Goal: Task Accomplishment & Management: Manage account settings

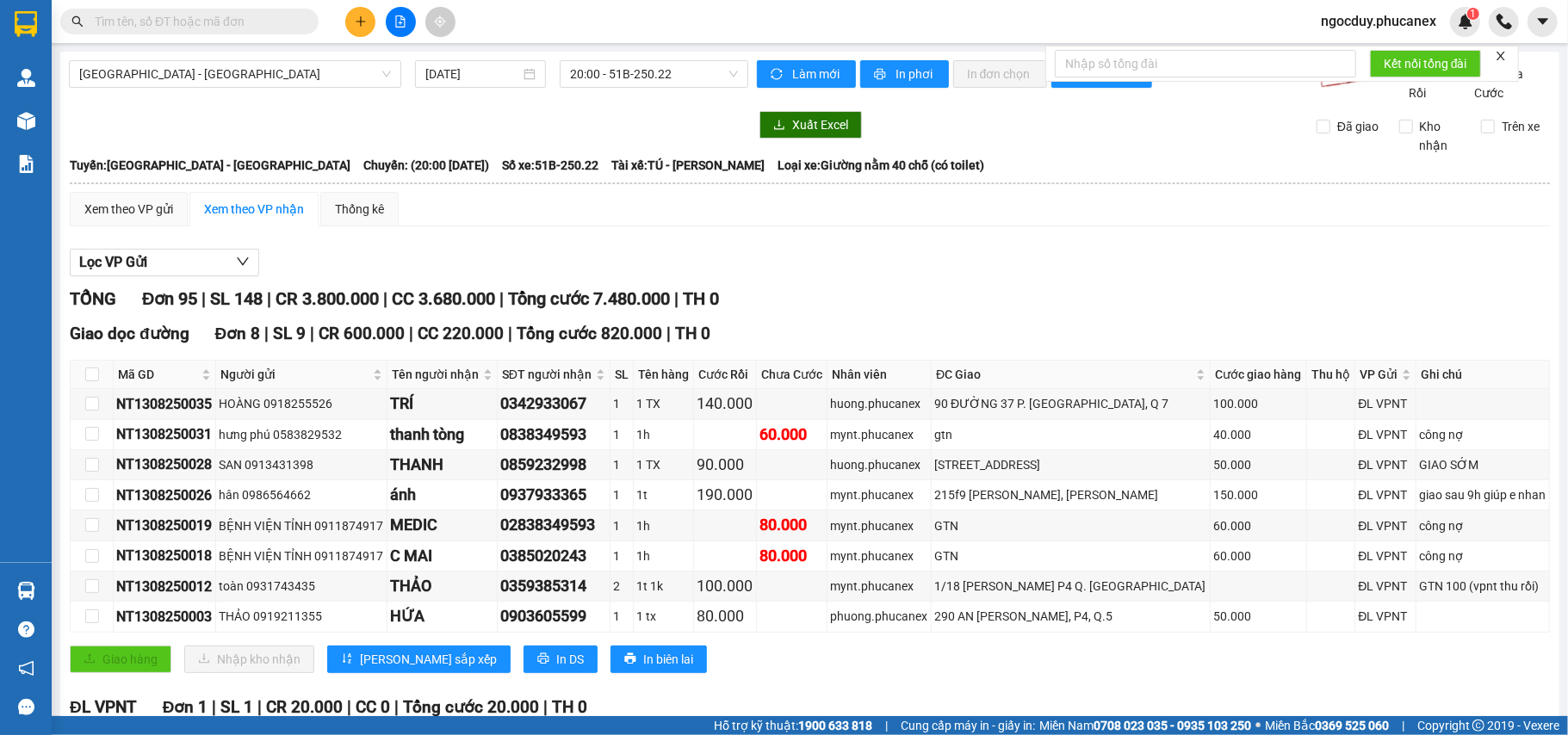
scroll to position [46, 0]
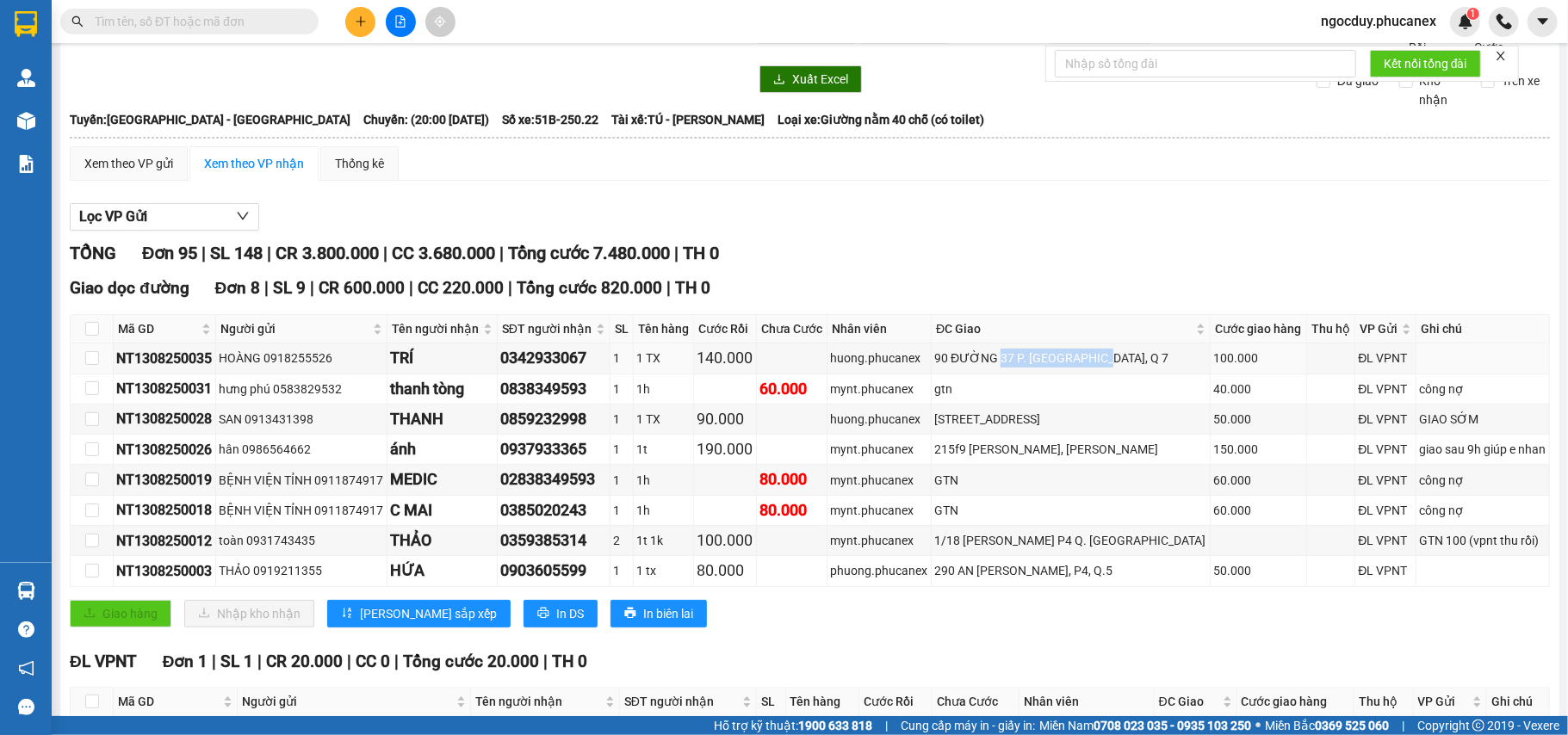
drag, startPoint x: 1116, startPoint y: 377, endPoint x: 1013, endPoint y: 377, distance: 103.0
click at [1013, 368] on div "90 ĐƯỜNG 37 P. [GEOGRAPHIC_DATA], Q 7" at bounding box center [1071, 358] width 273 height 19
click at [779, 22] on div "Kết quả tìm kiếm ( 0 ) Bộ lọc No Data ngocduy.phucanex 1" at bounding box center [784, 21] width 1568 height 43
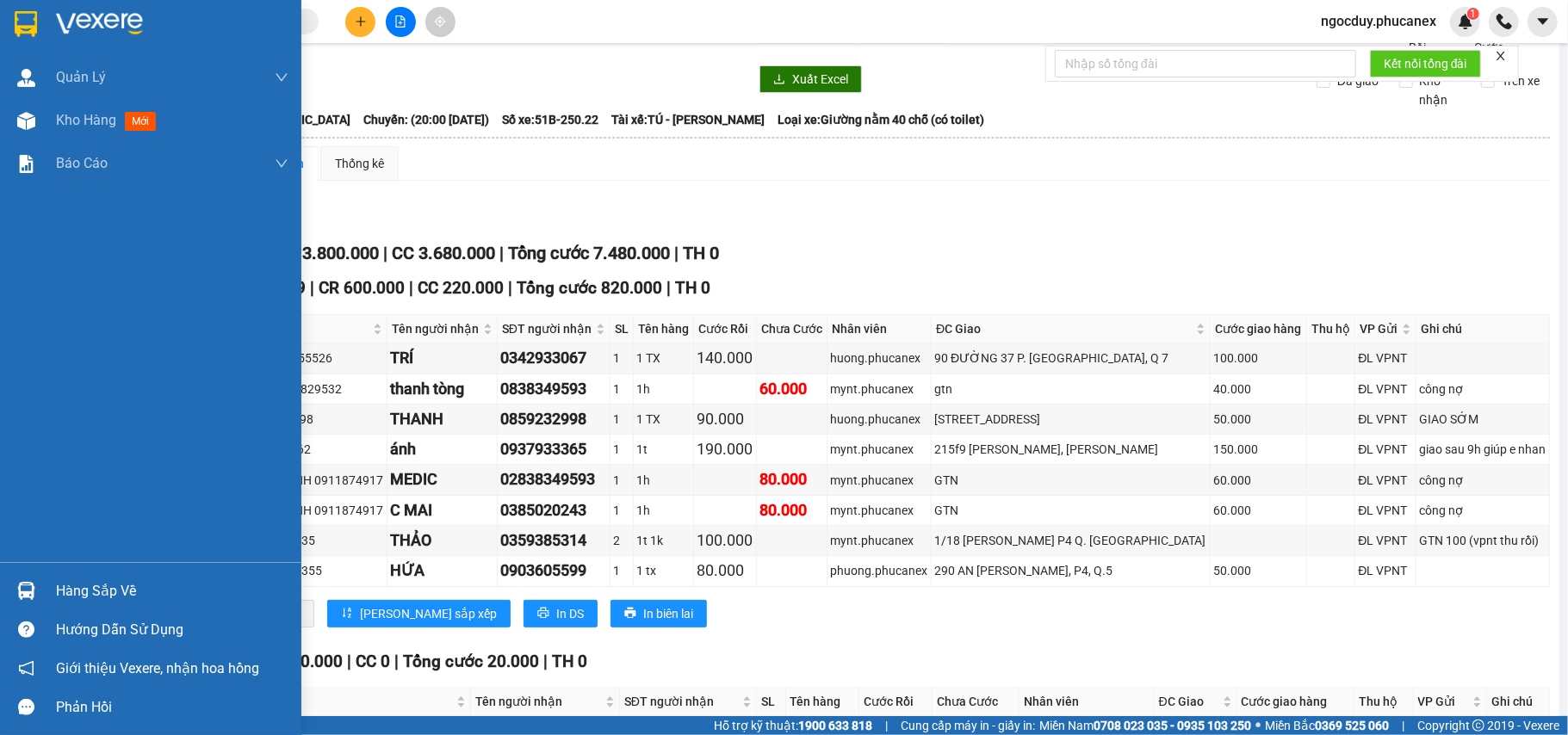
click at [41, 26] on div at bounding box center [150, 27] width 301 height 56
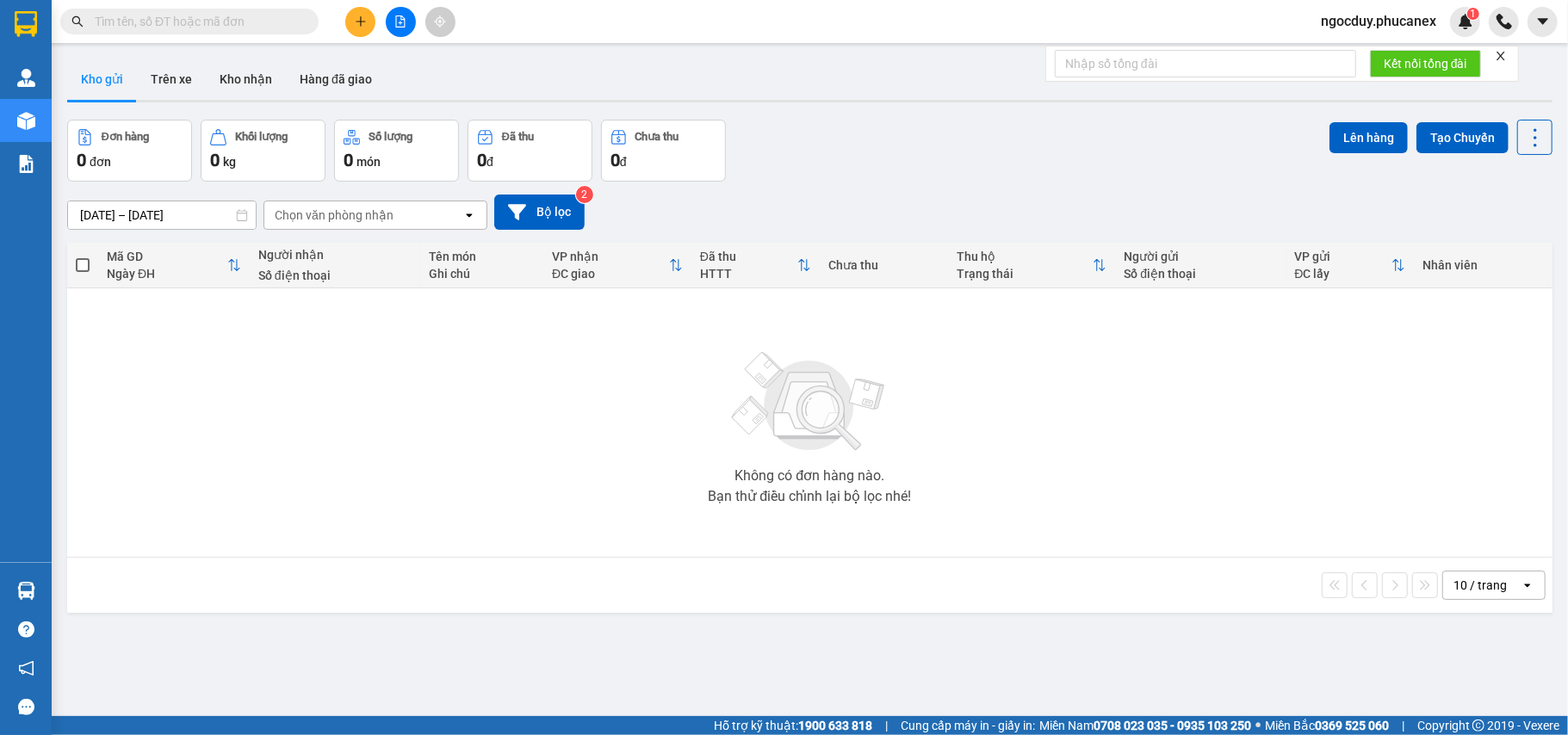
click at [407, 26] on button at bounding box center [401, 22] width 30 height 30
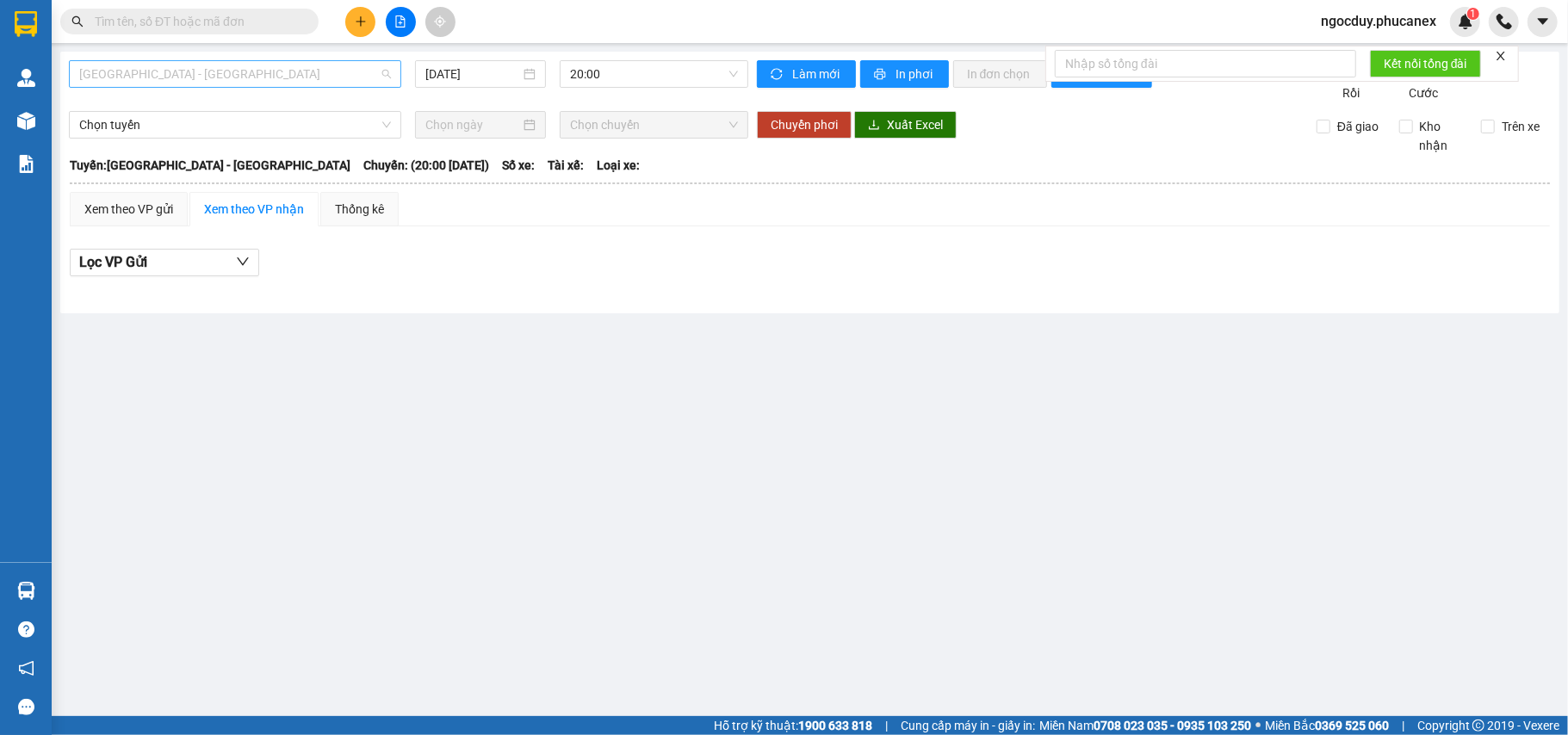
click at [232, 66] on span "[GEOGRAPHIC_DATA] - [GEOGRAPHIC_DATA]" at bounding box center [235, 74] width 311 height 26
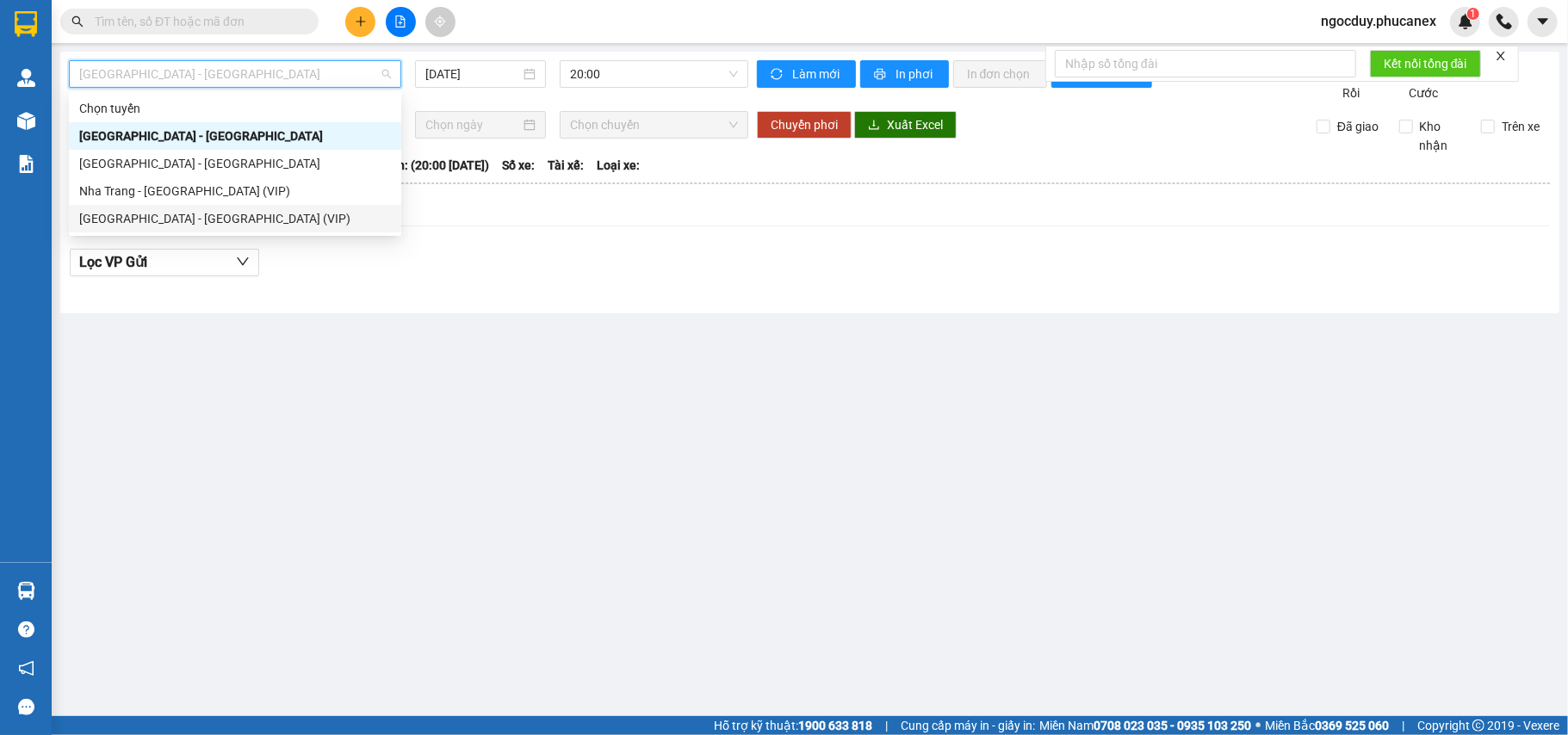
click at [179, 229] on div "[GEOGRAPHIC_DATA] - [GEOGRAPHIC_DATA] (VIP)" at bounding box center [235, 219] width 332 height 27
type input "[DATE]"
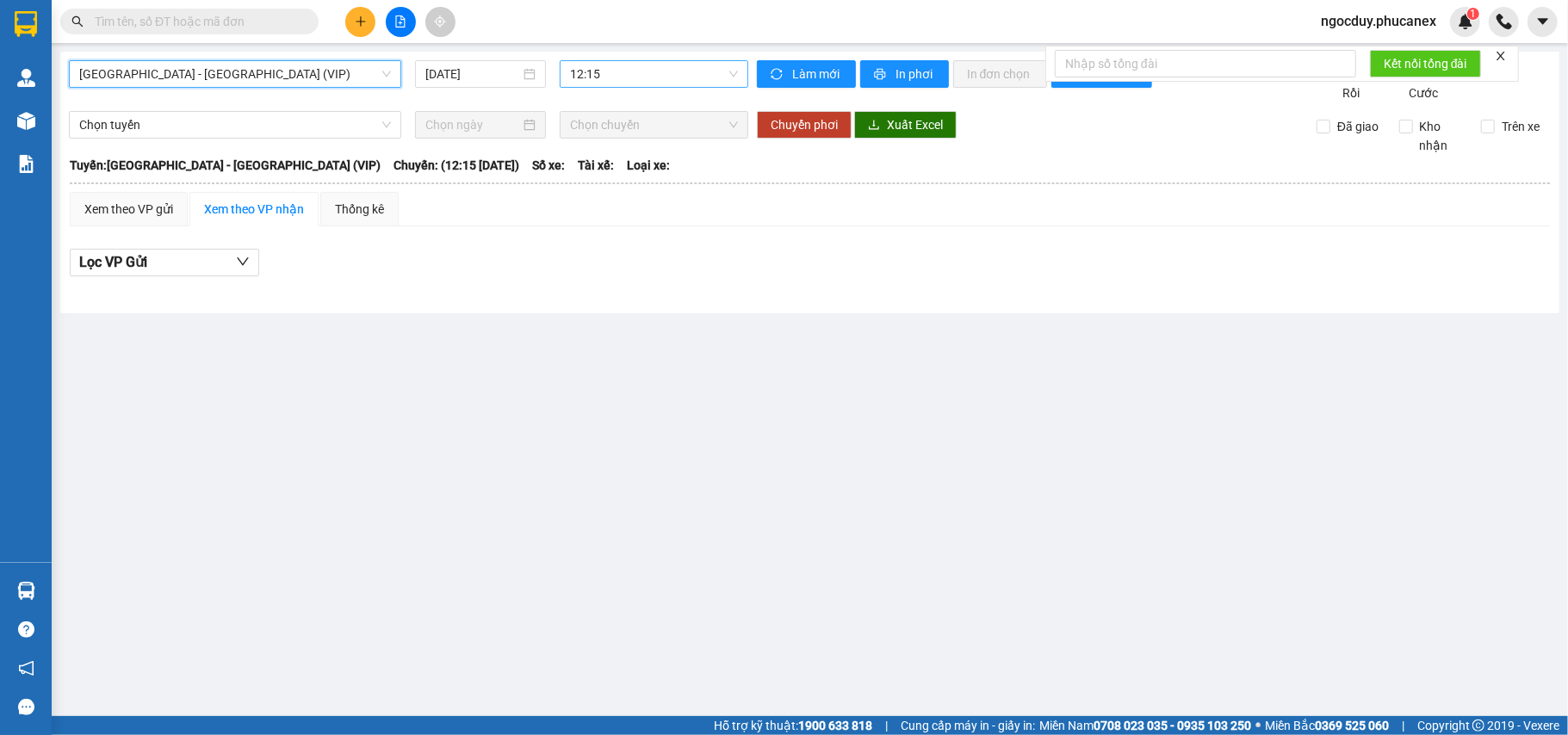
click at [626, 87] on span "12:15" at bounding box center [654, 74] width 168 height 26
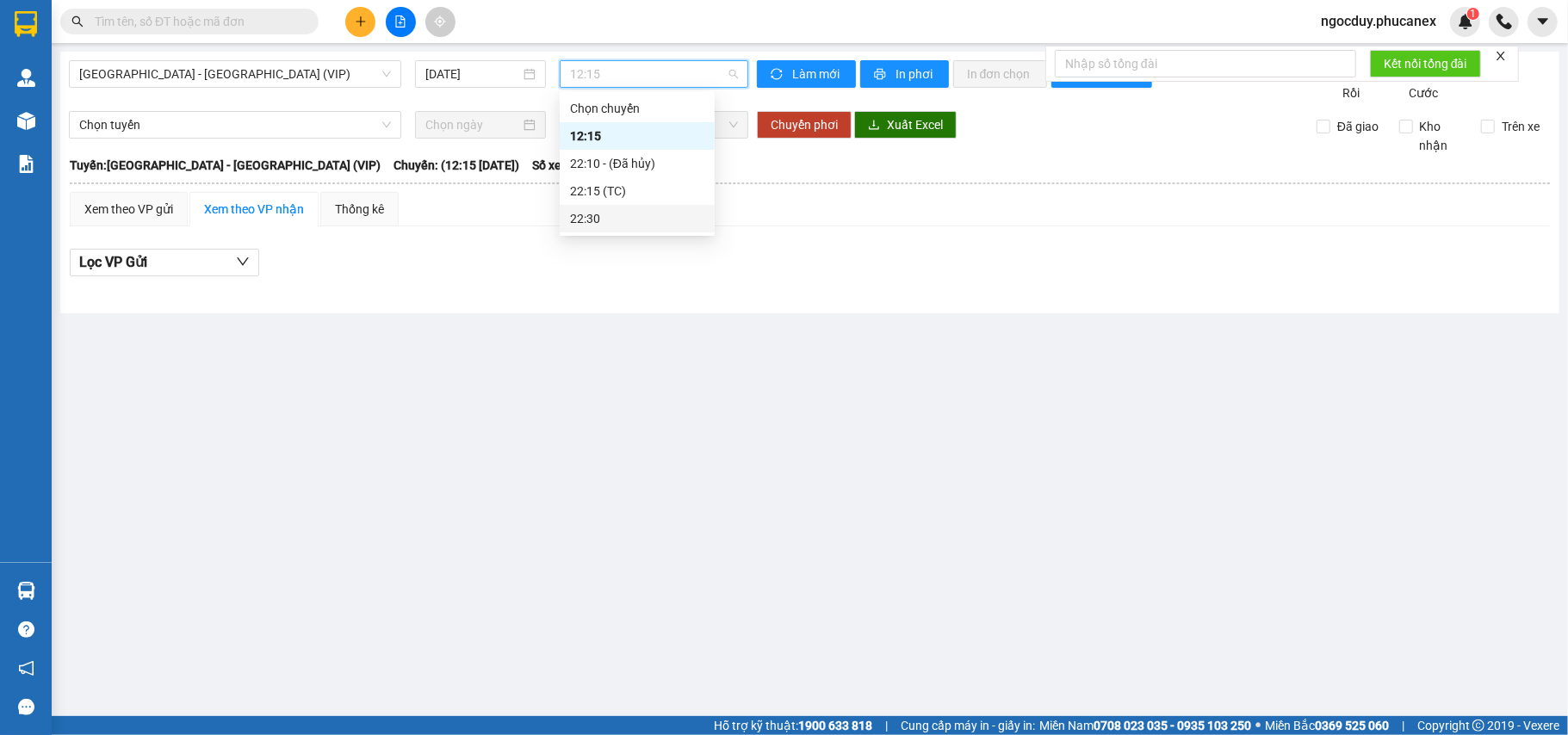
click at [609, 224] on div "22:30" at bounding box center [636, 219] width 134 height 19
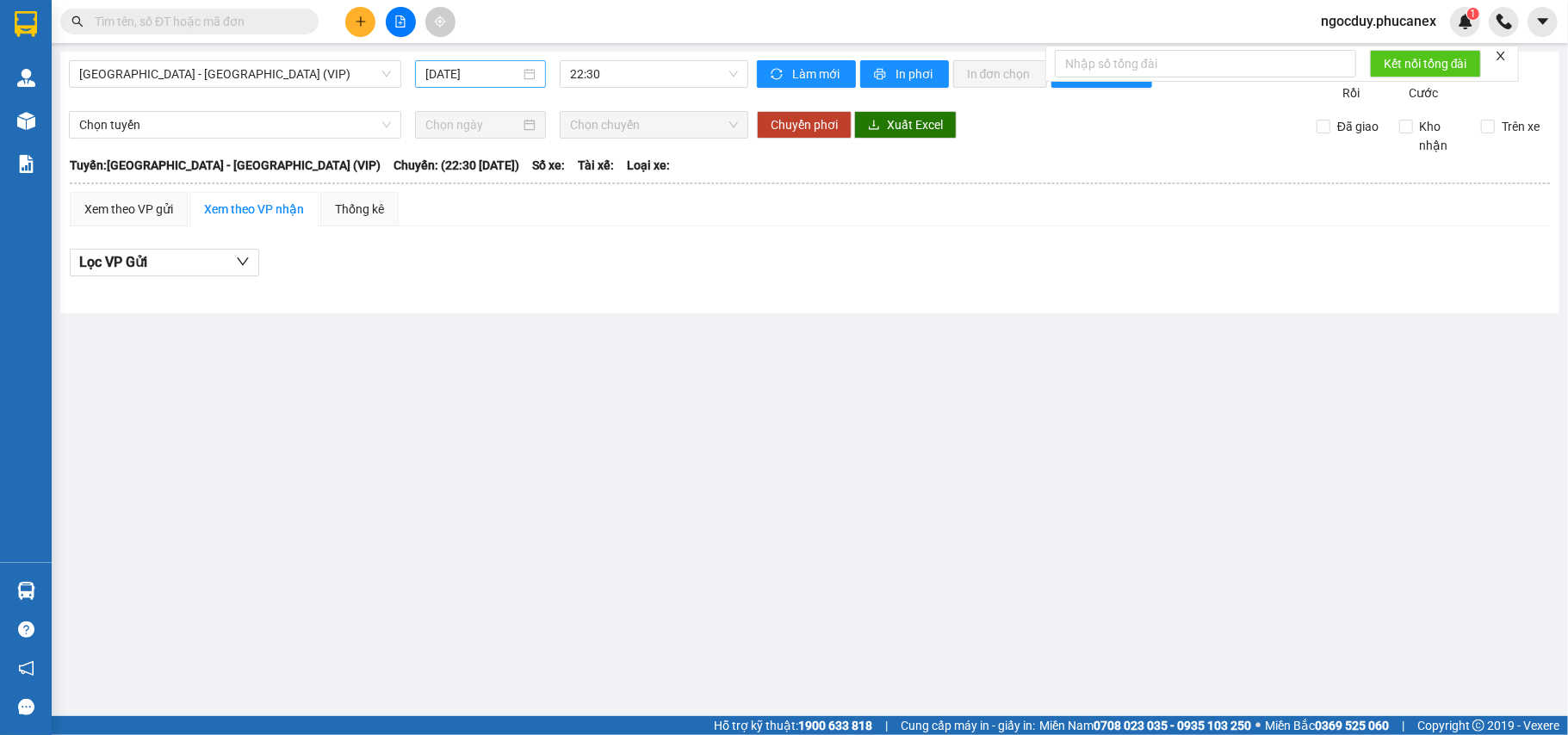
click at [422, 70] on div "[DATE]" at bounding box center [481, 74] width 131 height 27
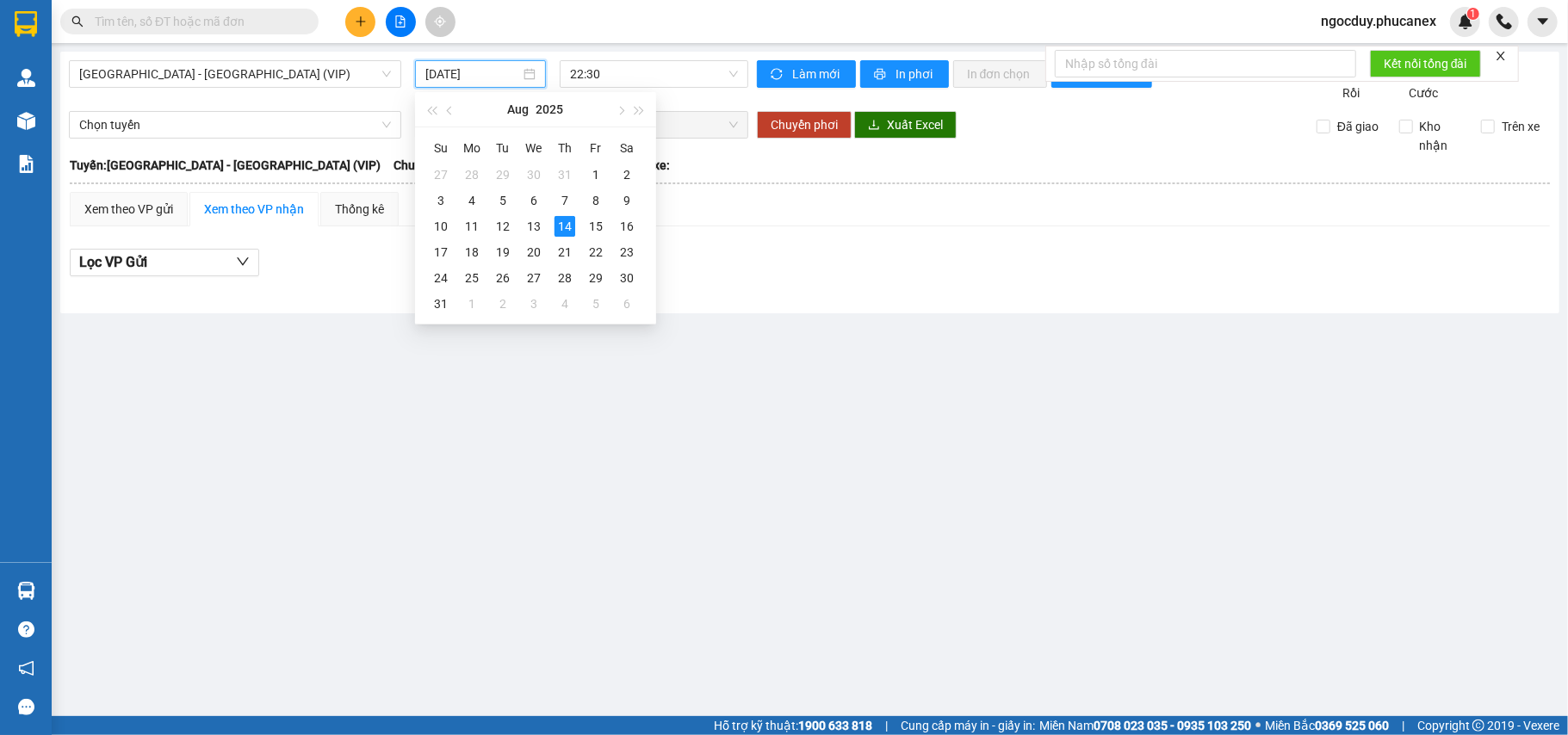
click at [217, 87] on div "[GEOGRAPHIC_DATA] - [GEOGRAPHIC_DATA] (VIP) [DATE] 22:30" at bounding box center [409, 81] width 679 height 42
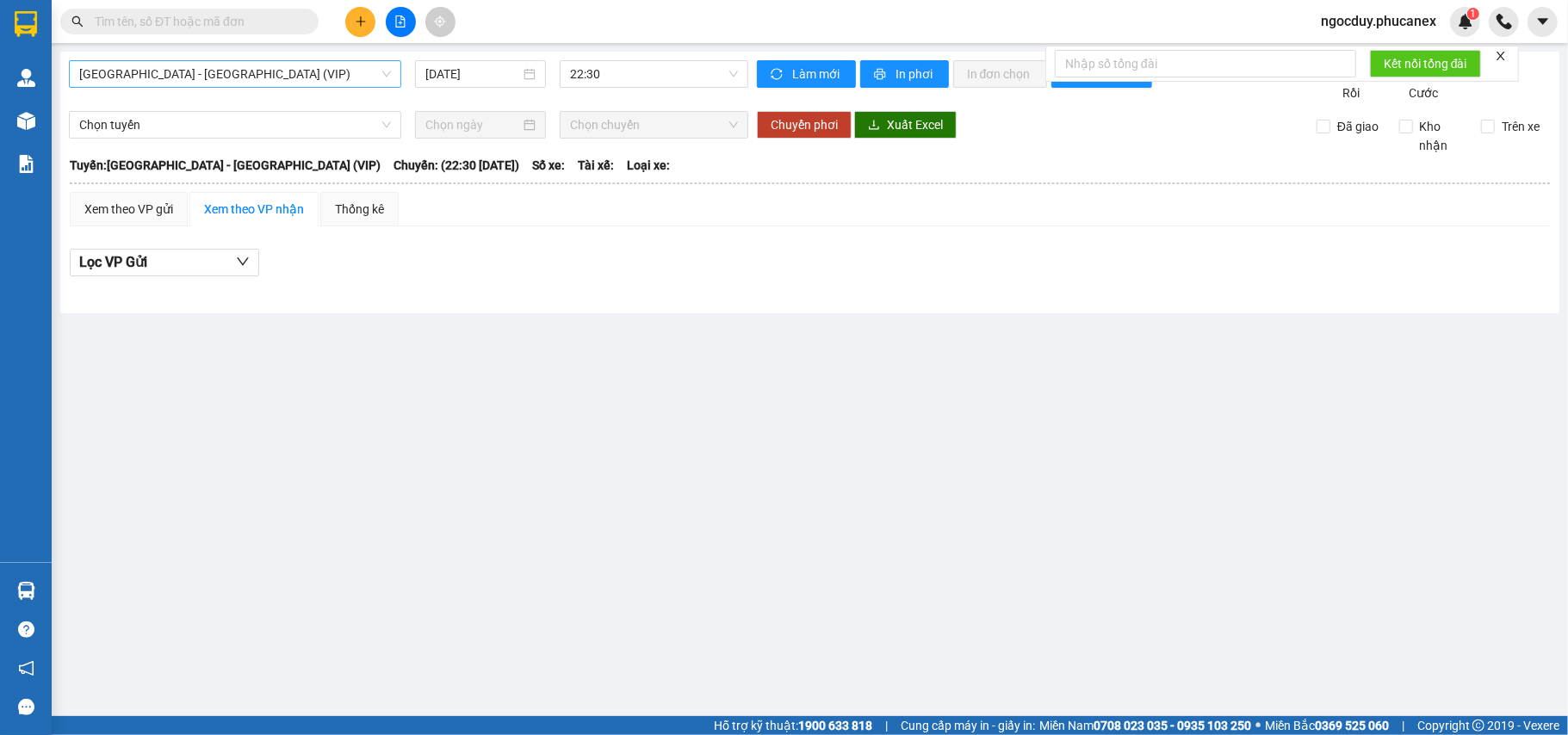
click at [231, 74] on span "[GEOGRAPHIC_DATA] - [GEOGRAPHIC_DATA] (VIP)" at bounding box center [235, 74] width 311 height 26
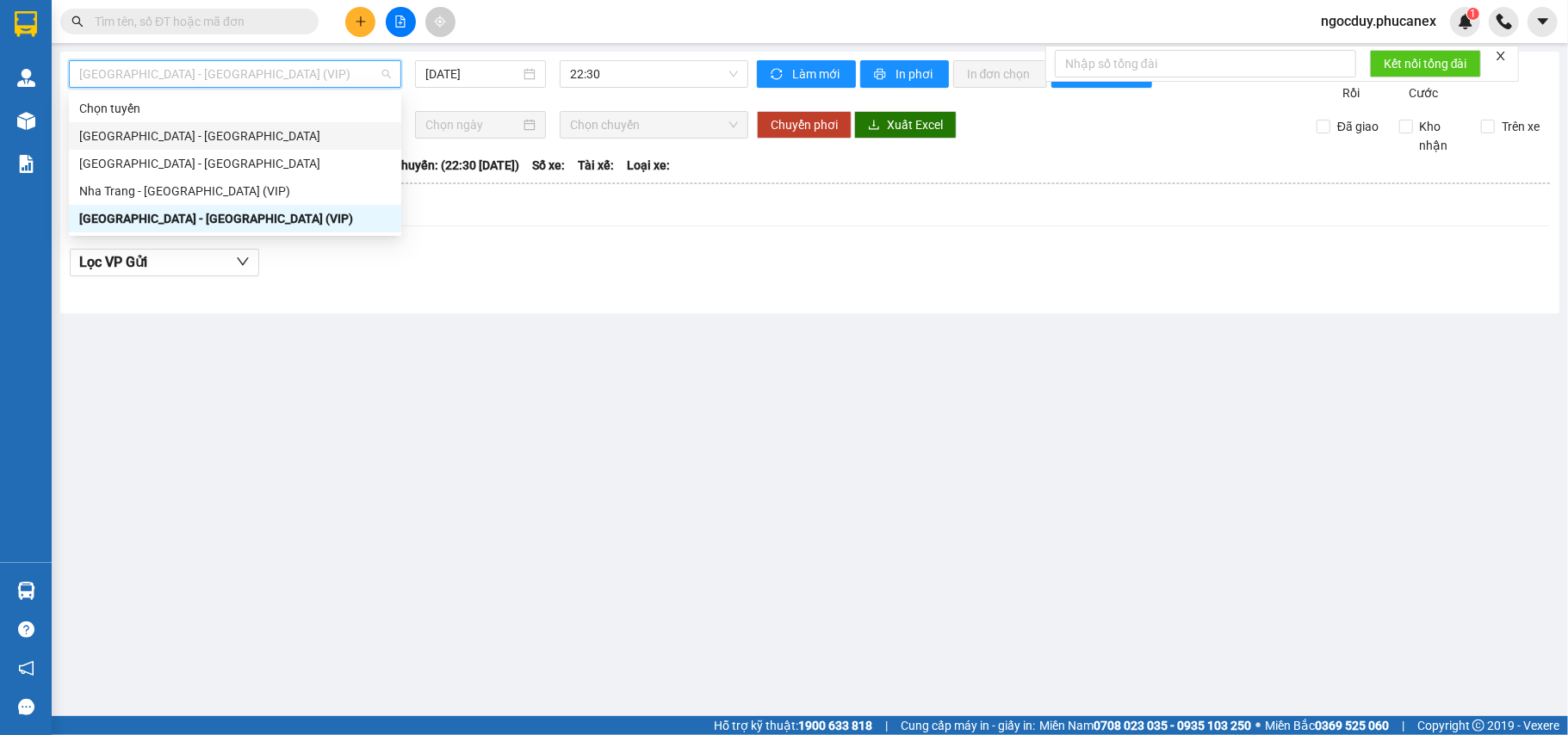
click at [176, 141] on div "[GEOGRAPHIC_DATA] - [GEOGRAPHIC_DATA]" at bounding box center [235, 136] width 311 height 19
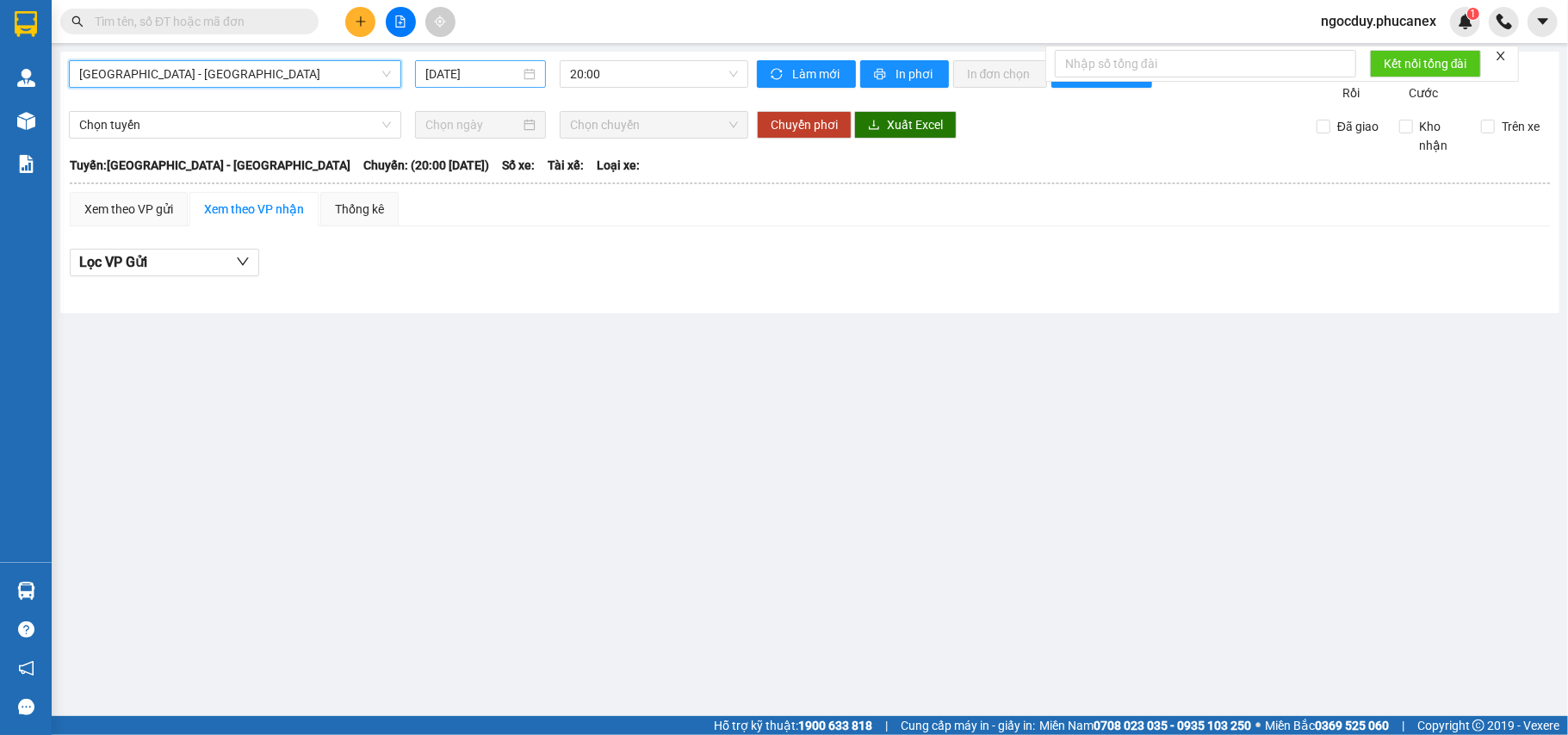
click at [433, 73] on input "[DATE]" at bounding box center [473, 74] width 95 height 19
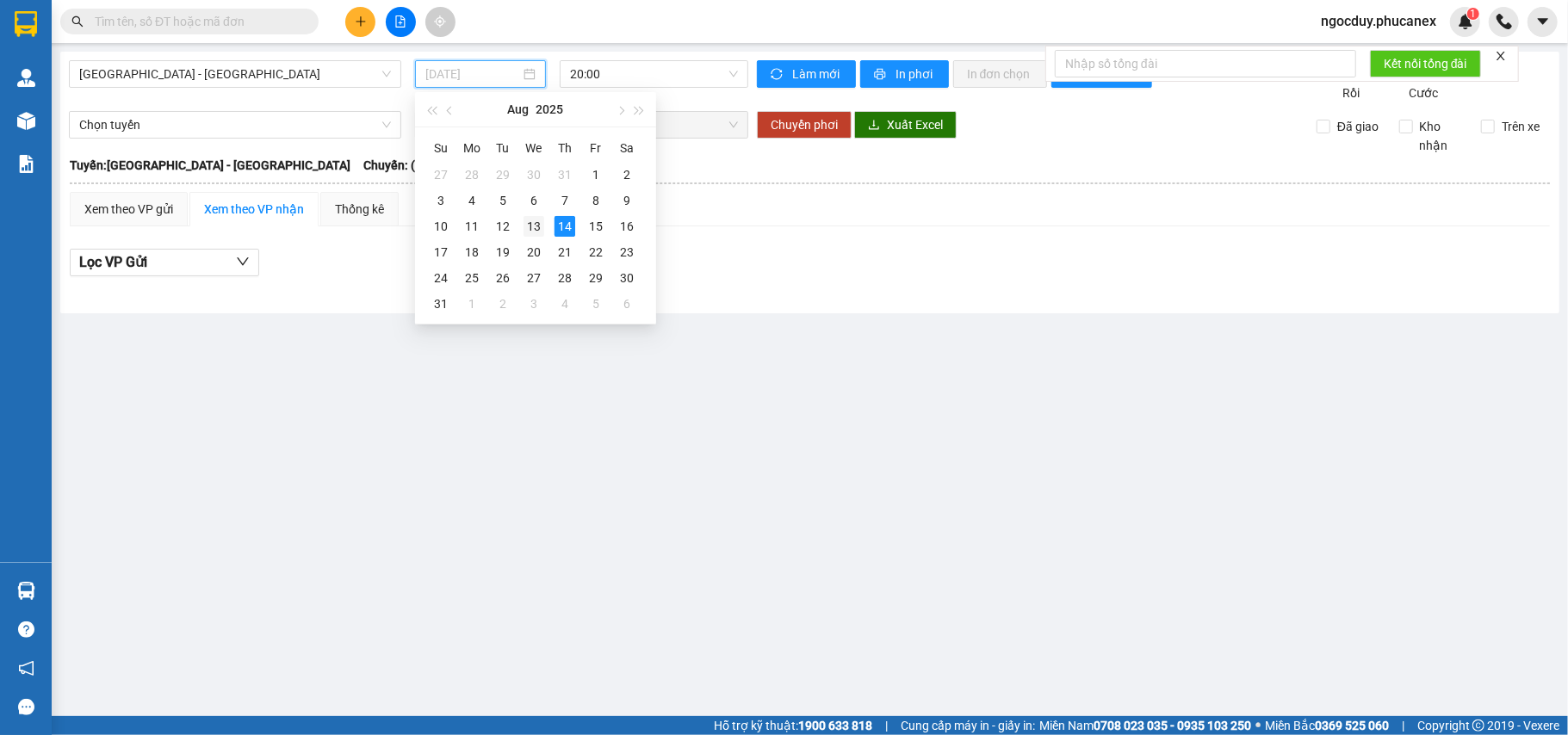
click at [534, 229] on div "13" at bounding box center [534, 226] width 21 height 21
type input "[DATE]"
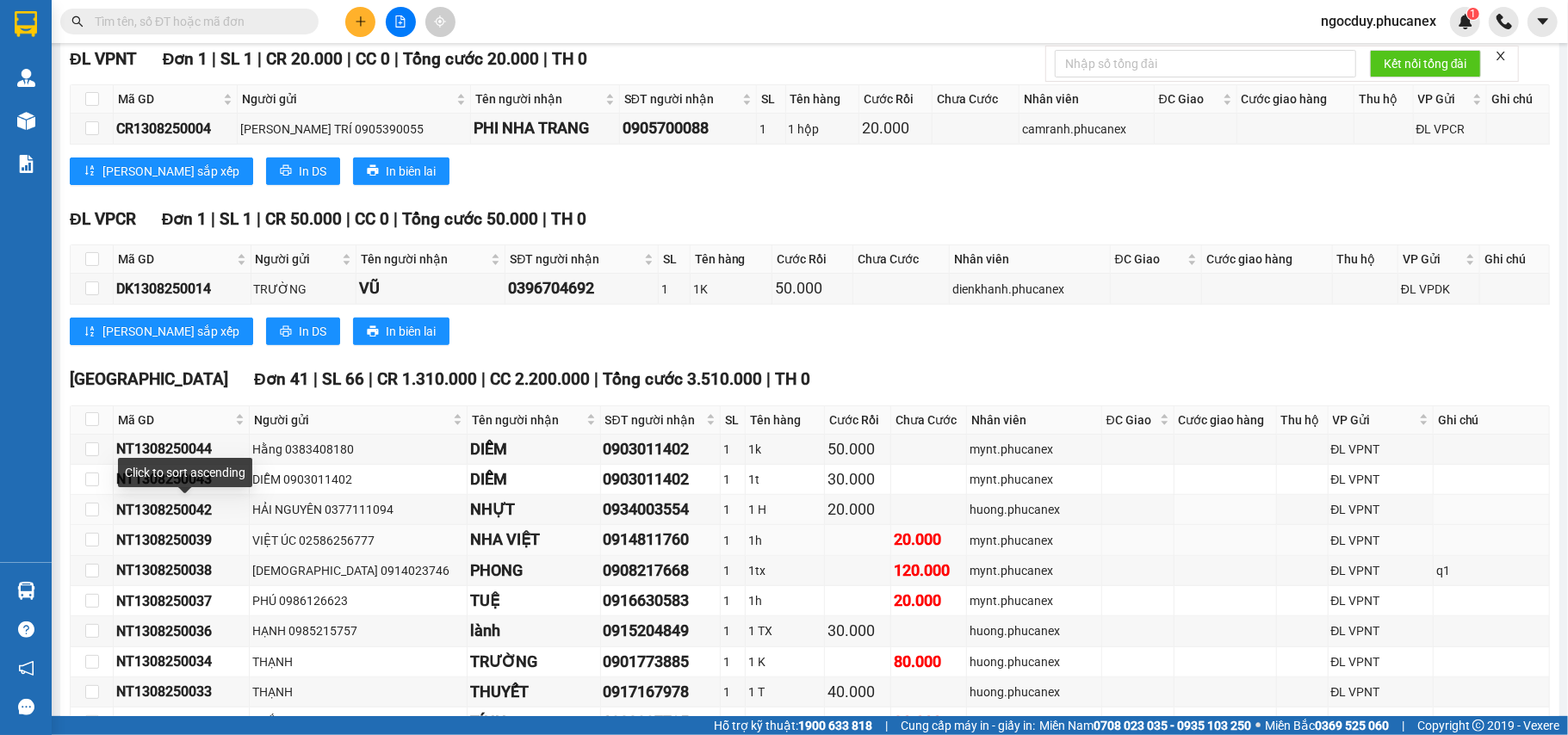
scroll to position [689, 0]
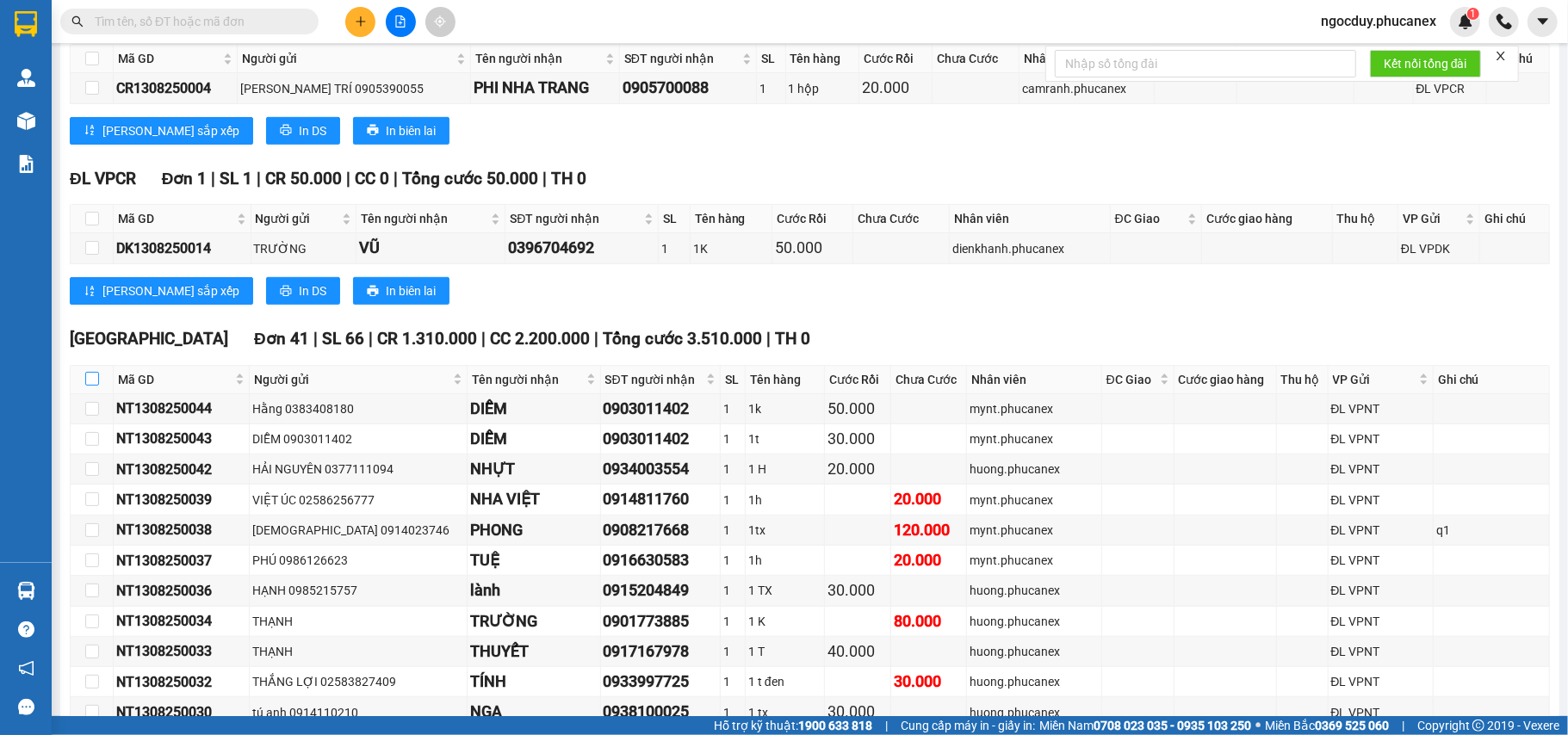
click at [93, 389] on label at bounding box center [92, 380] width 14 height 19
click at [93, 386] on input "checkbox" at bounding box center [92, 378] width 14 height 14
checkbox input "true"
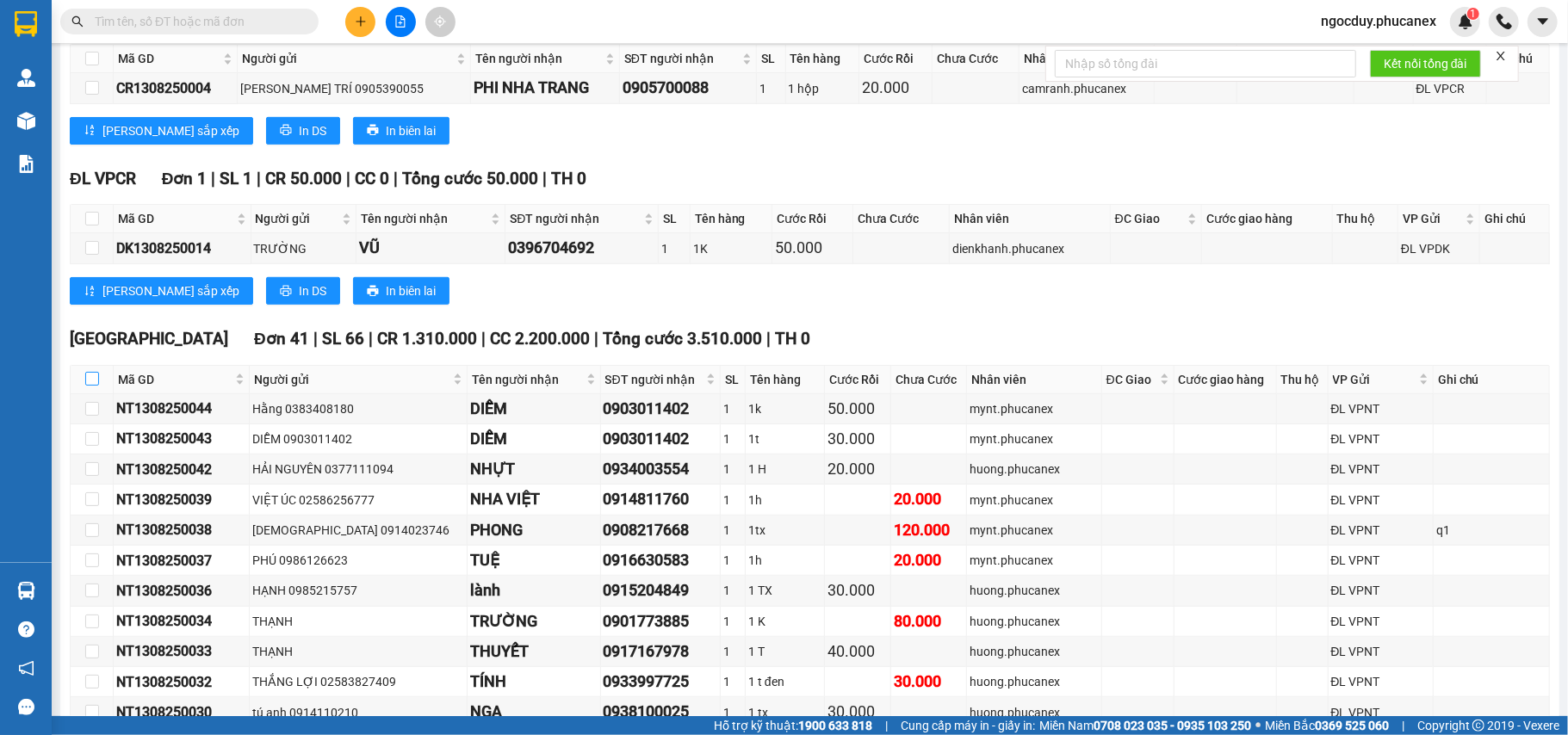
checkbox input "true"
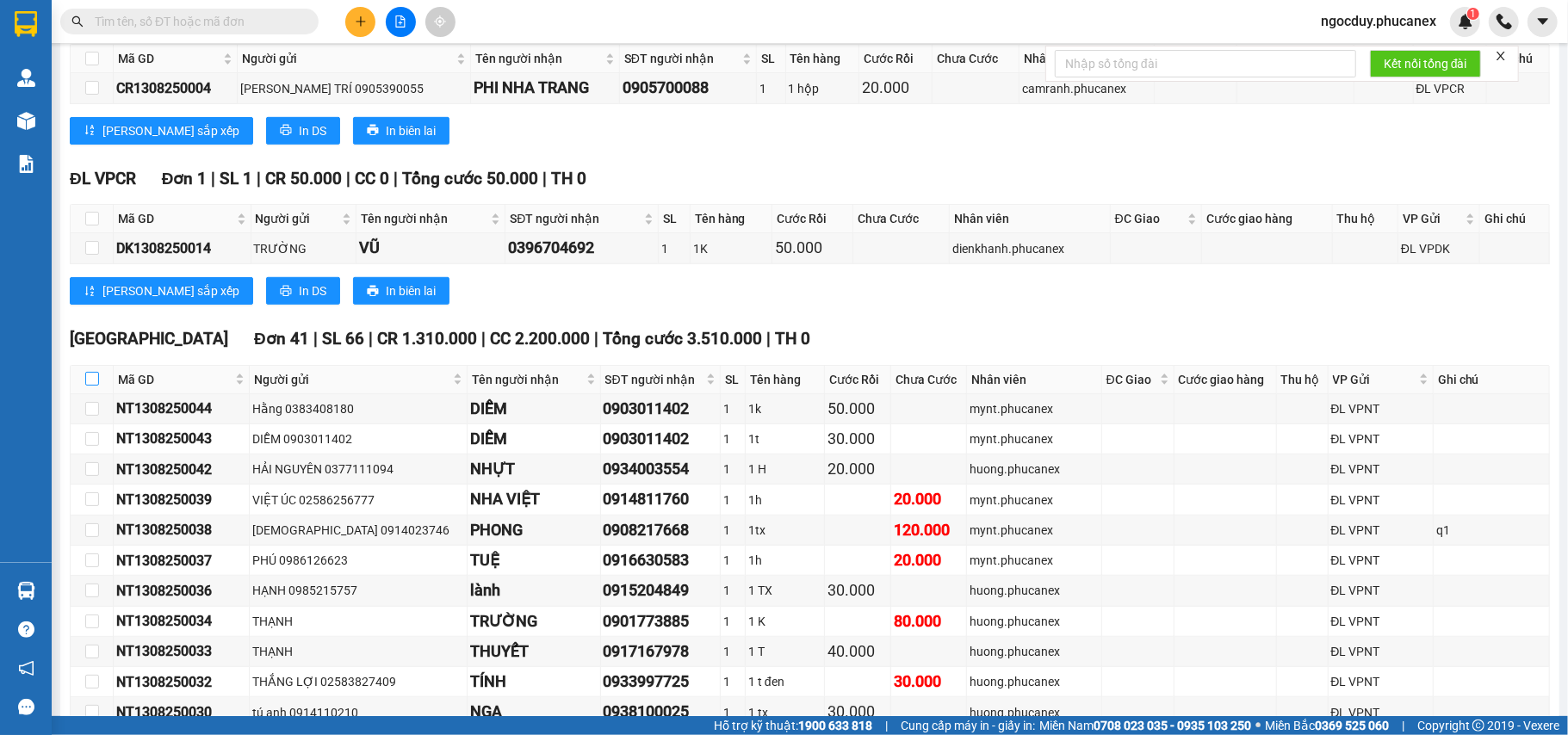
checkbox input "true"
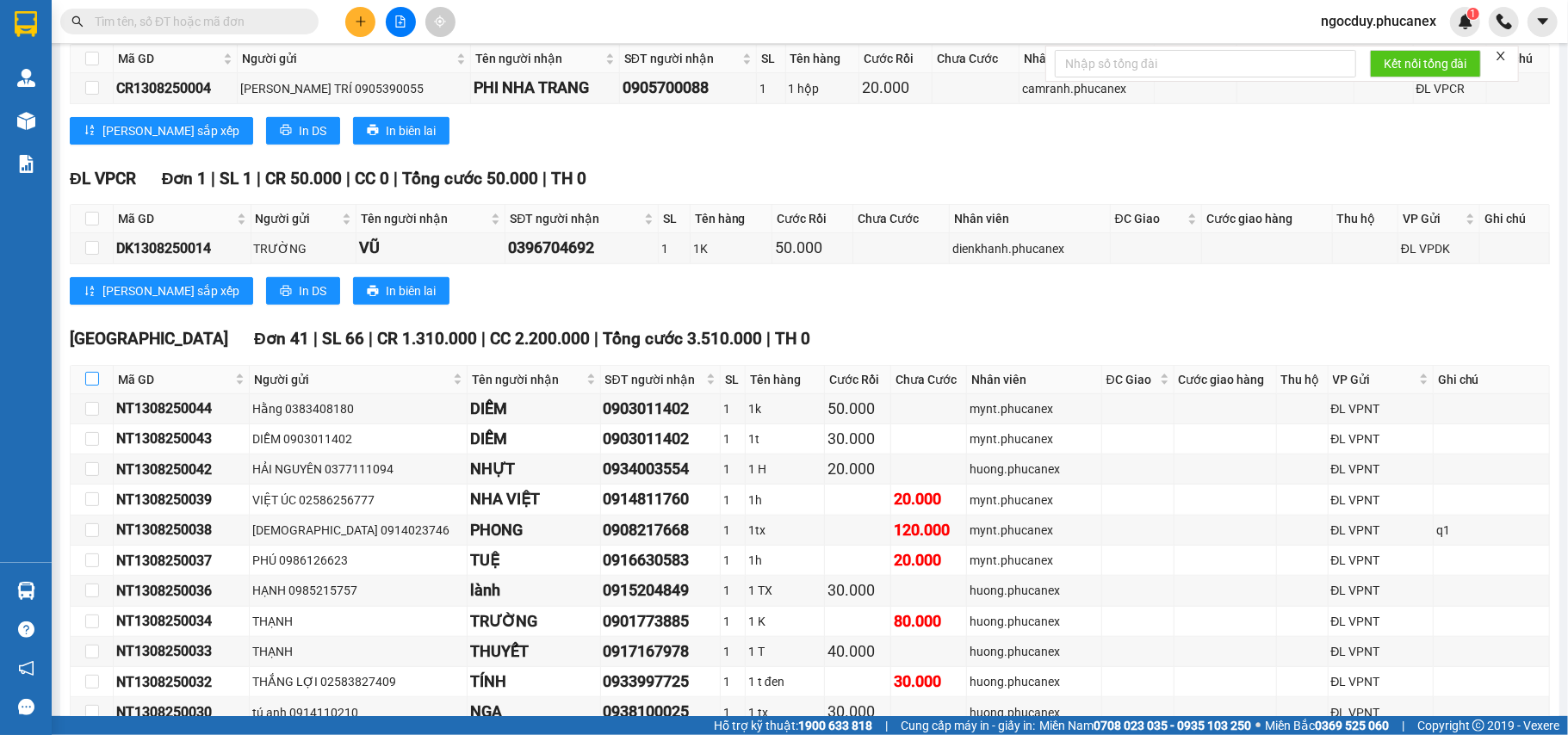
checkbox input "true"
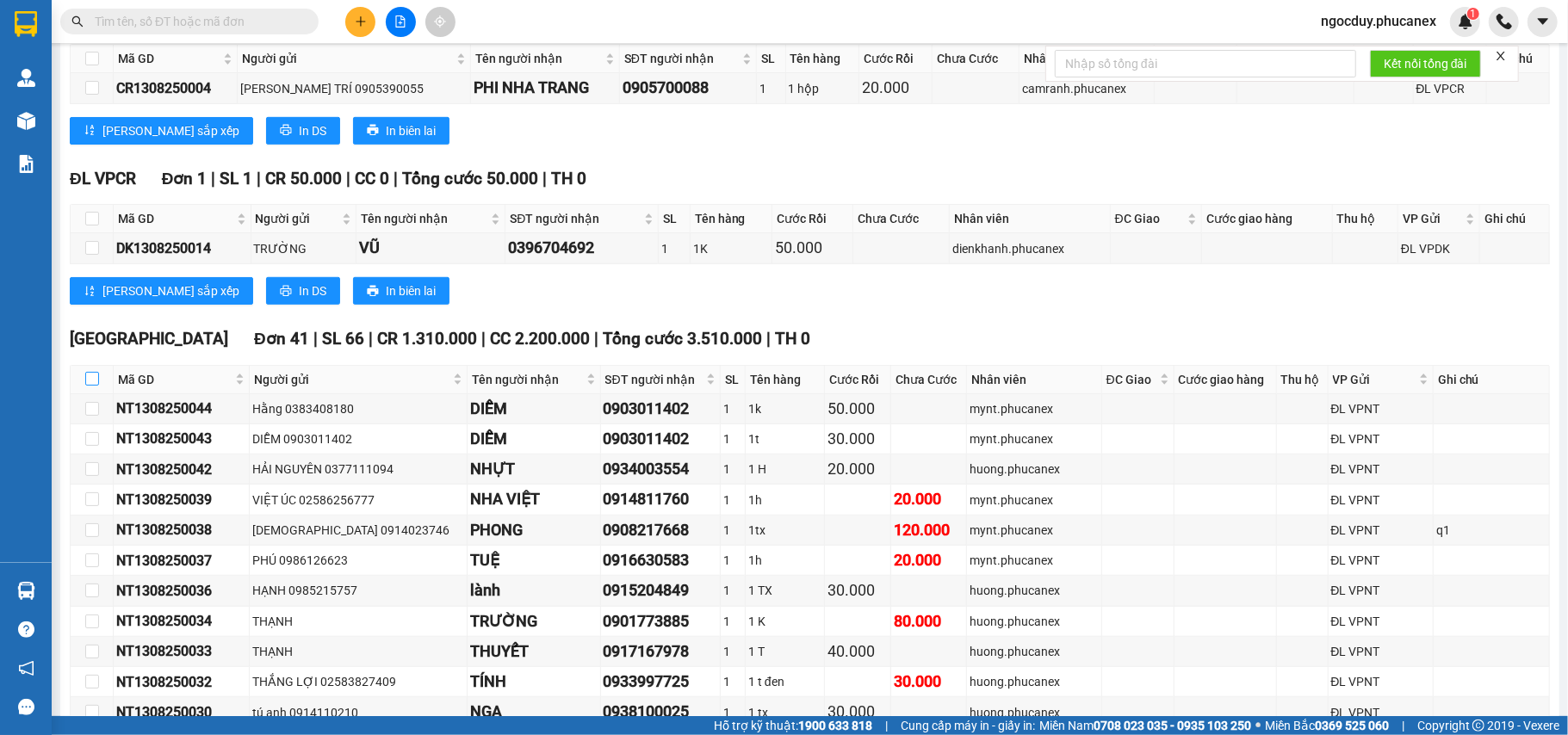
checkbox input "true"
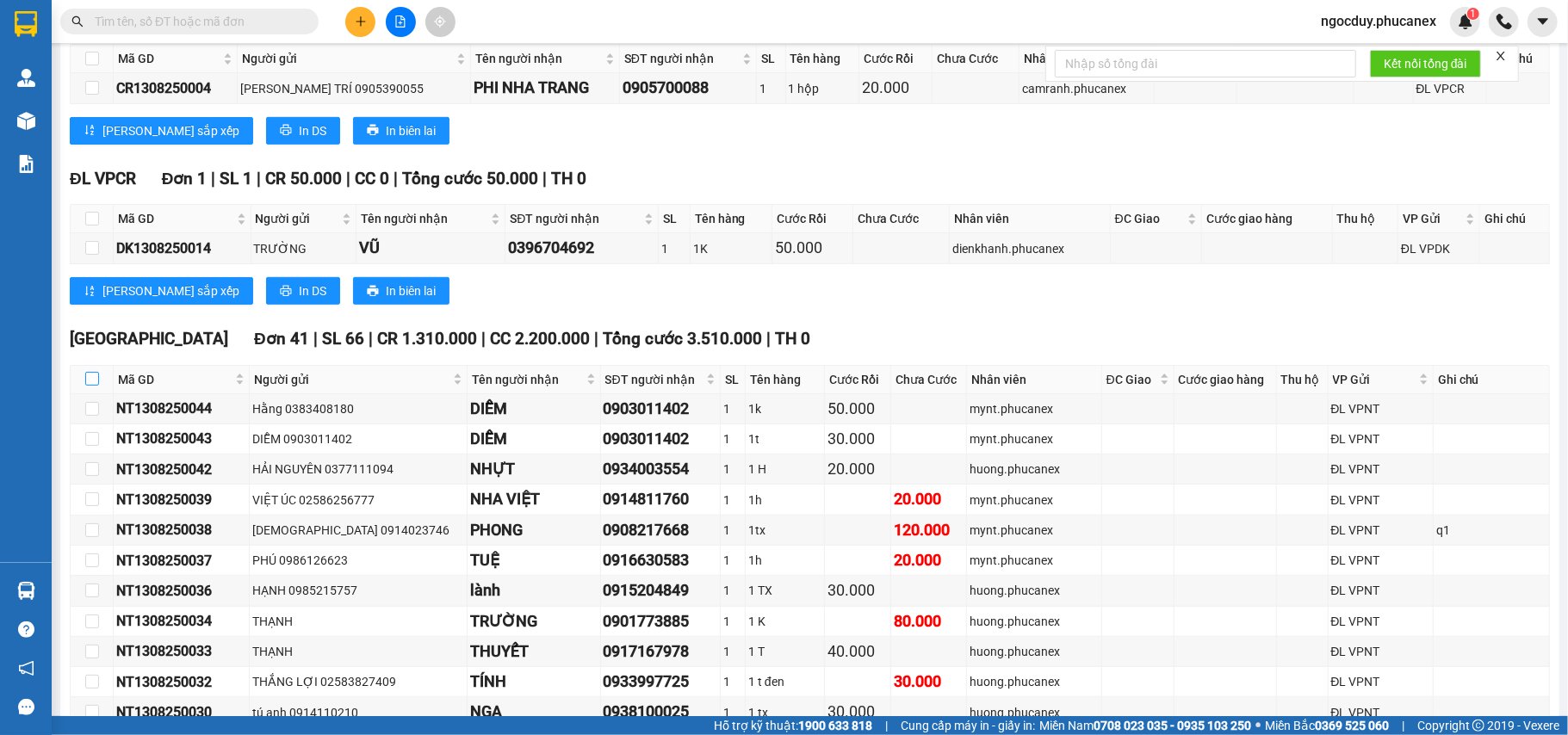
checkbox input "true"
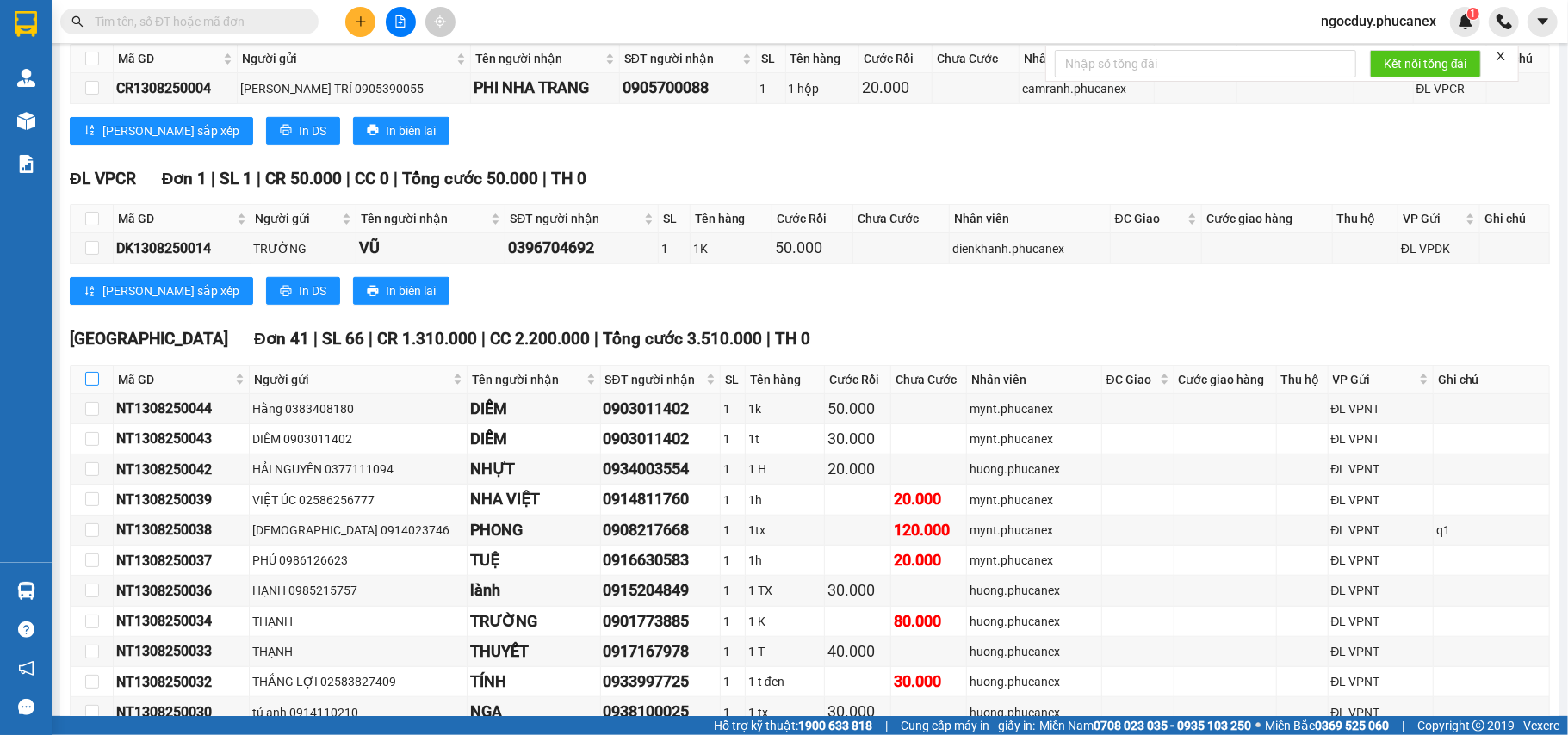
checkbox input "true"
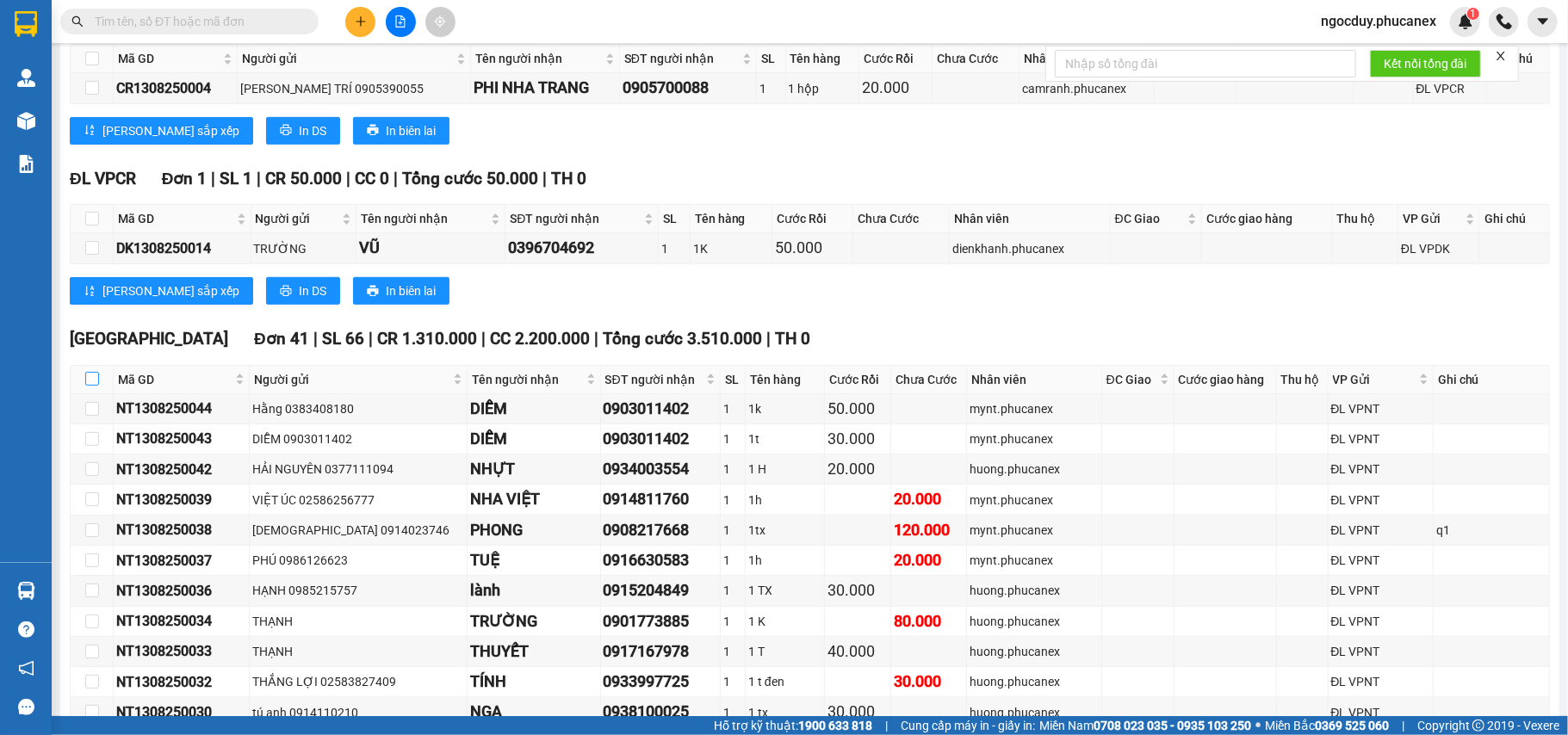
checkbox input "true"
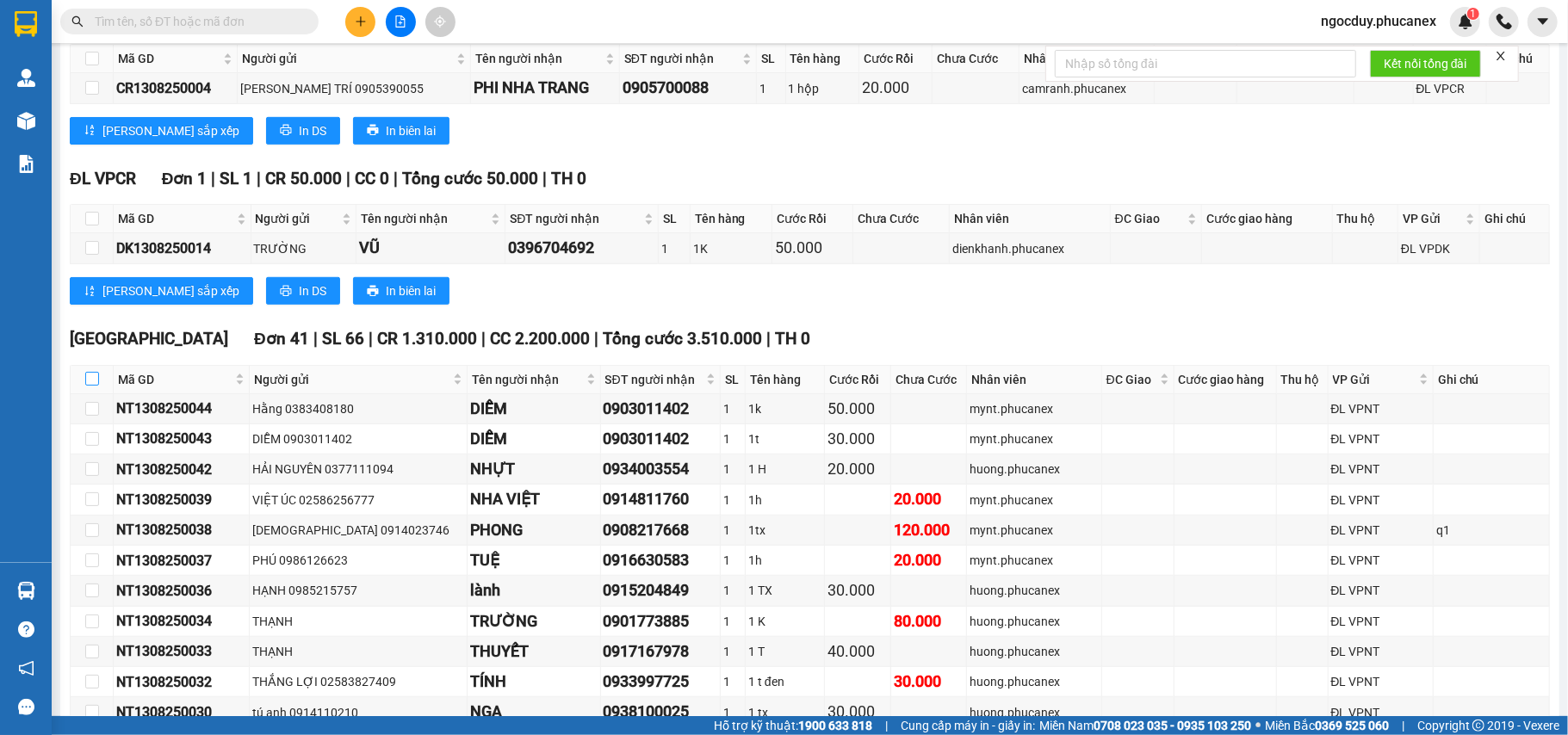
checkbox input "true"
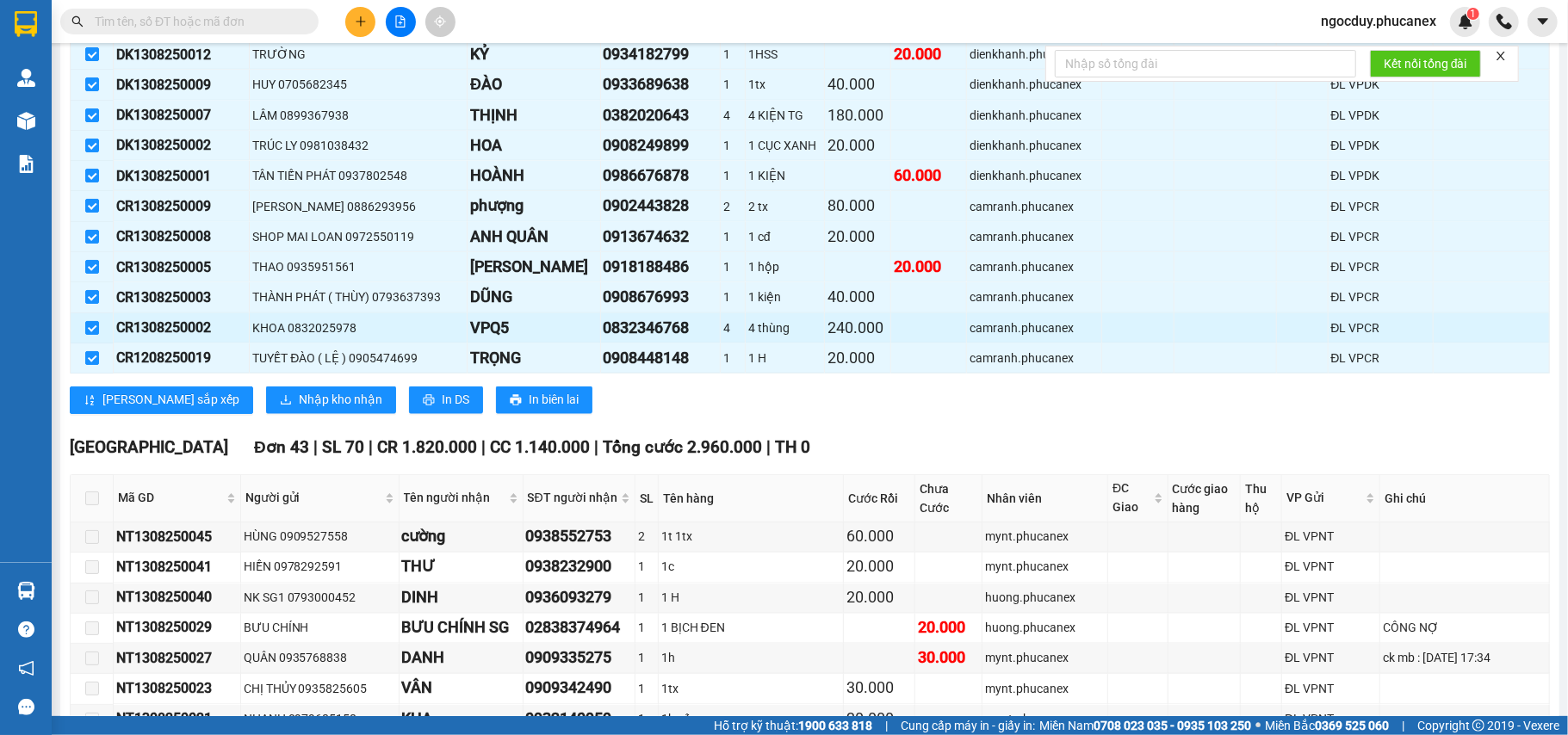
scroll to position [1951, 0]
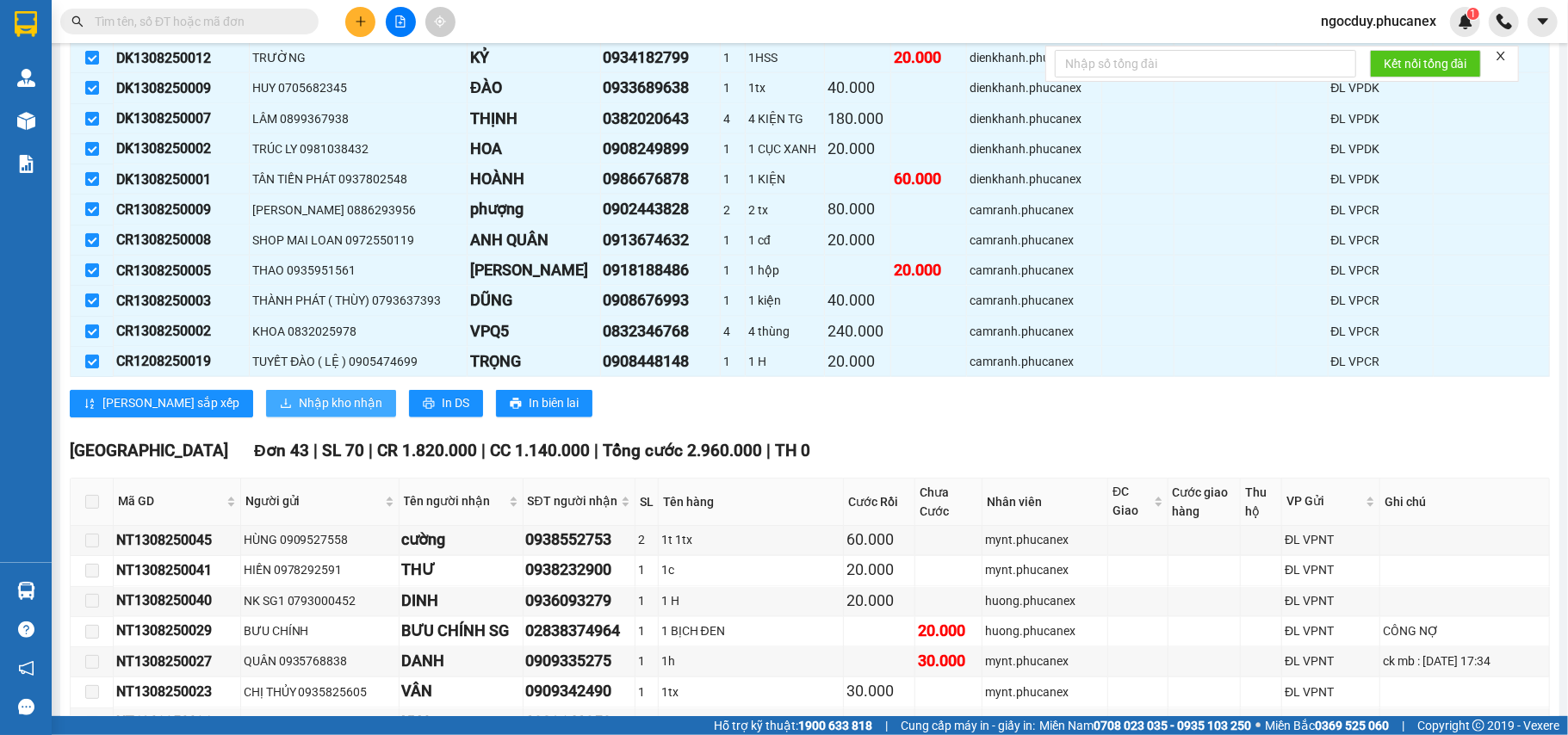
click at [299, 413] on span "Nhập kho nhận" at bounding box center [341, 403] width 84 height 19
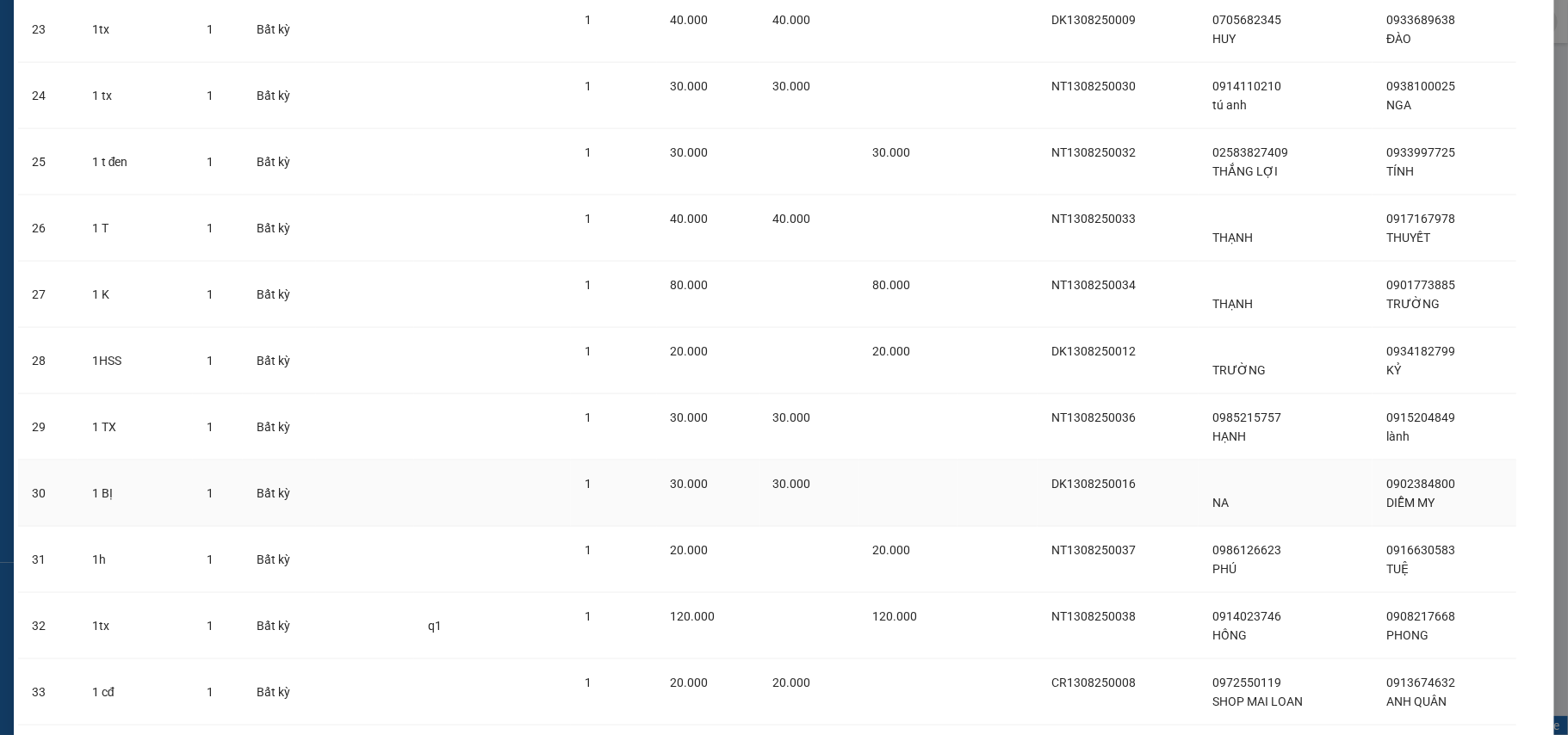
scroll to position [2264, 0]
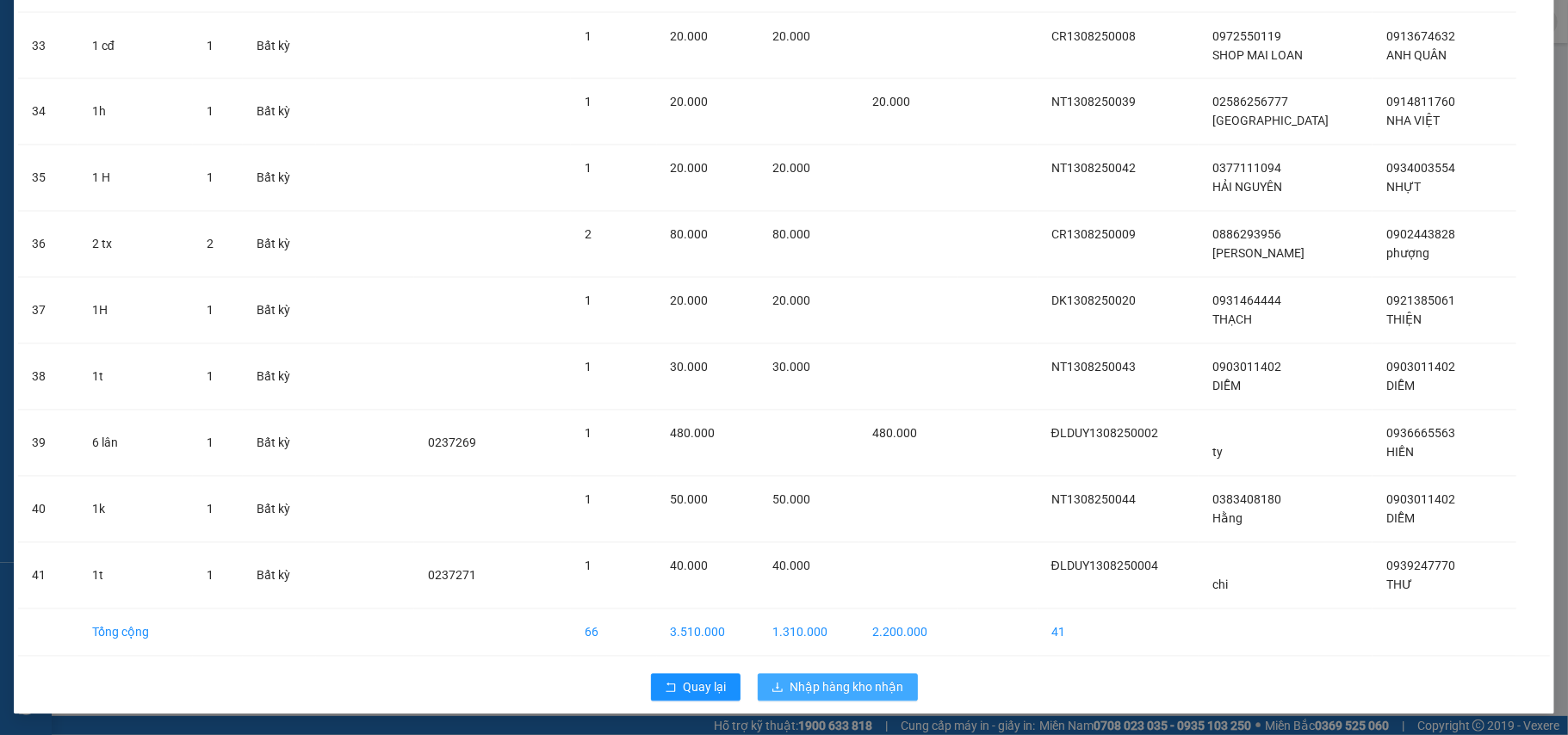
click at [828, 689] on span "Nhập hàng kho nhận" at bounding box center [847, 688] width 114 height 19
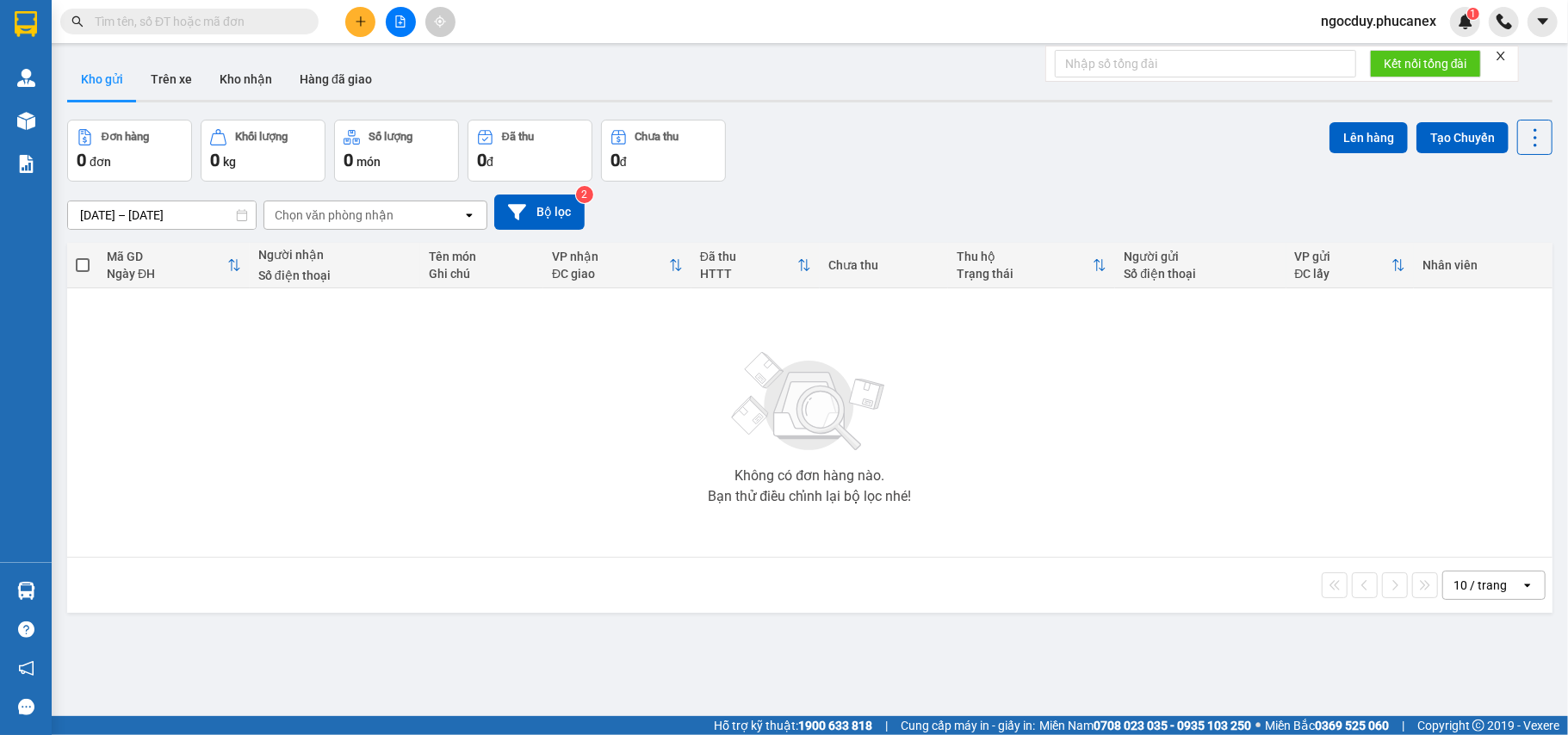
click at [190, 4] on div "Kết quả tìm kiếm ( 0 ) Bộ lọc No Data ngocduy.phucanex 1" at bounding box center [784, 21] width 1568 height 43
drag, startPoint x: 193, startPoint y: 8, endPoint x: 236, endPoint y: 2, distance: 43.4
click at [197, 8] on span at bounding box center [189, 21] width 259 height 26
click at [270, 27] on input "text" at bounding box center [196, 21] width 203 height 19
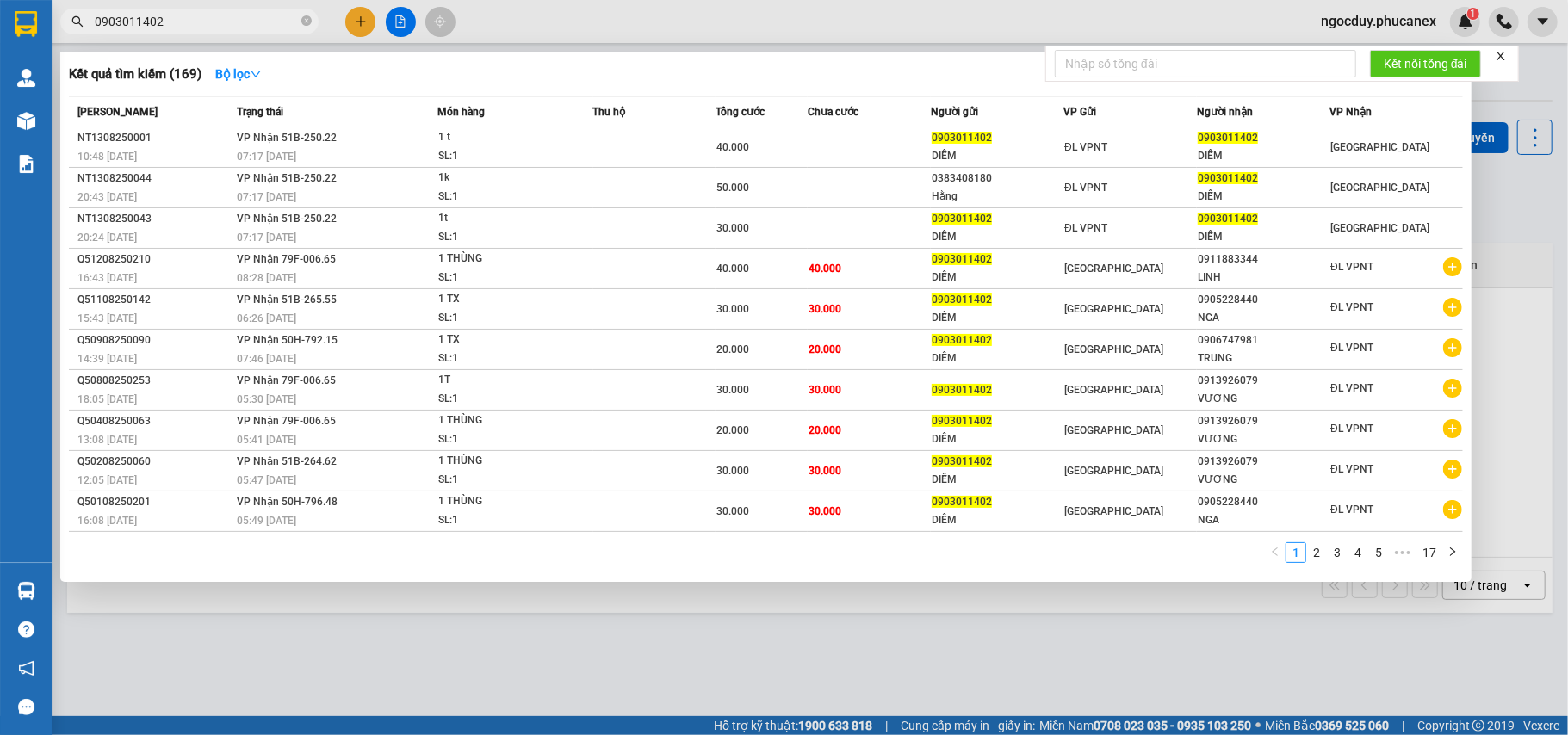
type input "0903011402"
click at [303, 19] on icon "close-circle" at bounding box center [306, 20] width 10 height 10
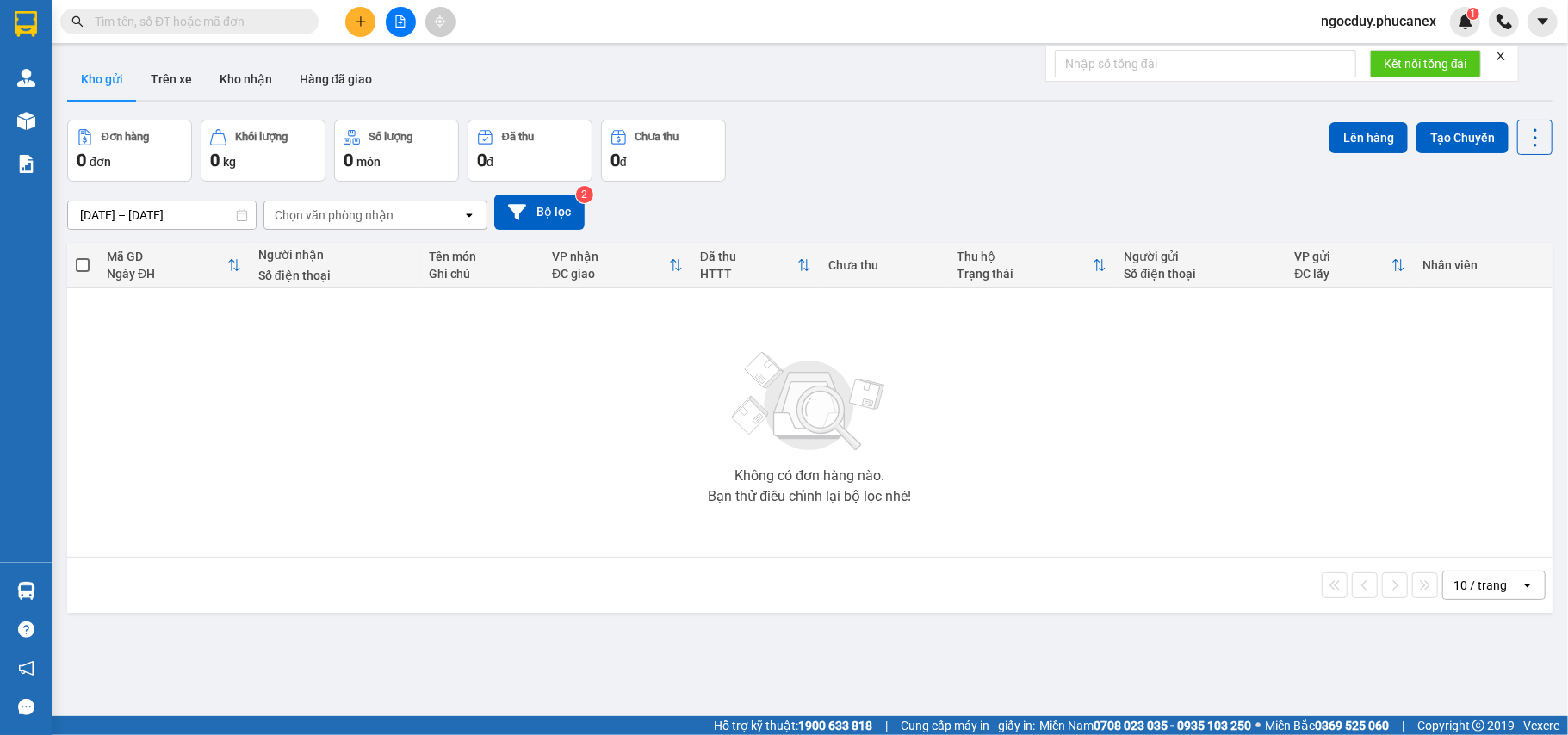
click at [276, 19] on input "text" at bounding box center [196, 21] width 203 height 19
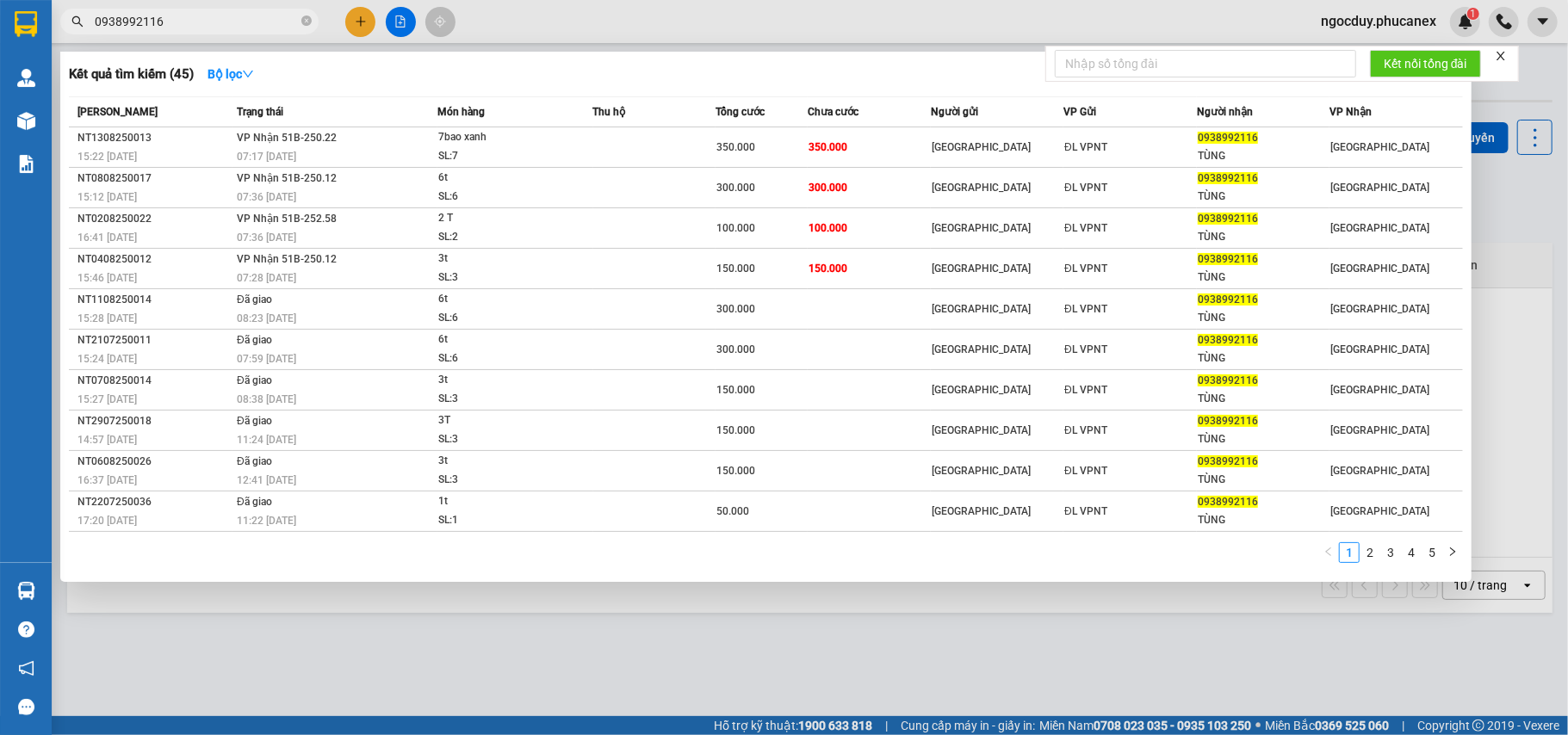
type input "0938992116"
click at [0, 0] on html "Kết quả tìm kiếm ( 45 ) Bộ lọc Mã ĐH Trạng thái Món hàng Thu hộ Tổng cước Chưa …" at bounding box center [784, 367] width 1568 height 735
drag, startPoint x: 210, startPoint y: 15, endPoint x: 0, endPoint y: -35, distance: 215.9
click at [0, 0] on html "Kết quả tìm kiếm ( 45 ) Bộ lọc Mã ĐH Trạng thái Món hàng Thu hộ Tổng cước Chưa …" at bounding box center [784, 367] width 1568 height 735
click at [303, 21] on icon "close-circle" at bounding box center [306, 20] width 10 height 10
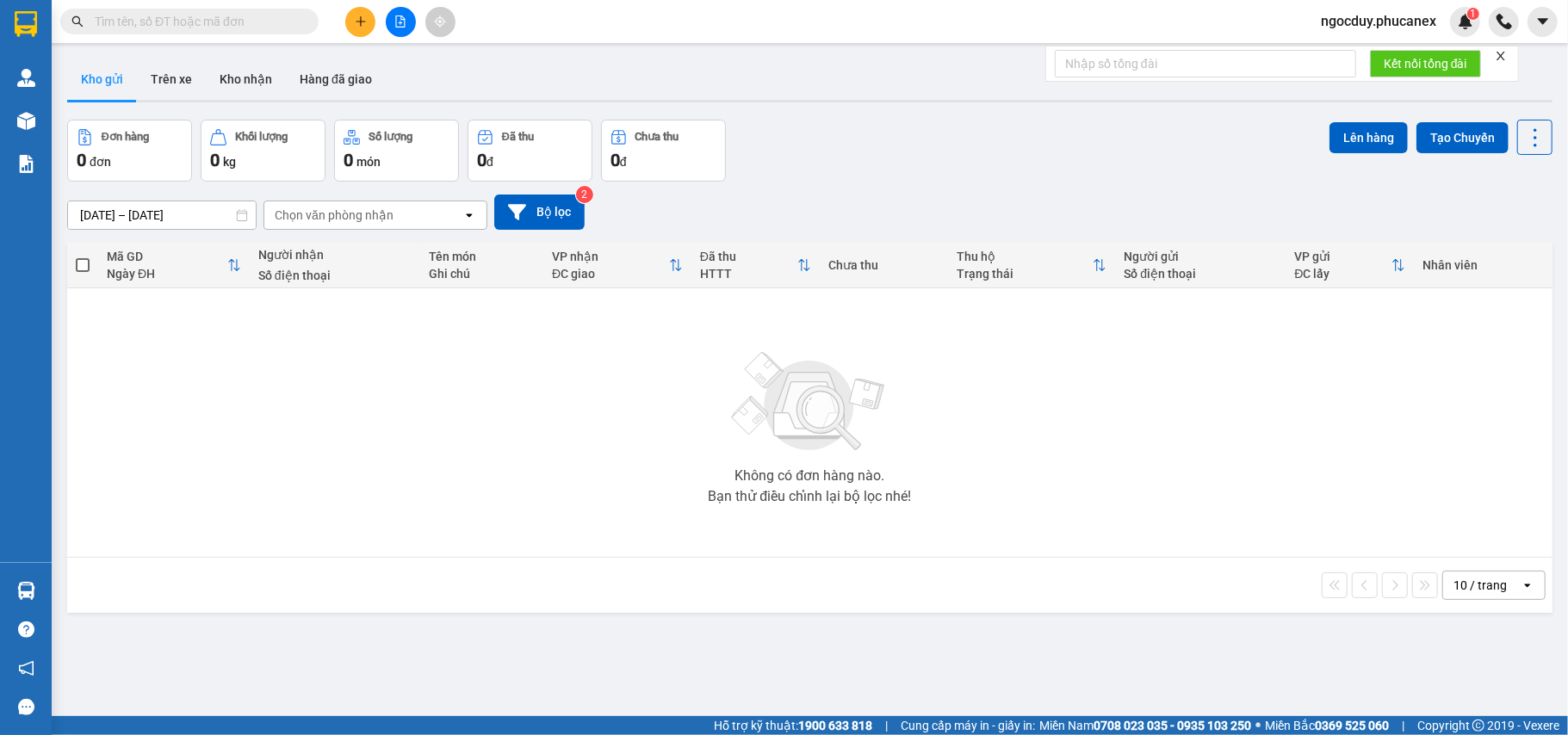
click at [244, 24] on input "text" at bounding box center [196, 21] width 203 height 19
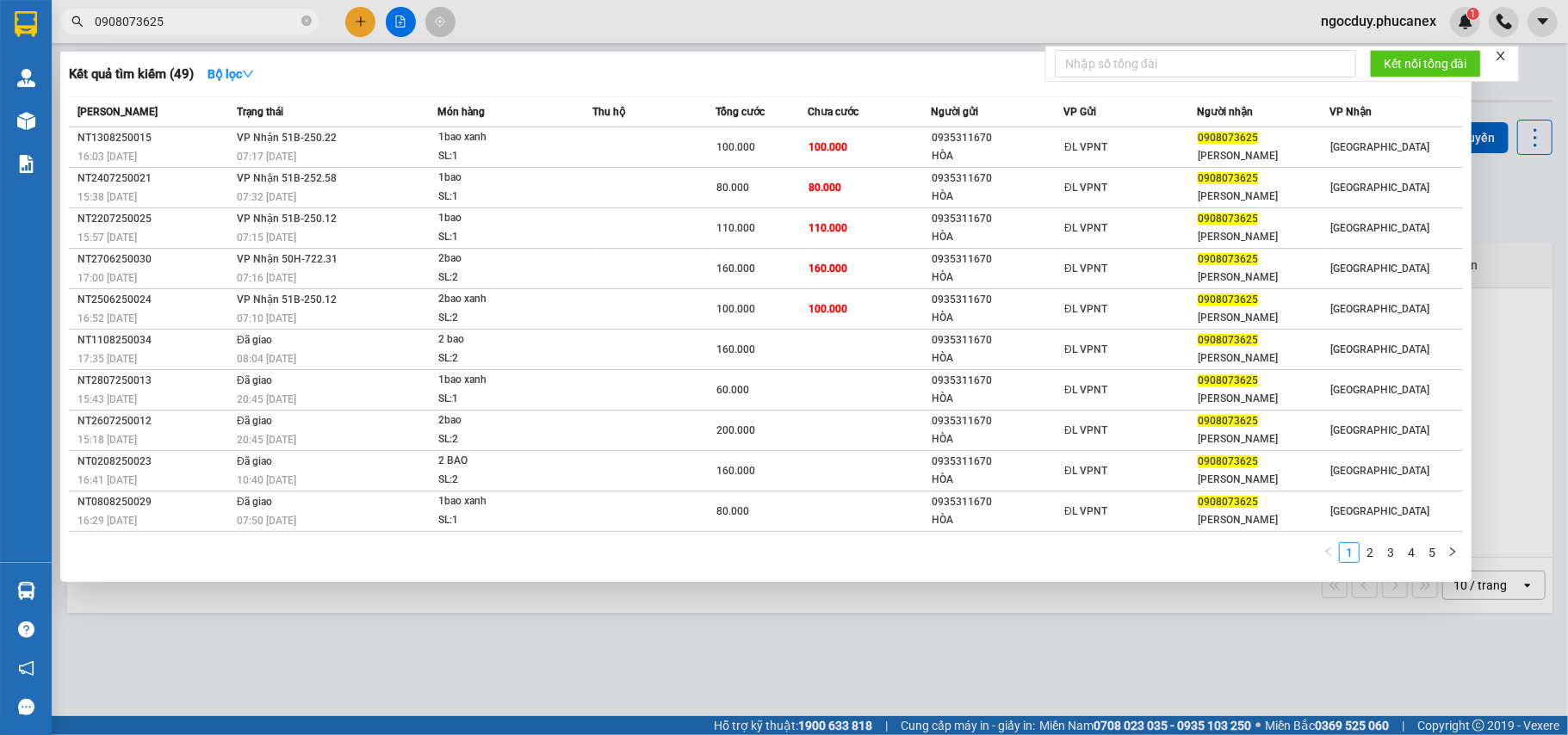
type input "0908073625"
drag, startPoint x: 201, startPoint y: 24, endPoint x: 0, endPoint y: -68, distance: 221.1
click at [0, 0] on html "Kết quả tìm kiếm ( 49 ) Bộ lọc Mã ĐH Trạng thái Món hàng Thu hộ Tổng cước Chưa …" at bounding box center [784, 367] width 1568 height 735
drag, startPoint x: 303, startPoint y: 28, endPoint x: 311, endPoint y: 14, distance: 16.1
click at [304, 25] on span at bounding box center [306, 22] width 10 height 16
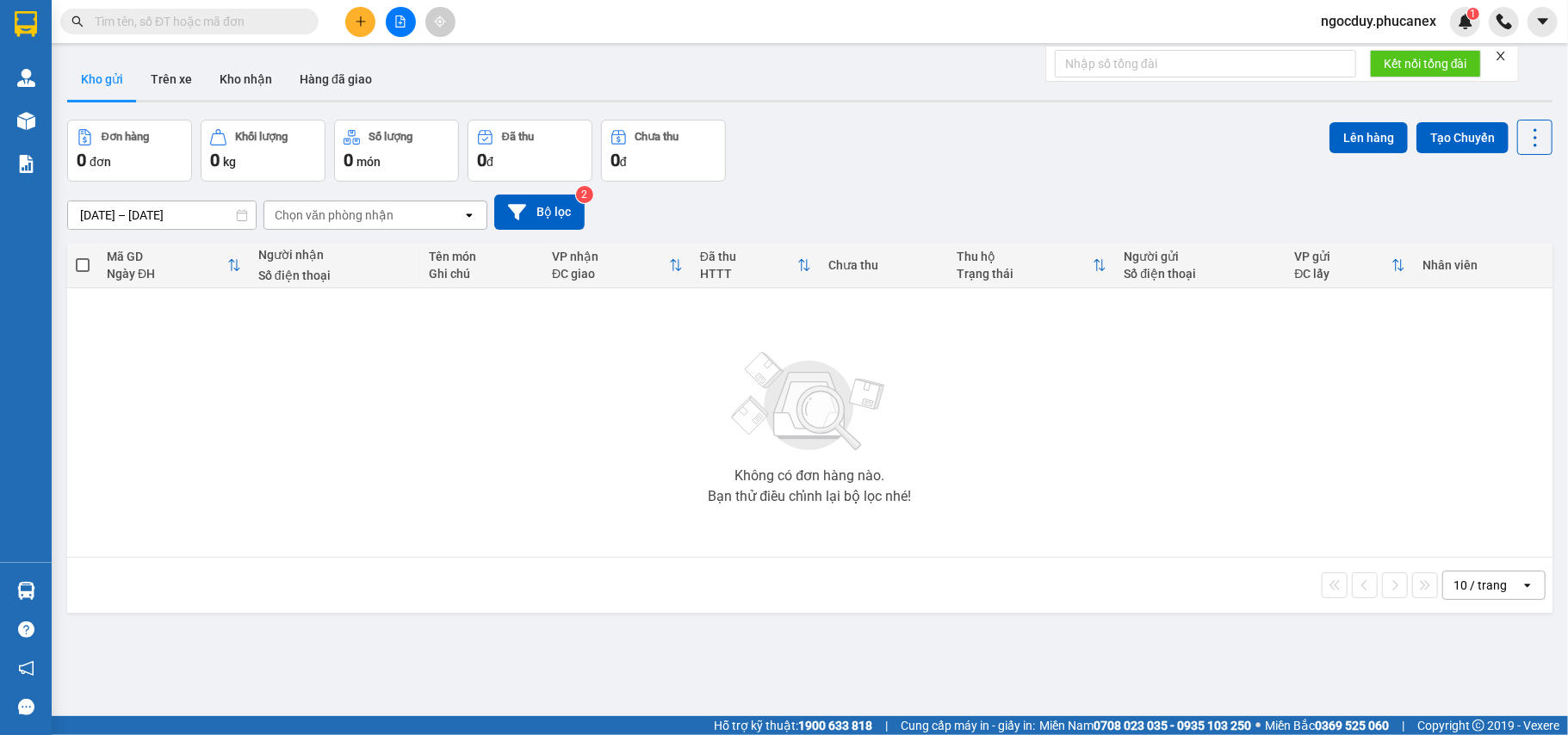
click at [311, 14] on span at bounding box center [306, 21] width 10 height 19
drag, startPoint x: 228, startPoint y: 31, endPoint x: 218, endPoint y: 31, distance: 10.0
click at [218, 31] on span at bounding box center [189, 21] width 259 height 26
drag, startPoint x: 218, startPoint y: 31, endPoint x: 217, endPoint y: 22, distance: 9.1
click at [217, 22] on span at bounding box center [189, 21] width 259 height 26
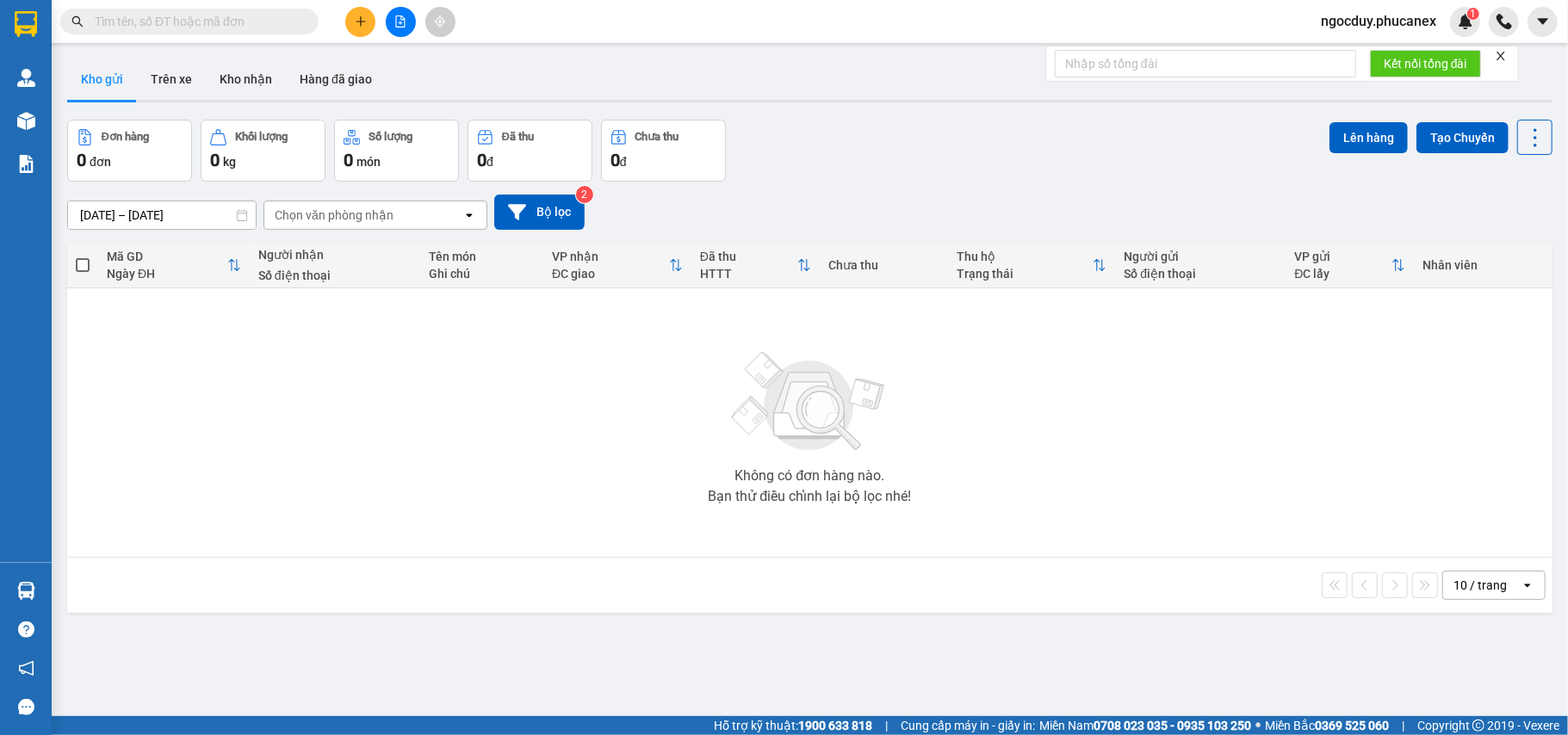
click at [217, 22] on input "text" at bounding box center [196, 21] width 203 height 19
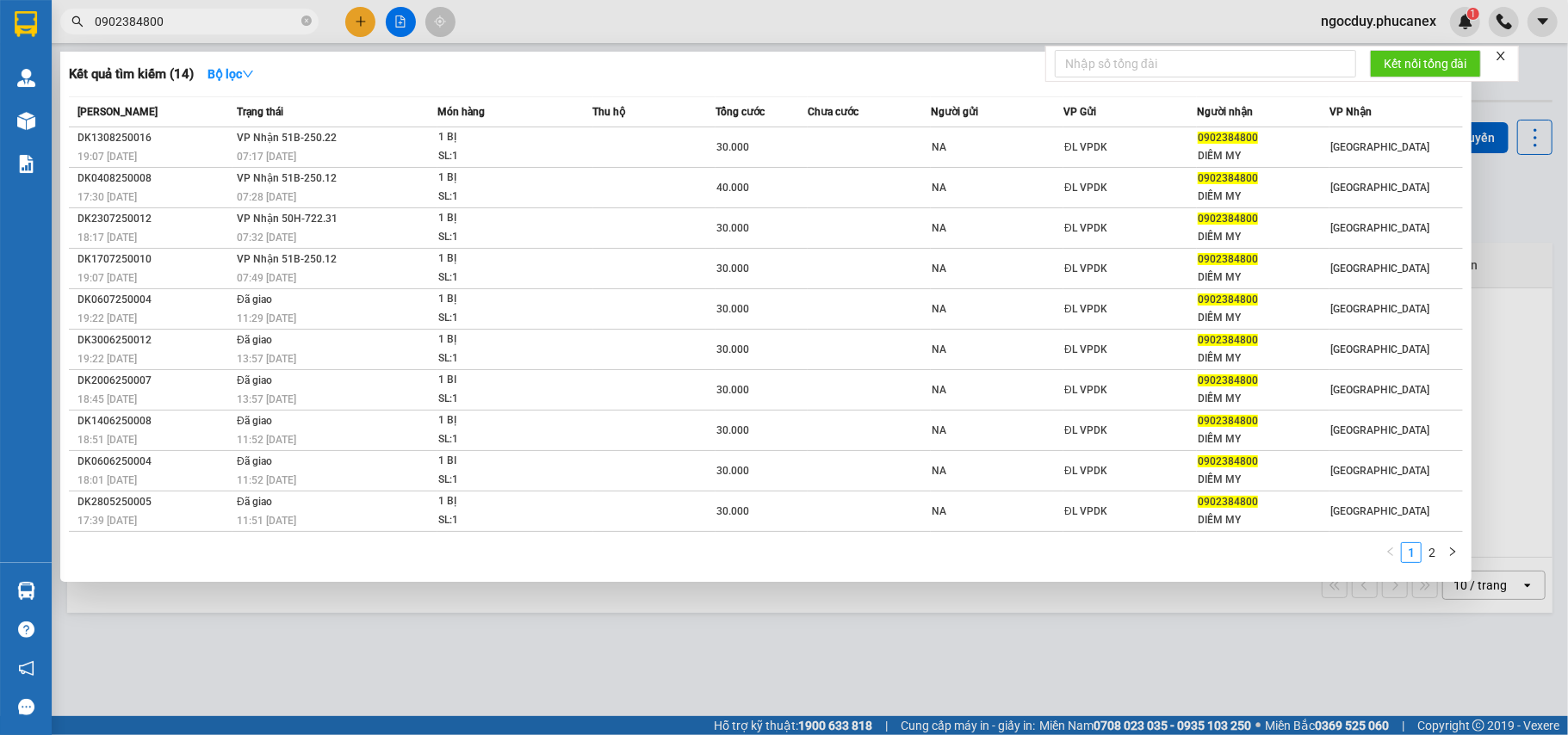
drag, startPoint x: 222, startPoint y: 26, endPoint x: 0, endPoint y: 8, distance: 222.7
click at [0, 8] on section "Kết quả tìm kiếm ( 14 ) Bộ lọc Mã ĐH Trạng thái Món hàng Thu hộ Tổng cước Chưa …" at bounding box center [784, 367] width 1568 height 735
type input "0902384800"
click at [352, 17] on div at bounding box center [784, 367] width 1568 height 735
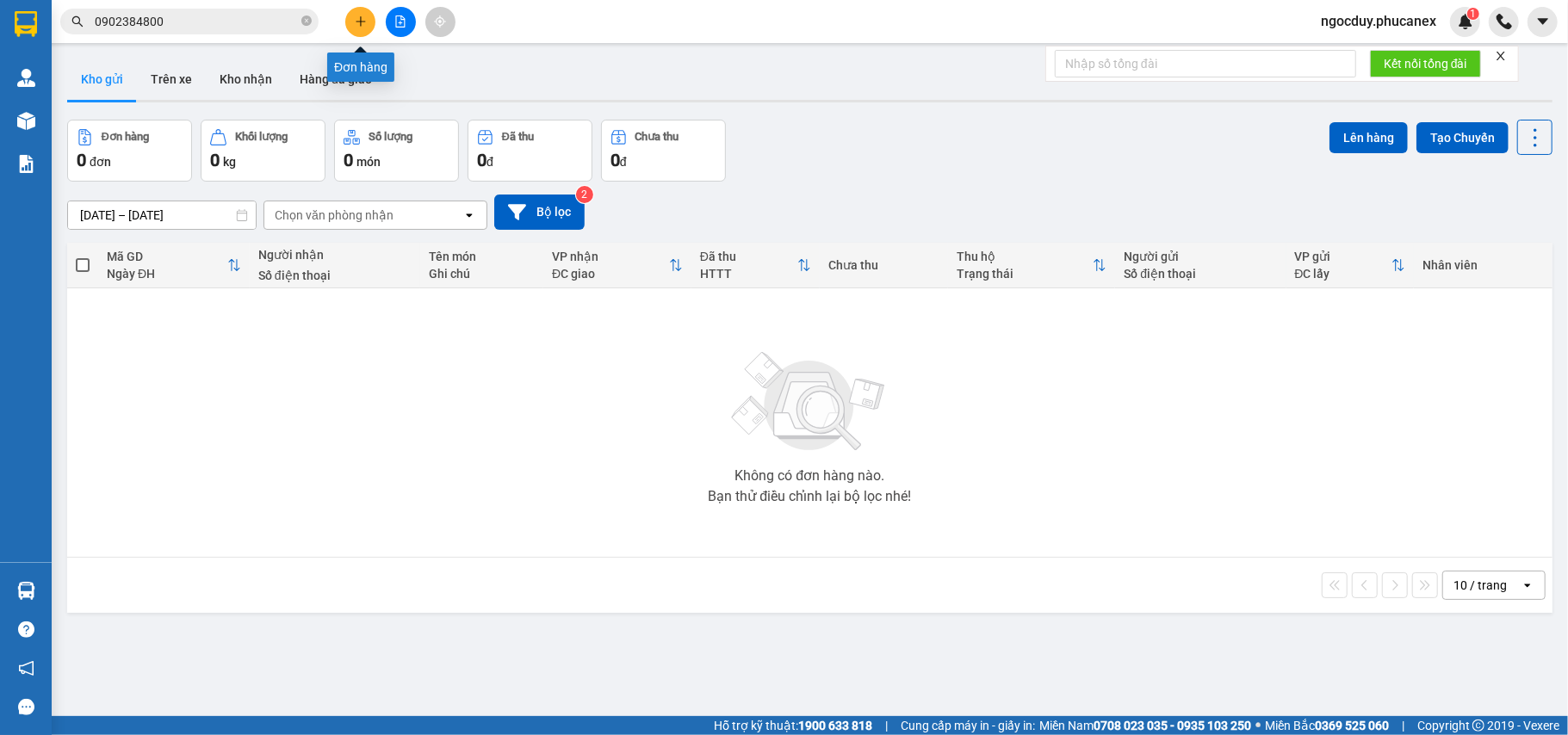
click at [350, 17] on button at bounding box center [360, 22] width 30 height 30
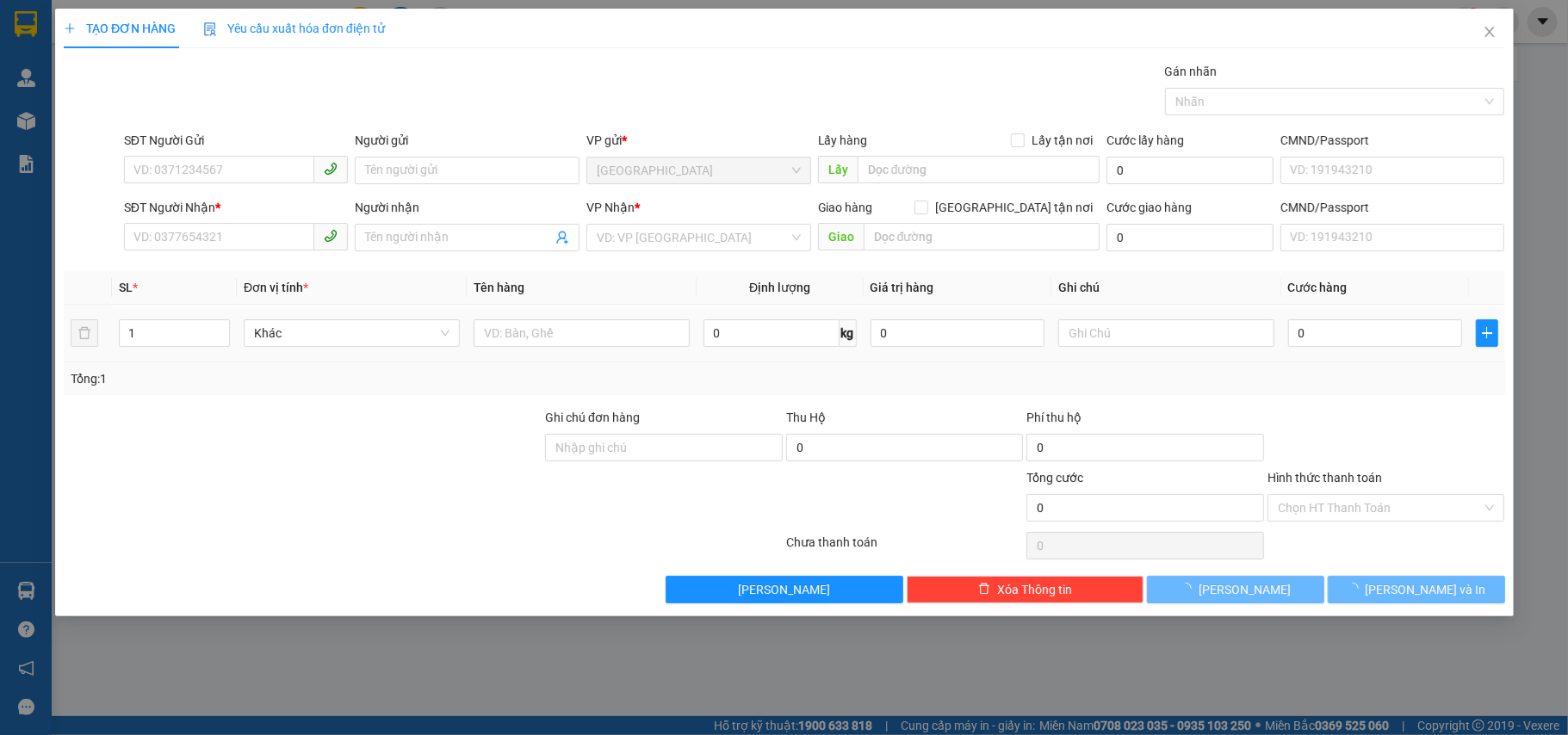
click at [448, 303] on th "Đơn vị tính *" at bounding box center [351, 288] width 229 height 34
click at [500, 332] on input "text" at bounding box center [581, 333] width 216 height 27
click at [501, 332] on input "text" at bounding box center [581, 333] width 216 height 27
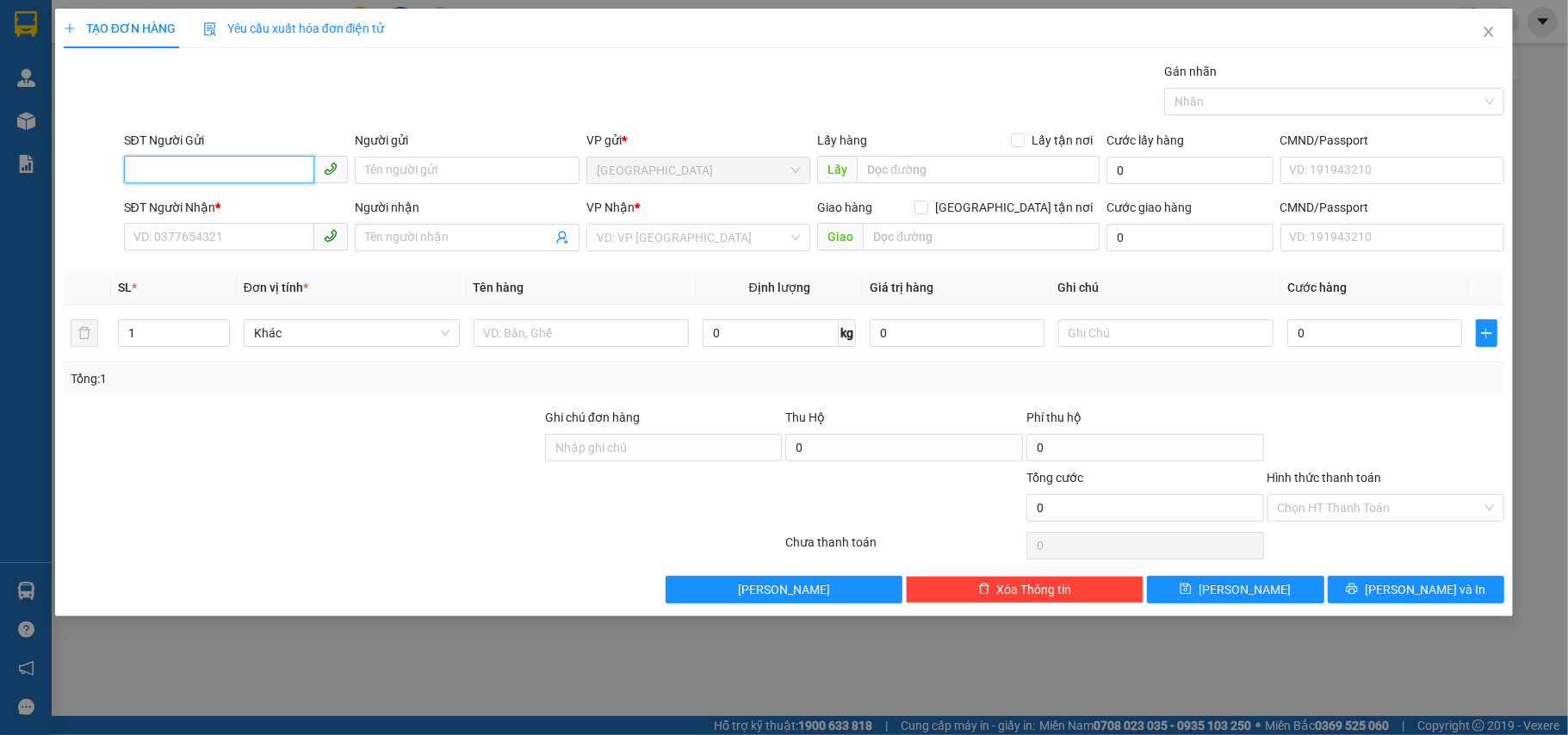
click at [222, 168] on input "SĐT Người Gửi" at bounding box center [219, 169] width 191 height 27
type input "0899005653"
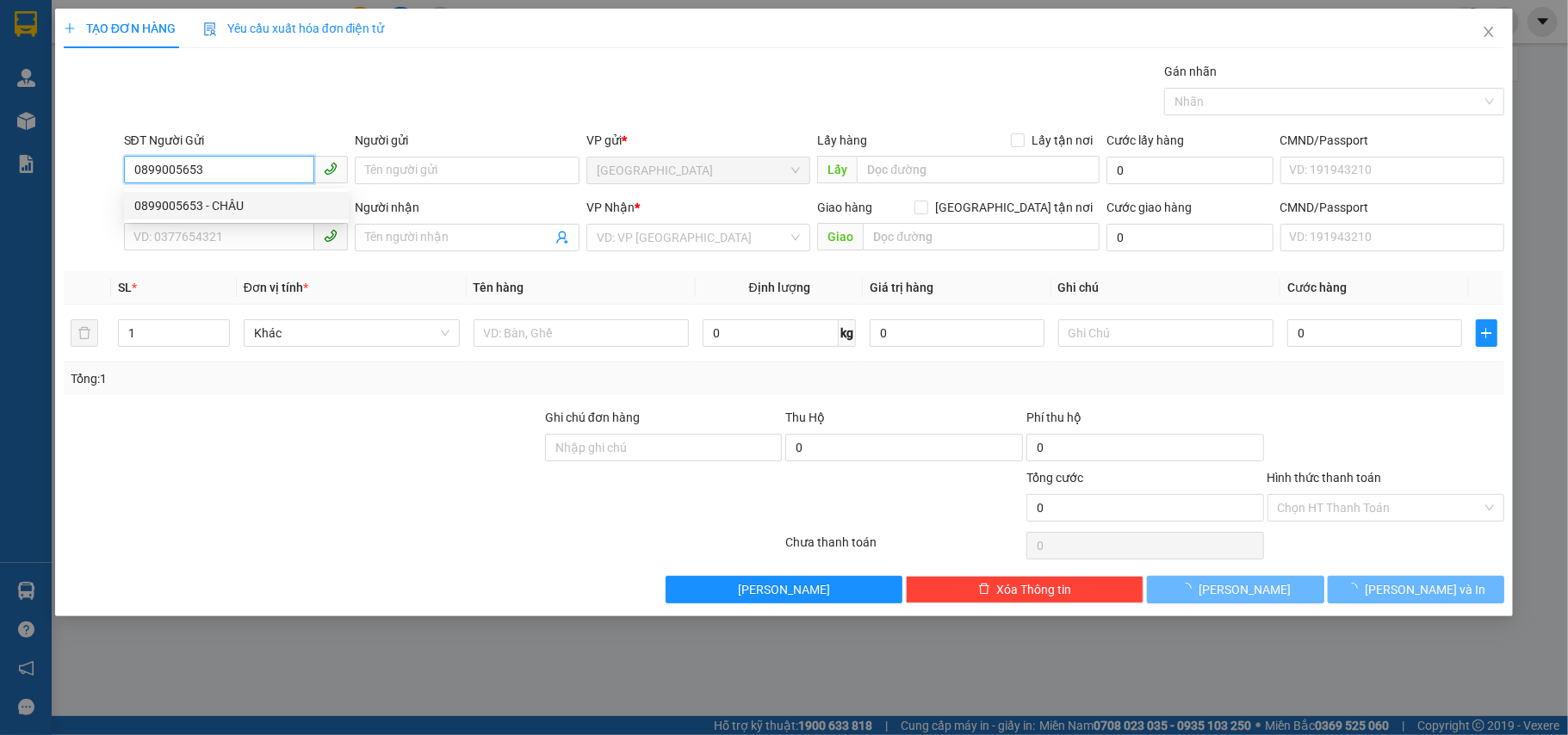
drag, startPoint x: 253, startPoint y: 199, endPoint x: 249, endPoint y: 213, distance: 14.6
click at [249, 212] on div "0899005653 - CHÂU" at bounding box center [236, 206] width 204 height 19
type input "CHÂU"
type input "0903512513"
type input "3A CÔ BẮC"
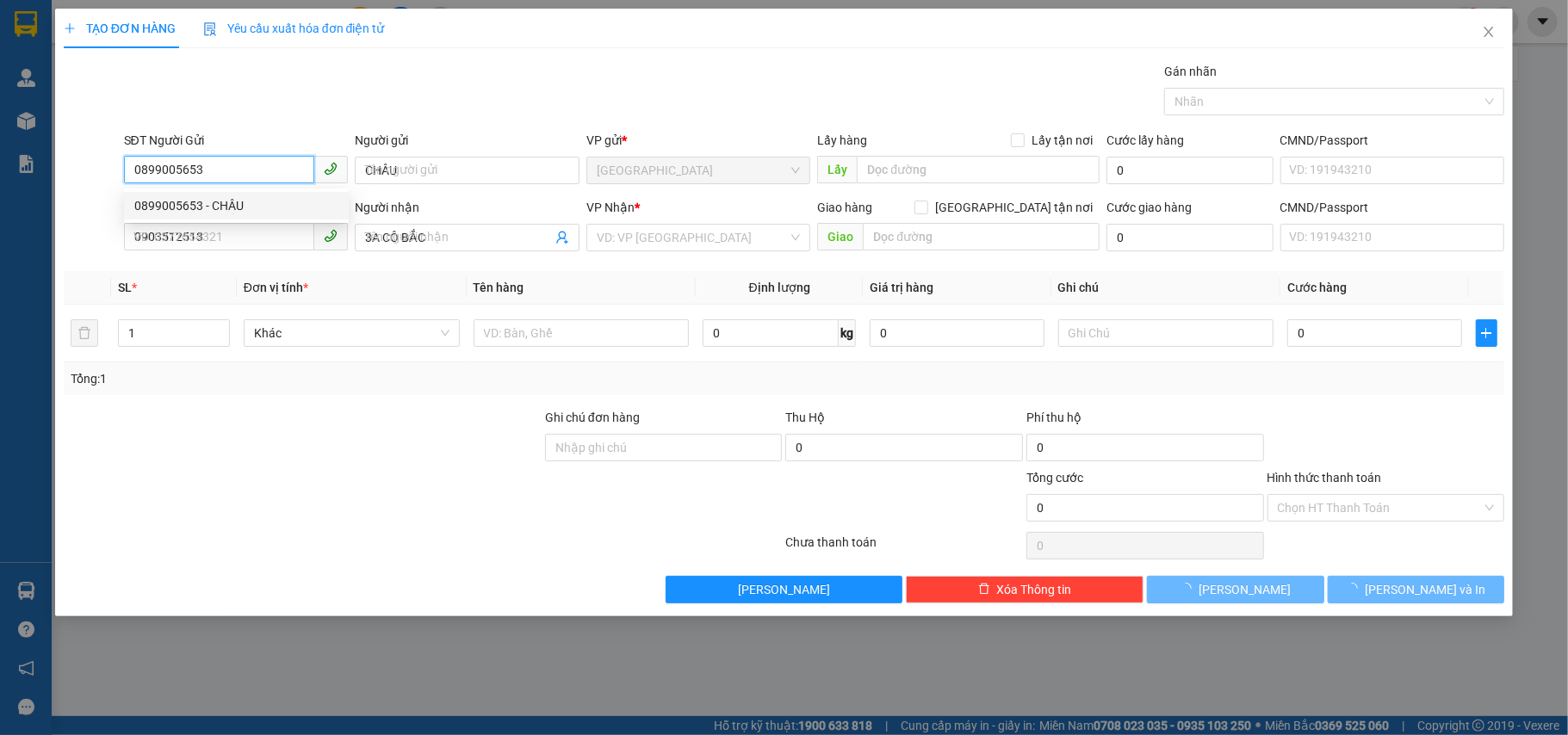
click at [249, 213] on div "0899005653 - CHÂU" at bounding box center [236, 206] width 204 height 19
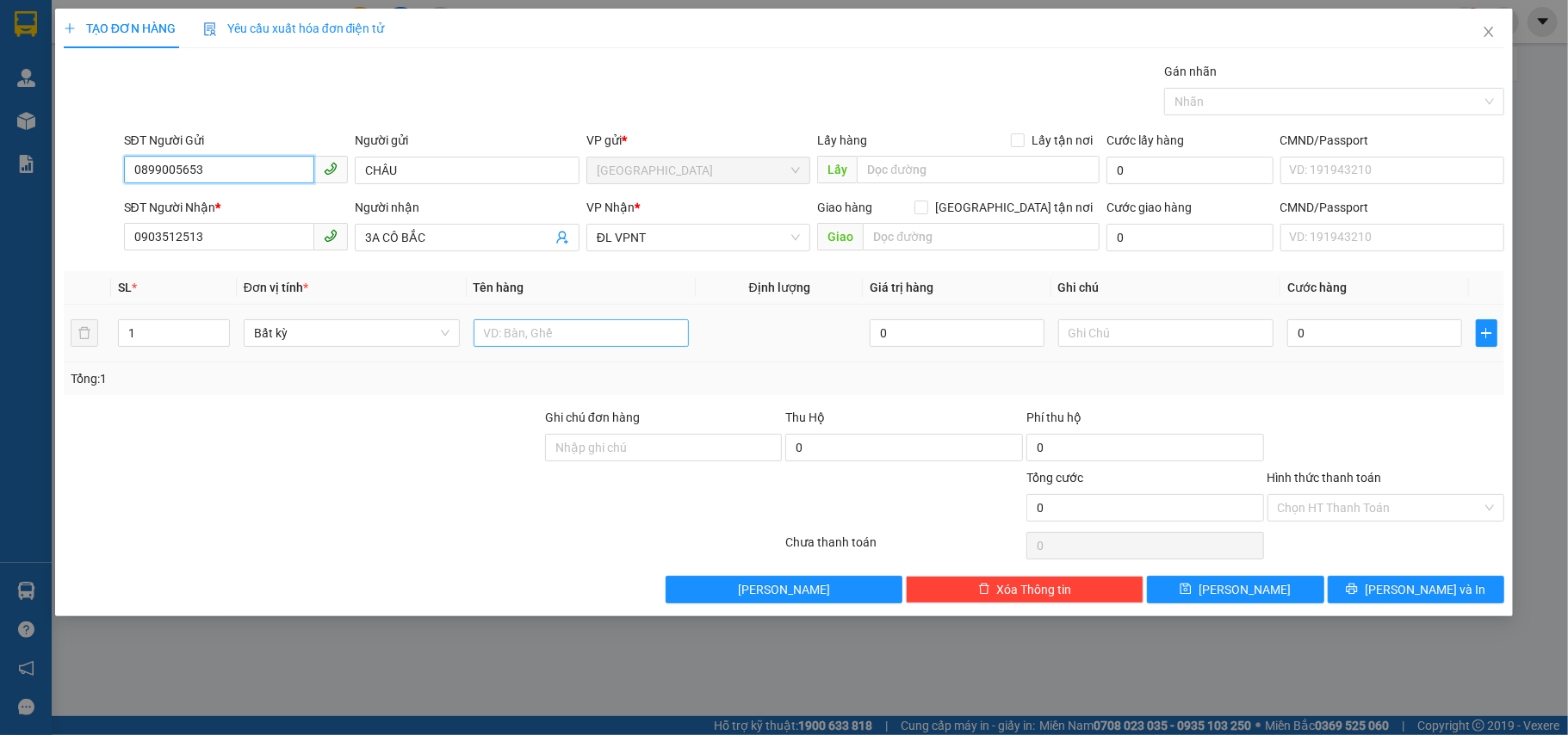
type input "0899005653"
click at [582, 342] on input "text" at bounding box center [581, 333] width 216 height 27
type input "1 thùng"
click at [1380, 342] on input "0" at bounding box center [1373, 333] width 174 height 27
type input "4"
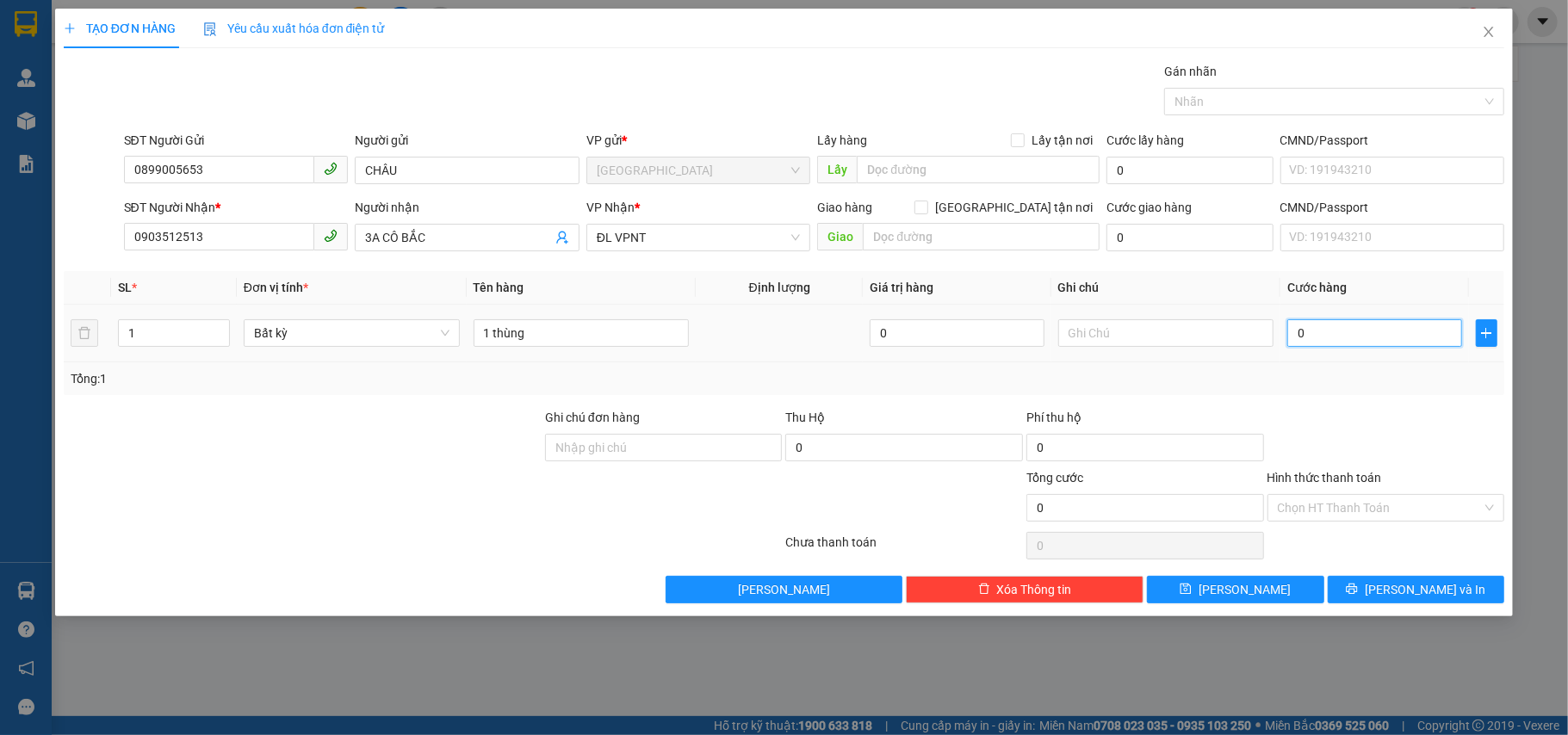
type input "4"
type input "40"
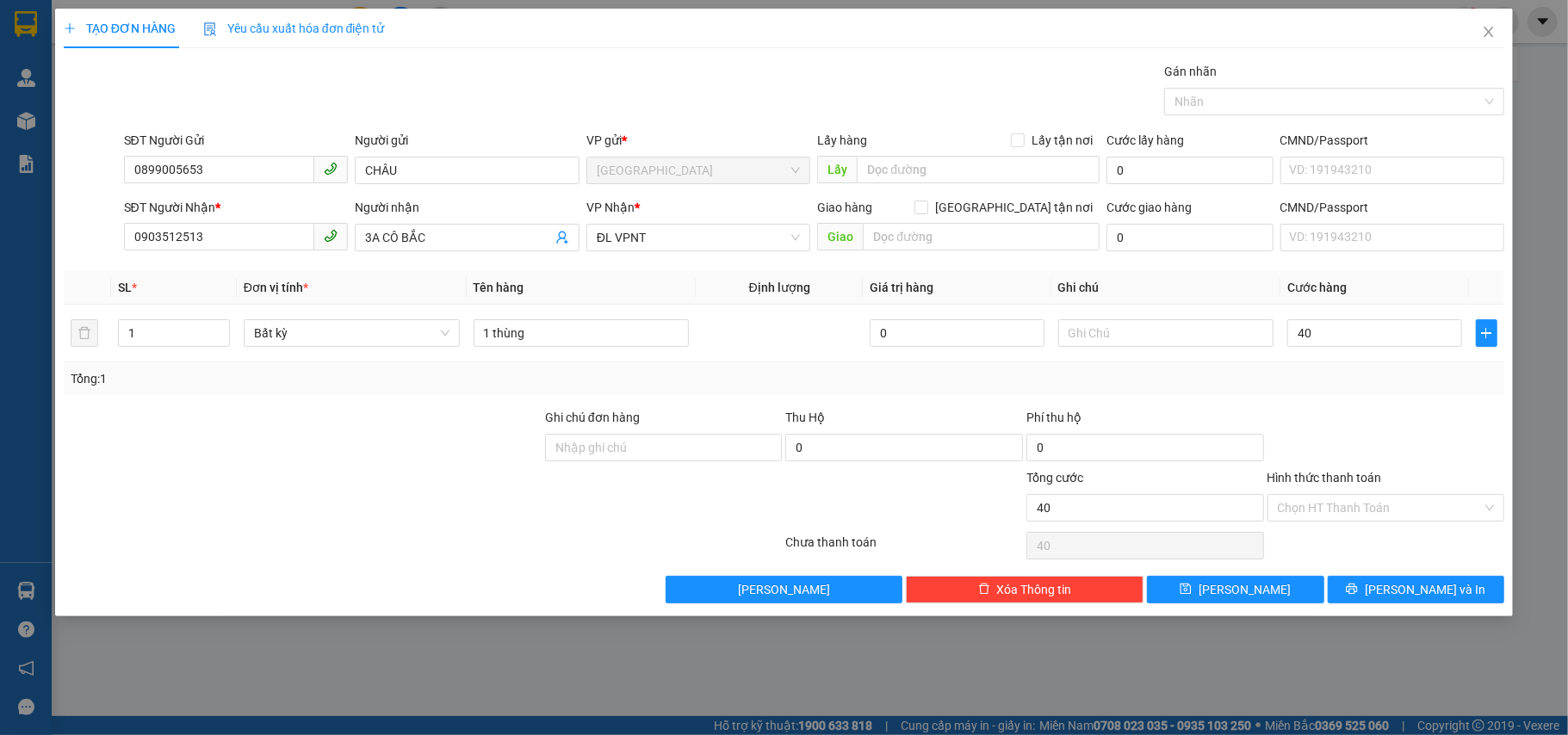
type input "40.000"
click at [1423, 631] on div "TẠO ĐƠN HÀNG Yêu cầu xuất hóa đơn điện tử Transit Pickup Surcharge Ids Transit …" at bounding box center [784, 367] width 1568 height 735
drag, startPoint x: 1426, startPoint y: 605, endPoint x: 1406, endPoint y: 565, distance: 44.7
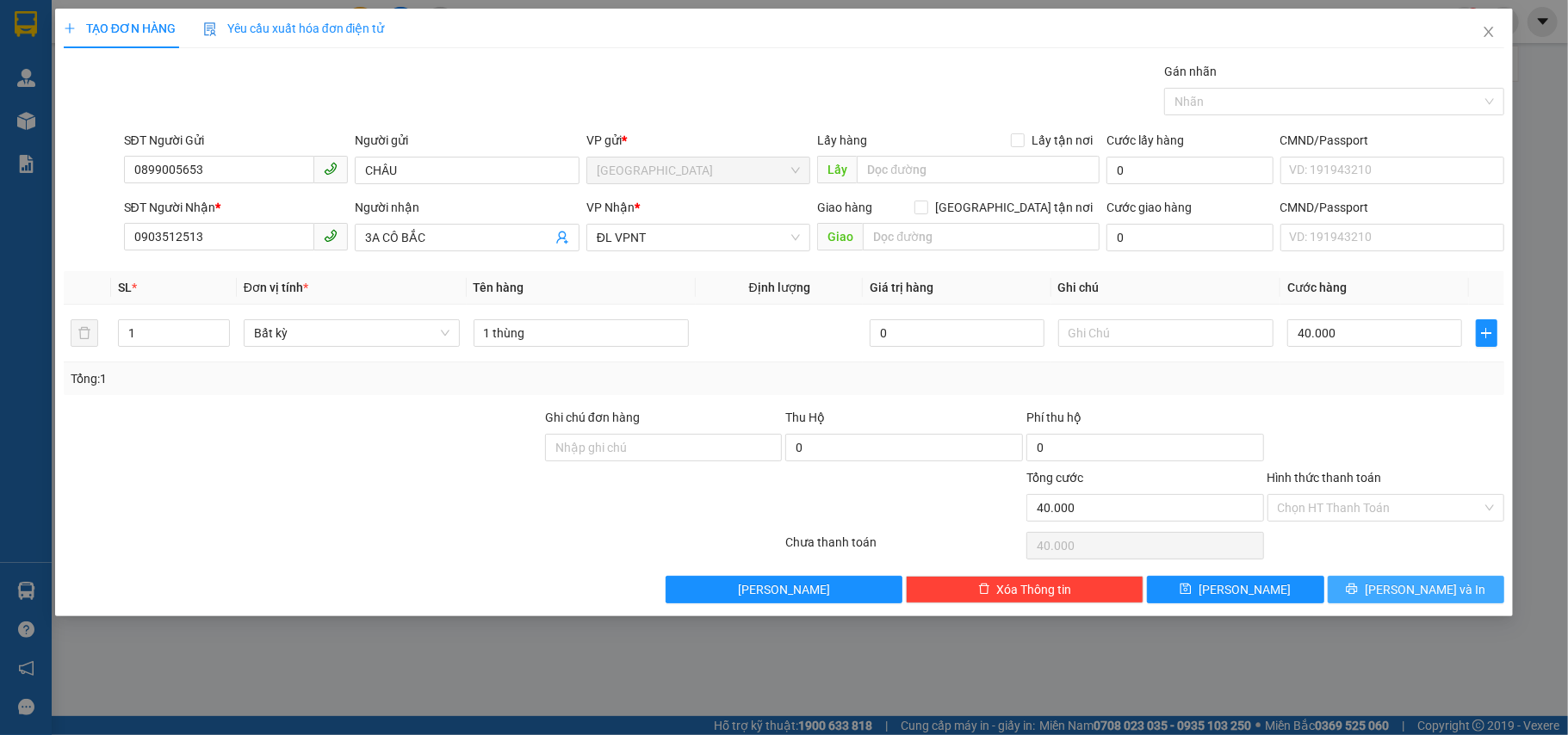
click at [1426, 604] on button "[PERSON_NAME] và In" at bounding box center [1416, 589] width 178 height 27
drag, startPoint x: 1406, startPoint y: 565, endPoint x: 821, endPoint y: 172, distance: 704.8
click at [1380, 555] on div "Transit Pickup Surcharge Ids Transit Deliver Surcharge Ids Transit Deliver Surc…" at bounding box center [784, 332] width 1441 height 542
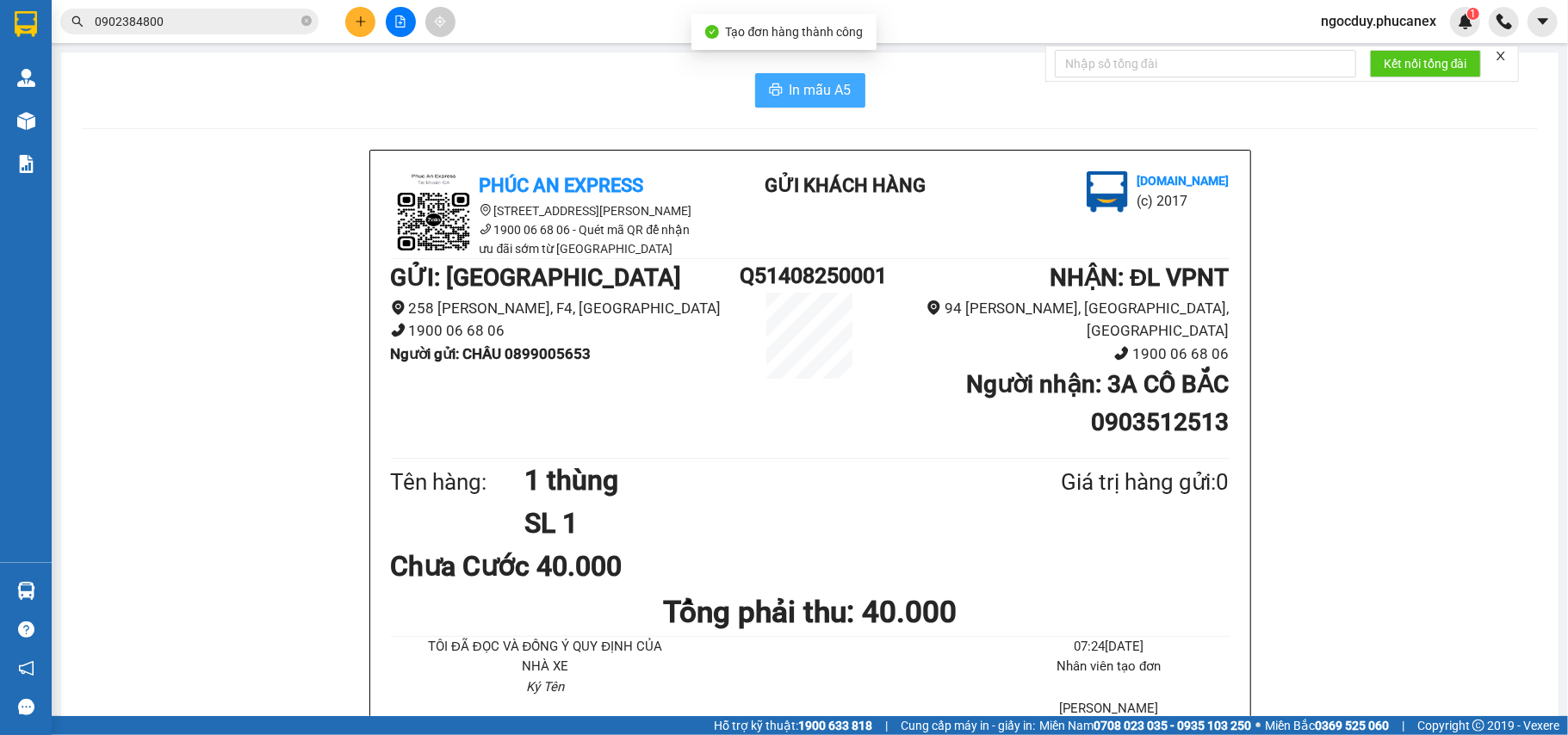
click at [755, 90] on button "In mẫu A5" at bounding box center [809, 90] width 110 height 35
click at [755, 87] on button "In mẫu A5" at bounding box center [809, 90] width 110 height 35
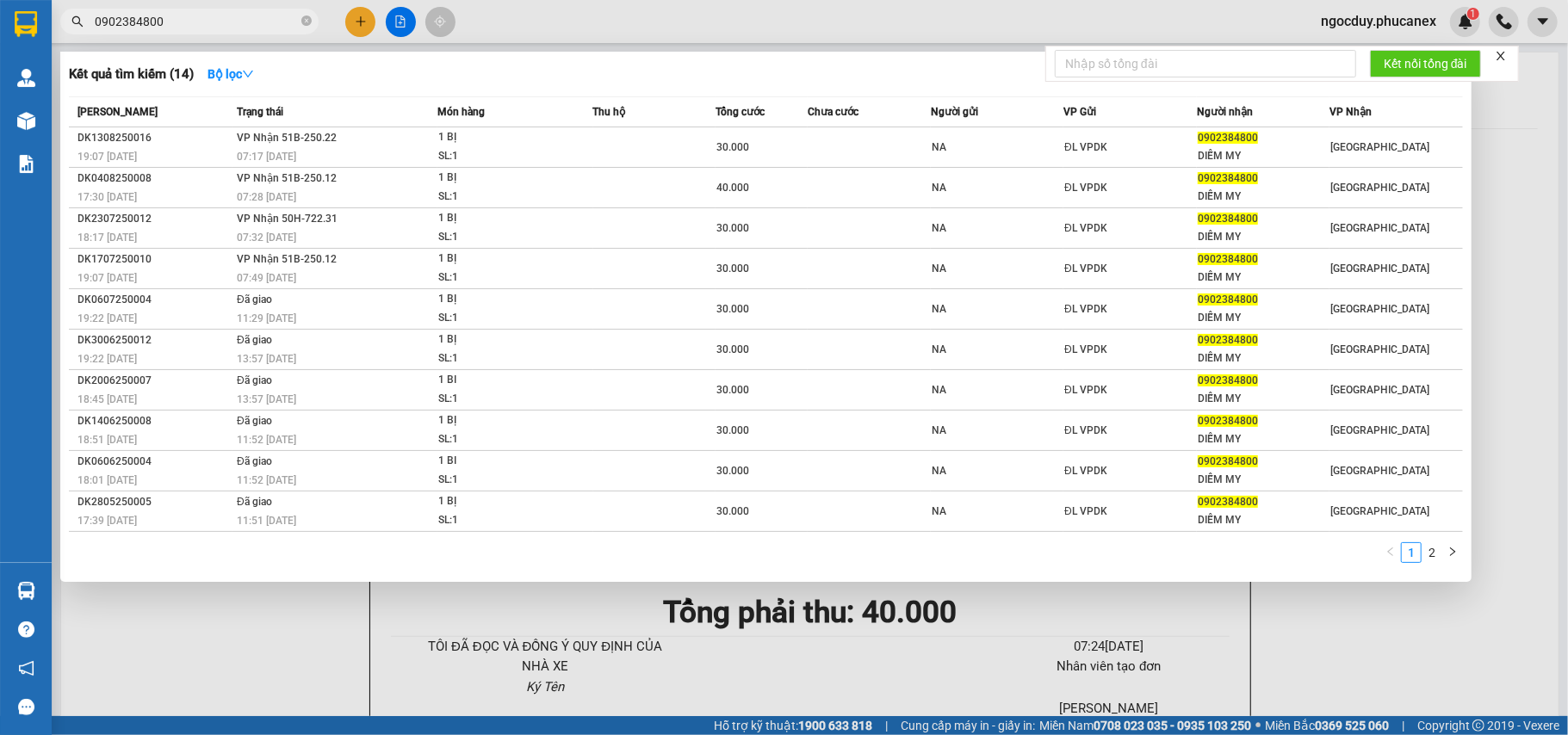
click at [313, 19] on span "0902384800" at bounding box center [189, 21] width 259 height 26
click at [305, 23] on icon "close-circle" at bounding box center [306, 20] width 10 height 10
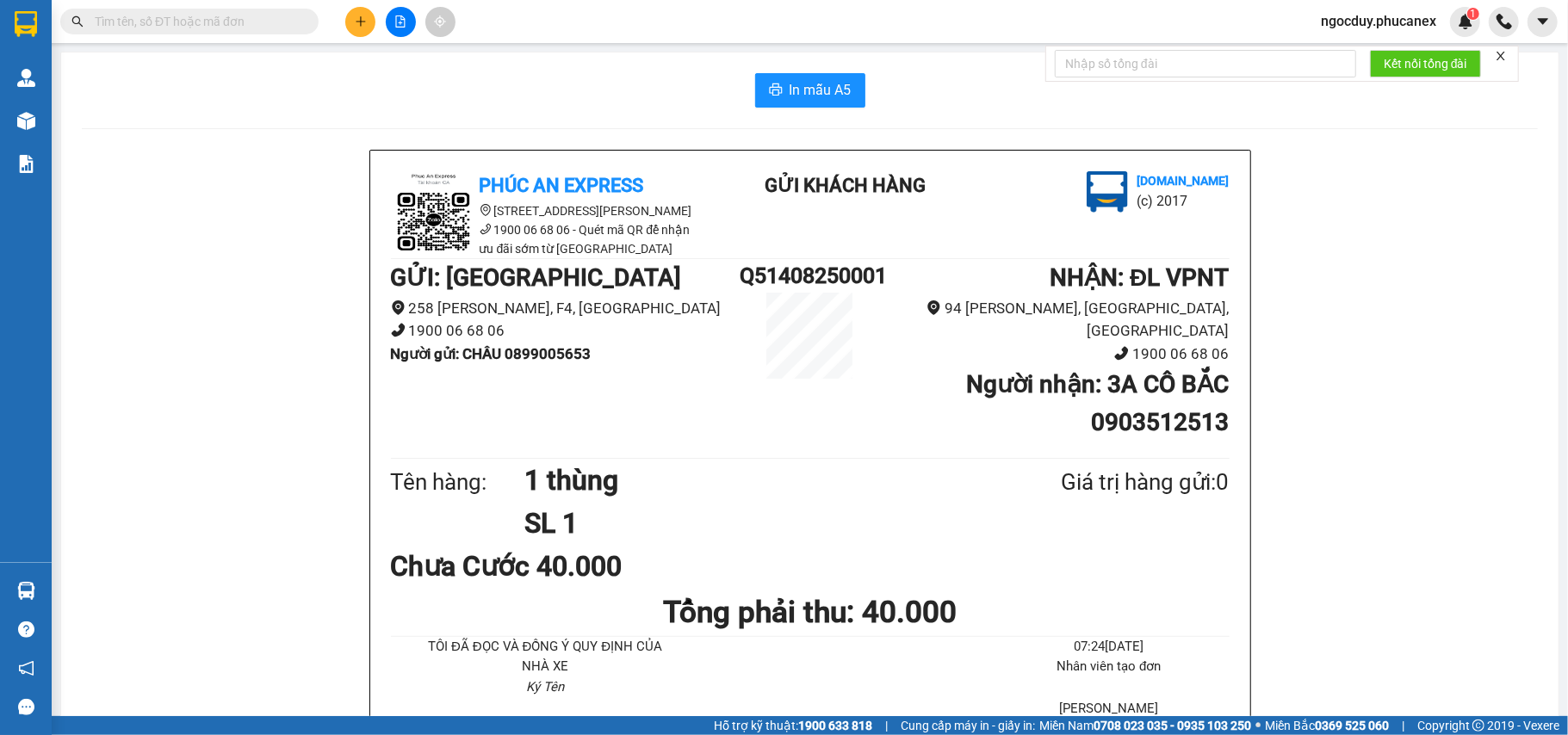
click at [279, 15] on input "text" at bounding box center [196, 21] width 203 height 19
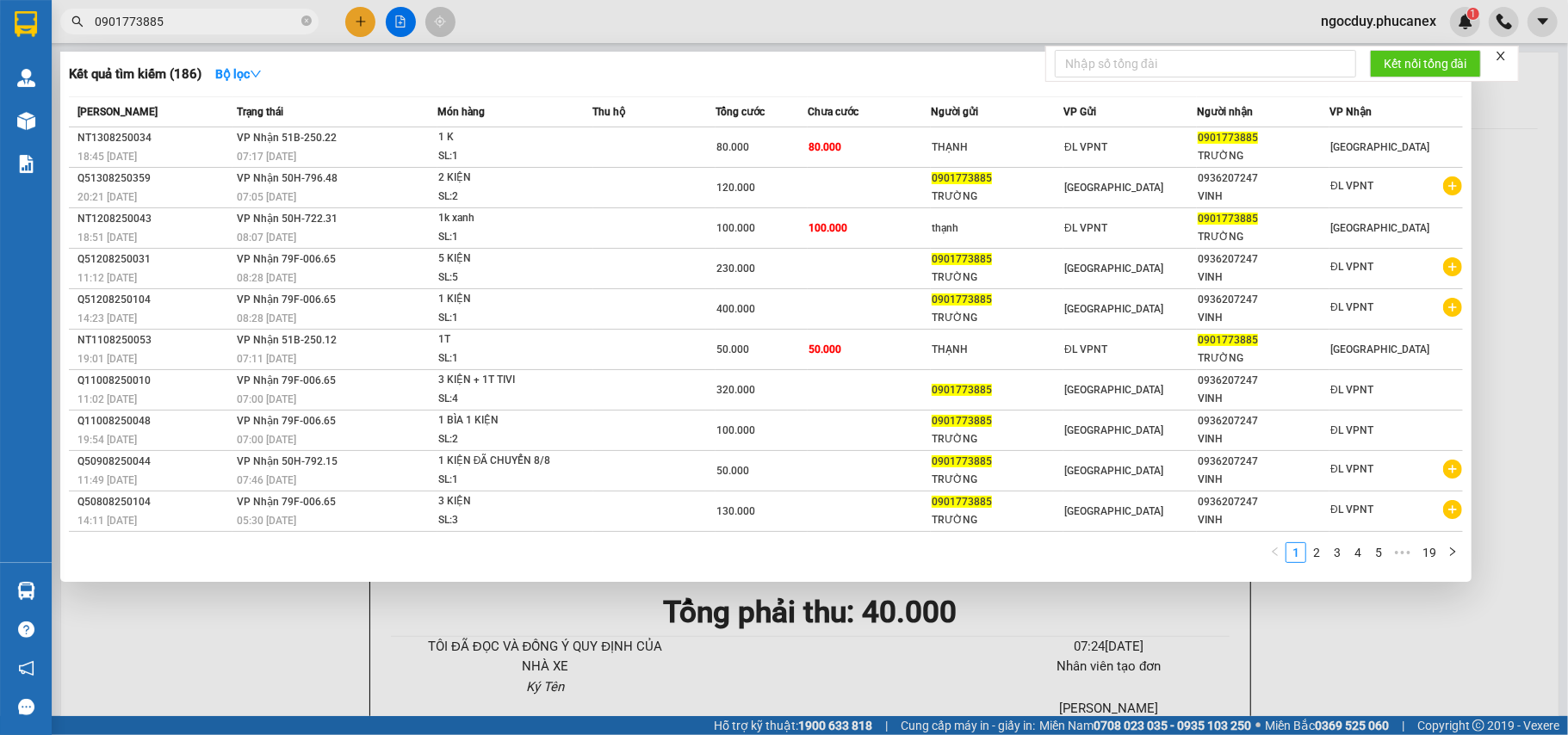
type input "0901773885"
click at [300, 24] on span "0901773885" at bounding box center [189, 21] width 259 height 26
click at [304, 23] on icon "close-circle" at bounding box center [306, 20] width 10 height 10
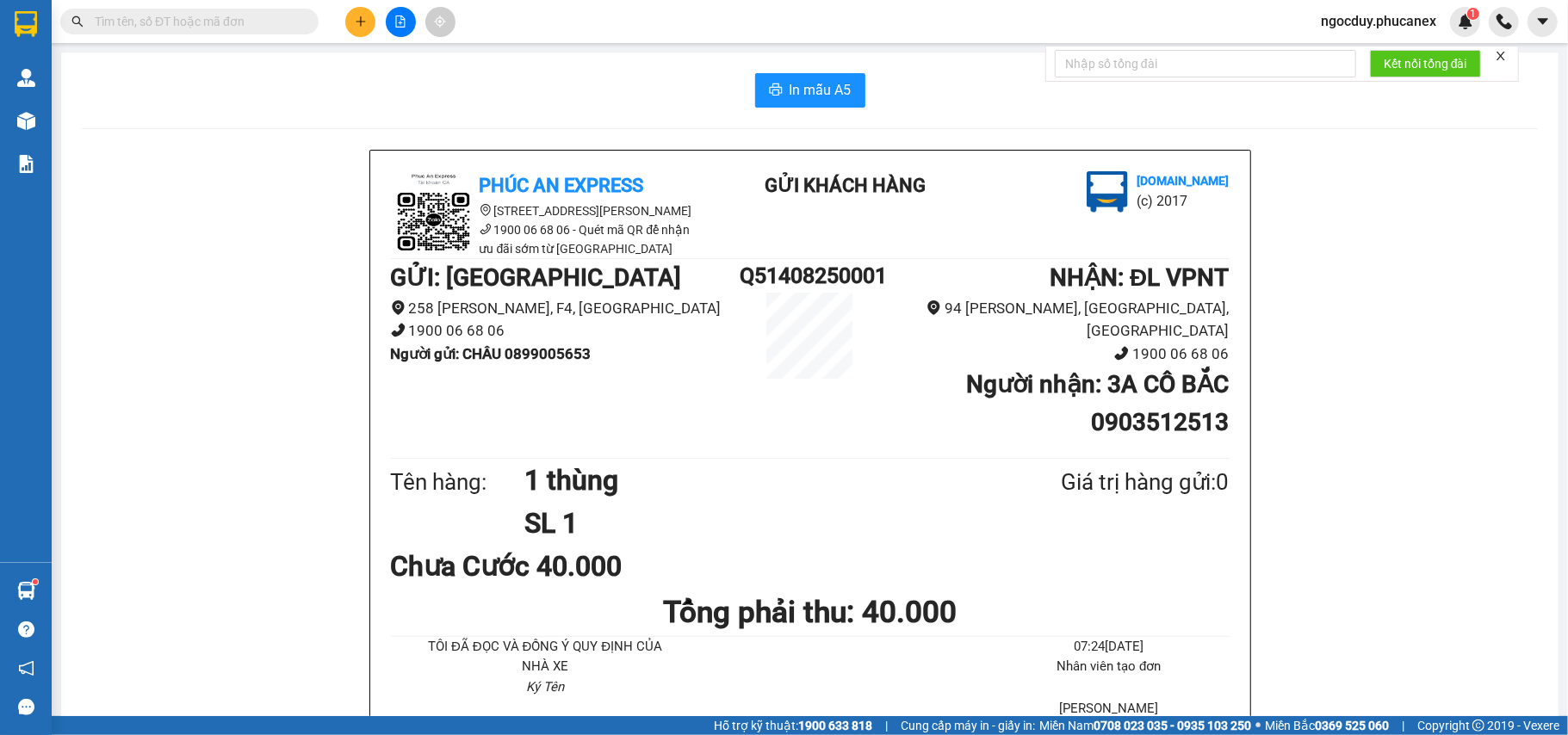
drag, startPoint x: 267, startPoint y: 17, endPoint x: 194, endPoint y: 38, distance: 76.0
click at [263, 17] on input "text" at bounding box center [196, 21] width 203 height 19
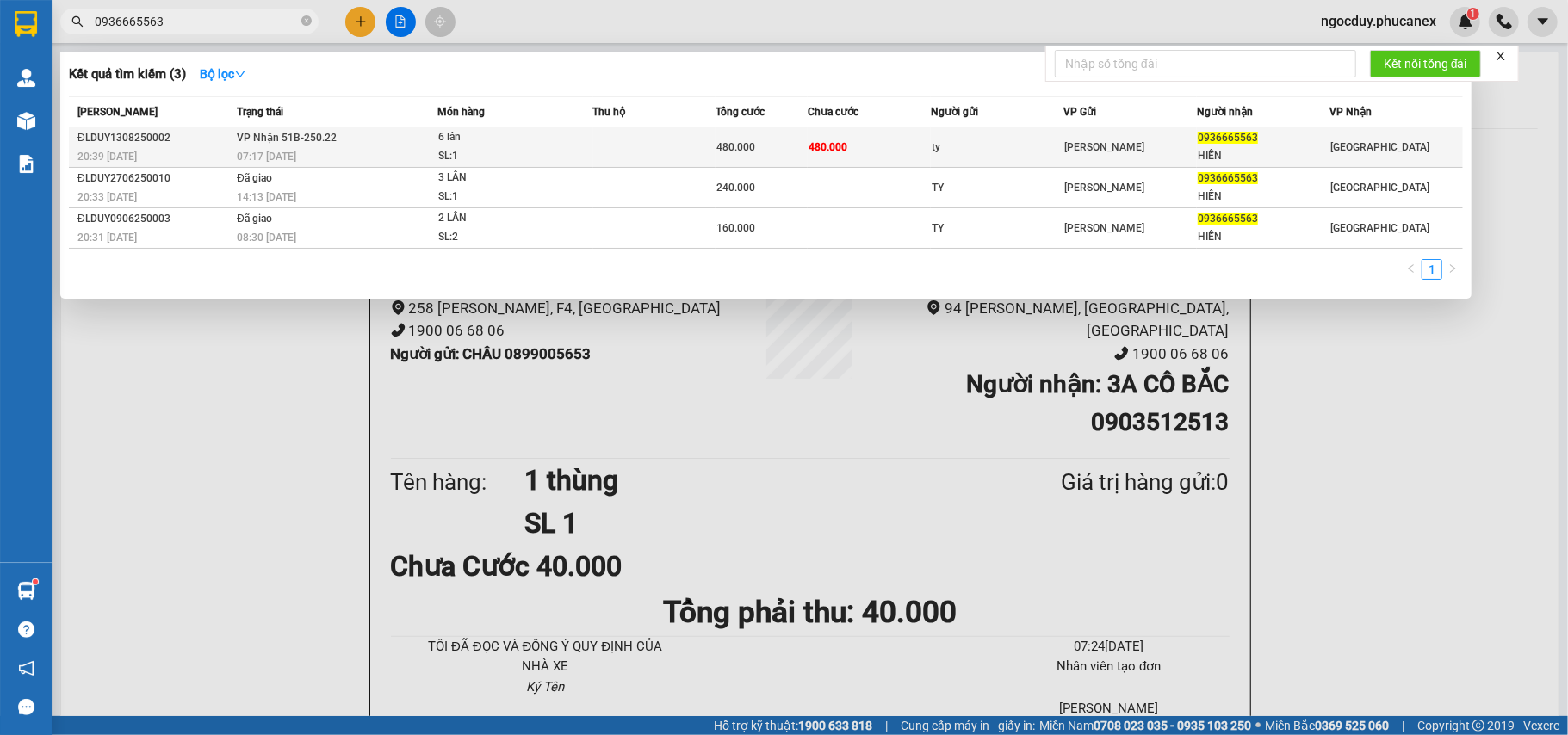
type input "0936665563"
click at [725, 141] on span "480.000" at bounding box center [736, 147] width 39 height 12
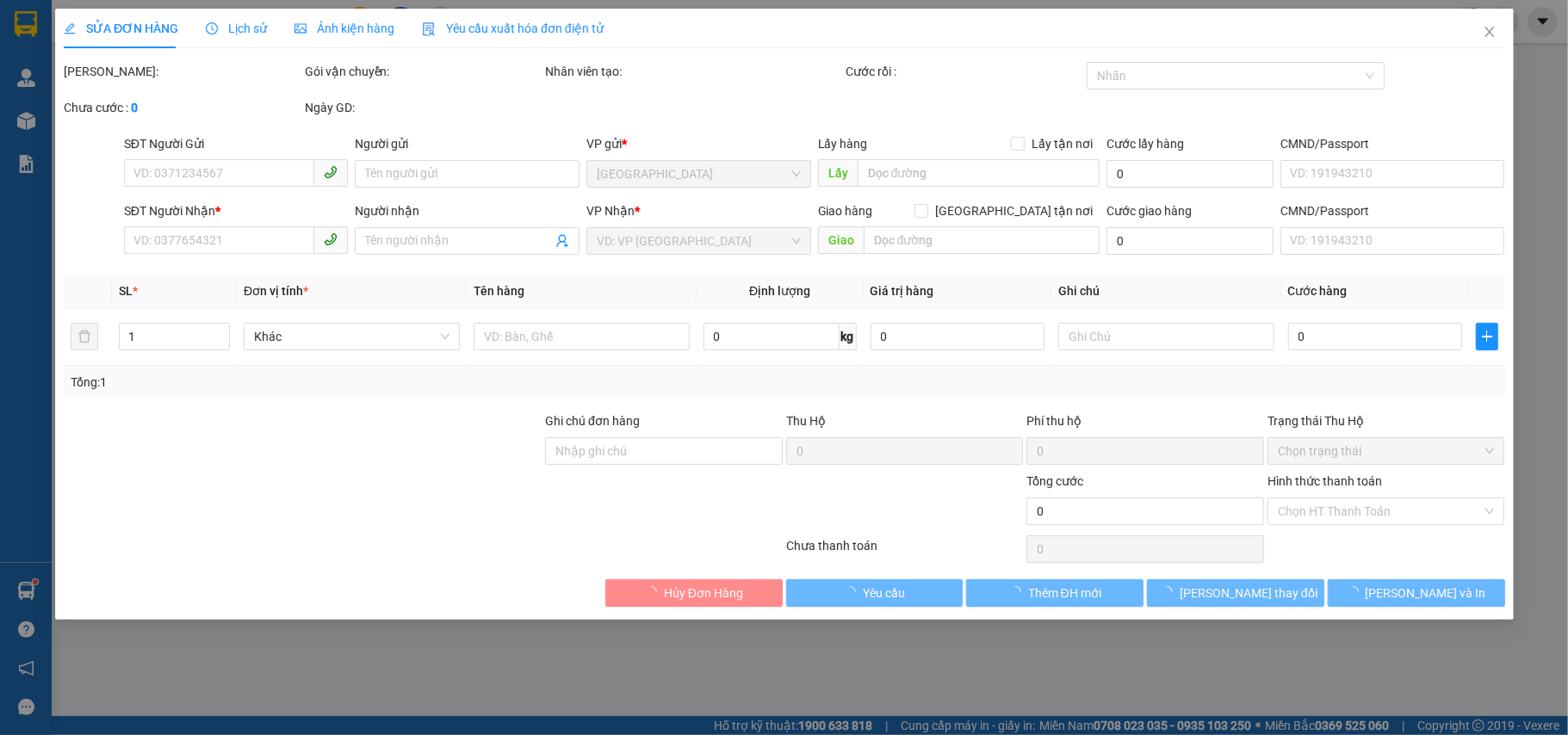
type input "ty"
type input "0936665563"
type input "HIỀN"
type input "480.000"
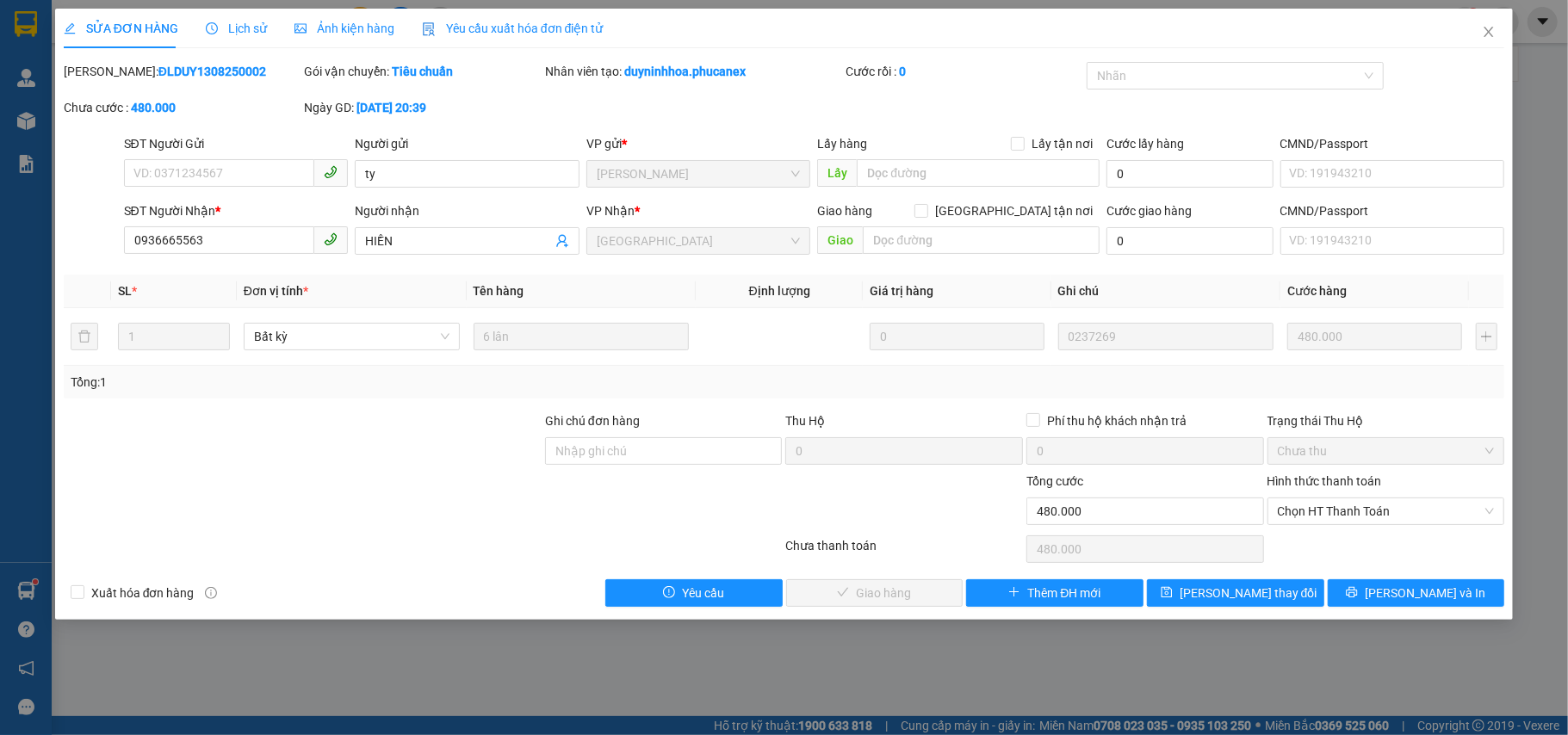
drag, startPoint x: 1422, startPoint y: 631, endPoint x: 1420, endPoint y: 614, distance: 17.1
click at [1422, 618] on div "SỬA ĐƠN HÀNG Lịch sử Ảnh kiện hàng Yêu cầu xuất hóa đơn điện tử Total Paid Fee …" at bounding box center [784, 367] width 1568 height 735
click at [1420, 599] on span "[PERSON_NAME] và In" at bounding box center [1424, 593] width 120 height 19
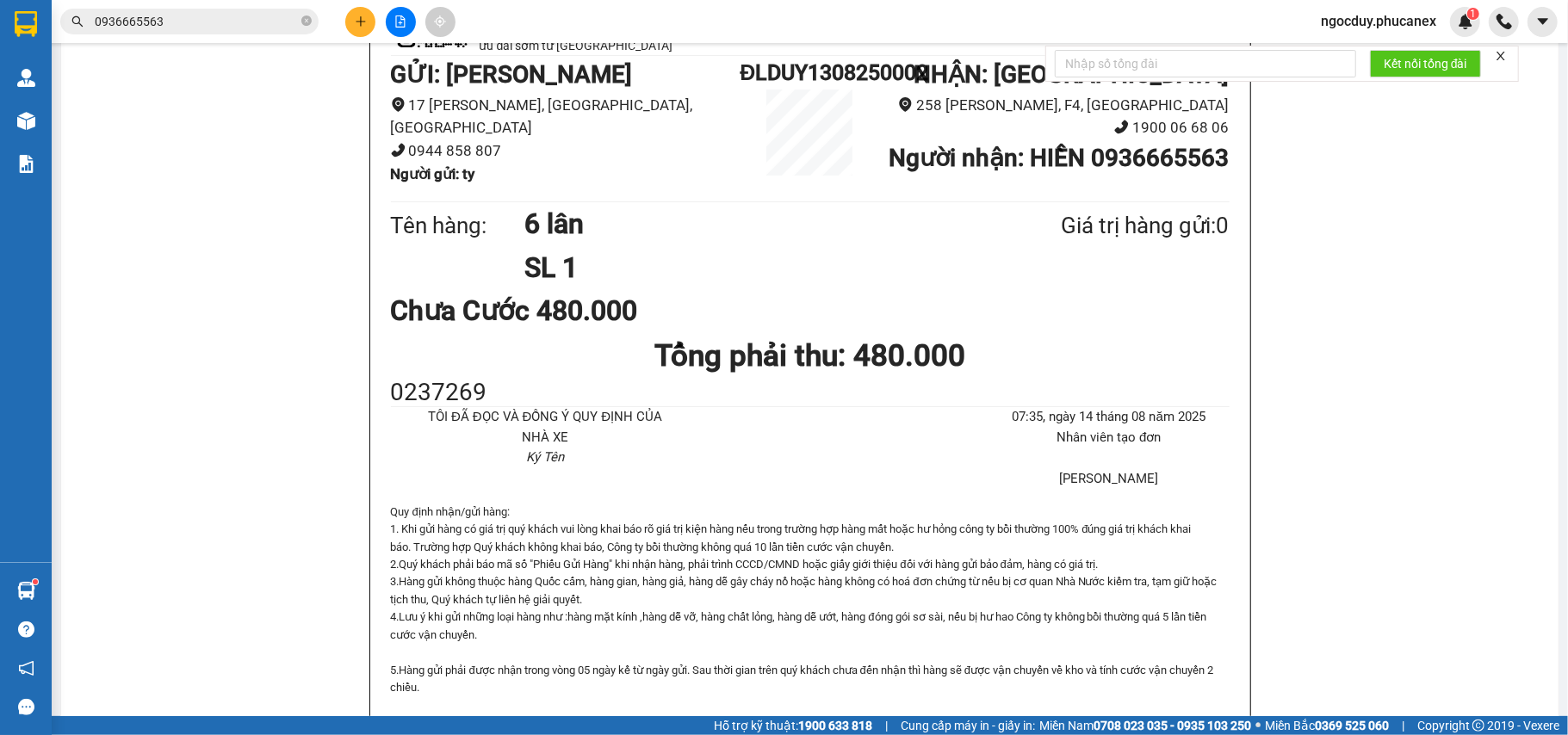
scroll to position [325, 0]
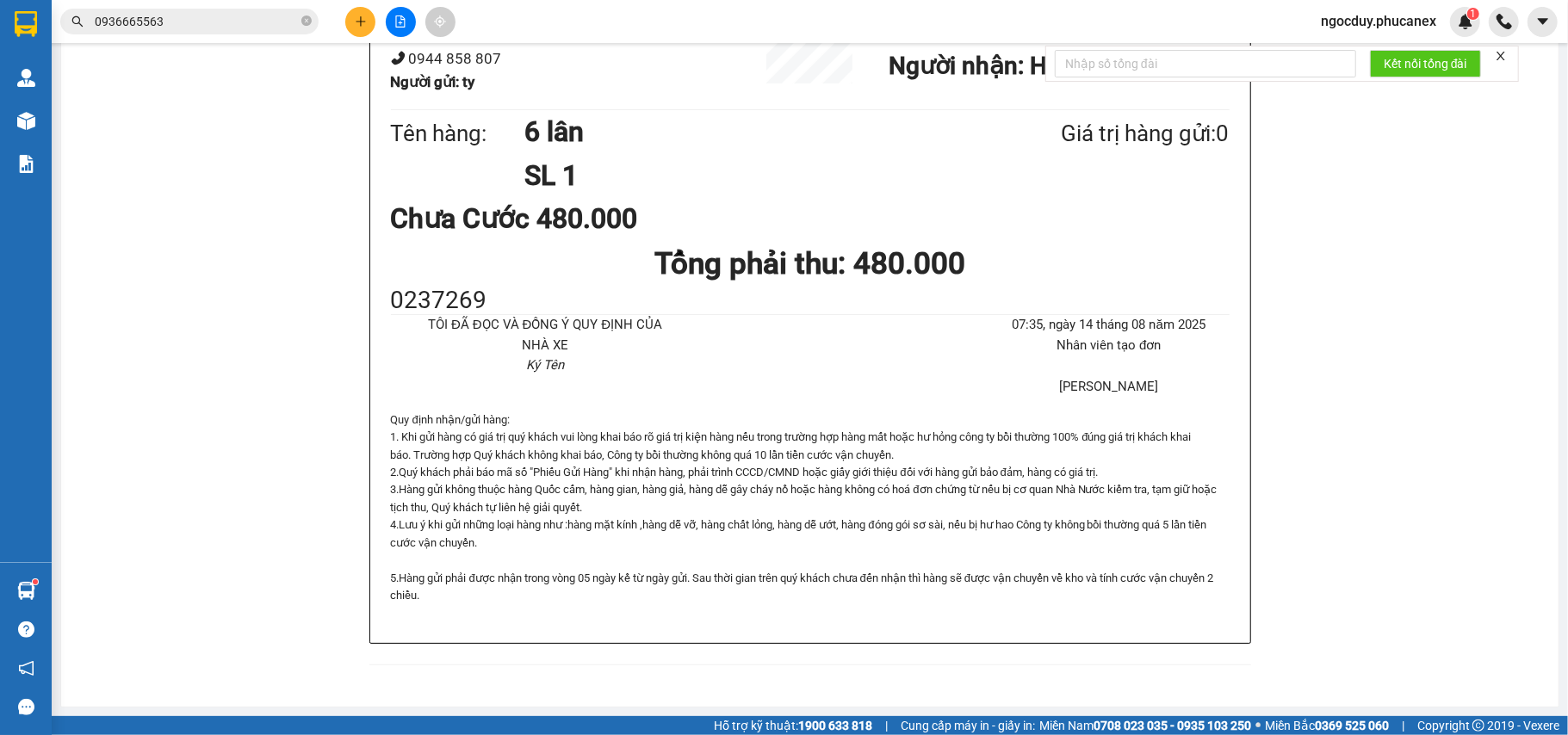
click at [283, 26] on input "0936665563" at bounding box center [196, 21] width 203 height 19
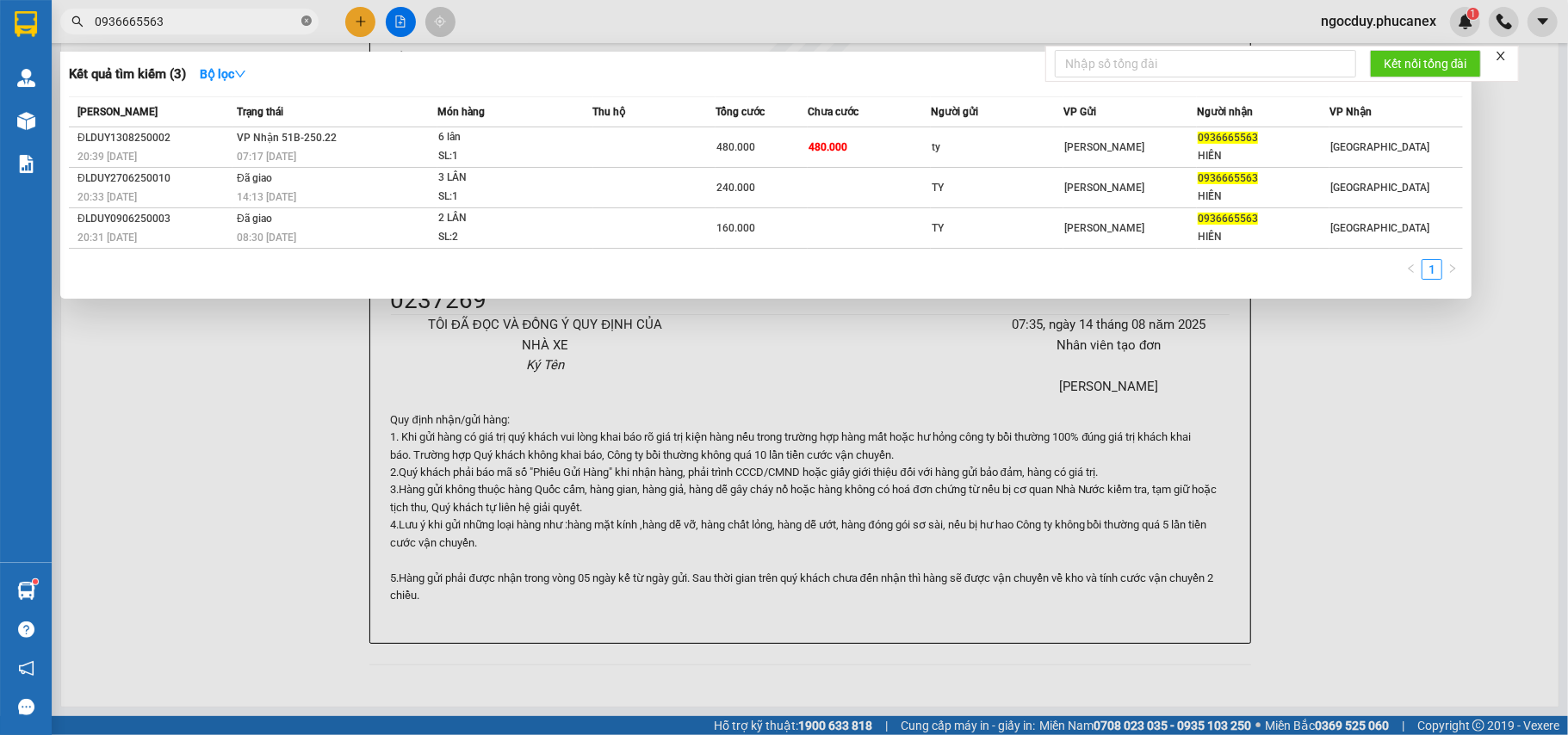
click at [301, 22] on icon "close-circle" at bounding box center [306, 20] width 10 height 10
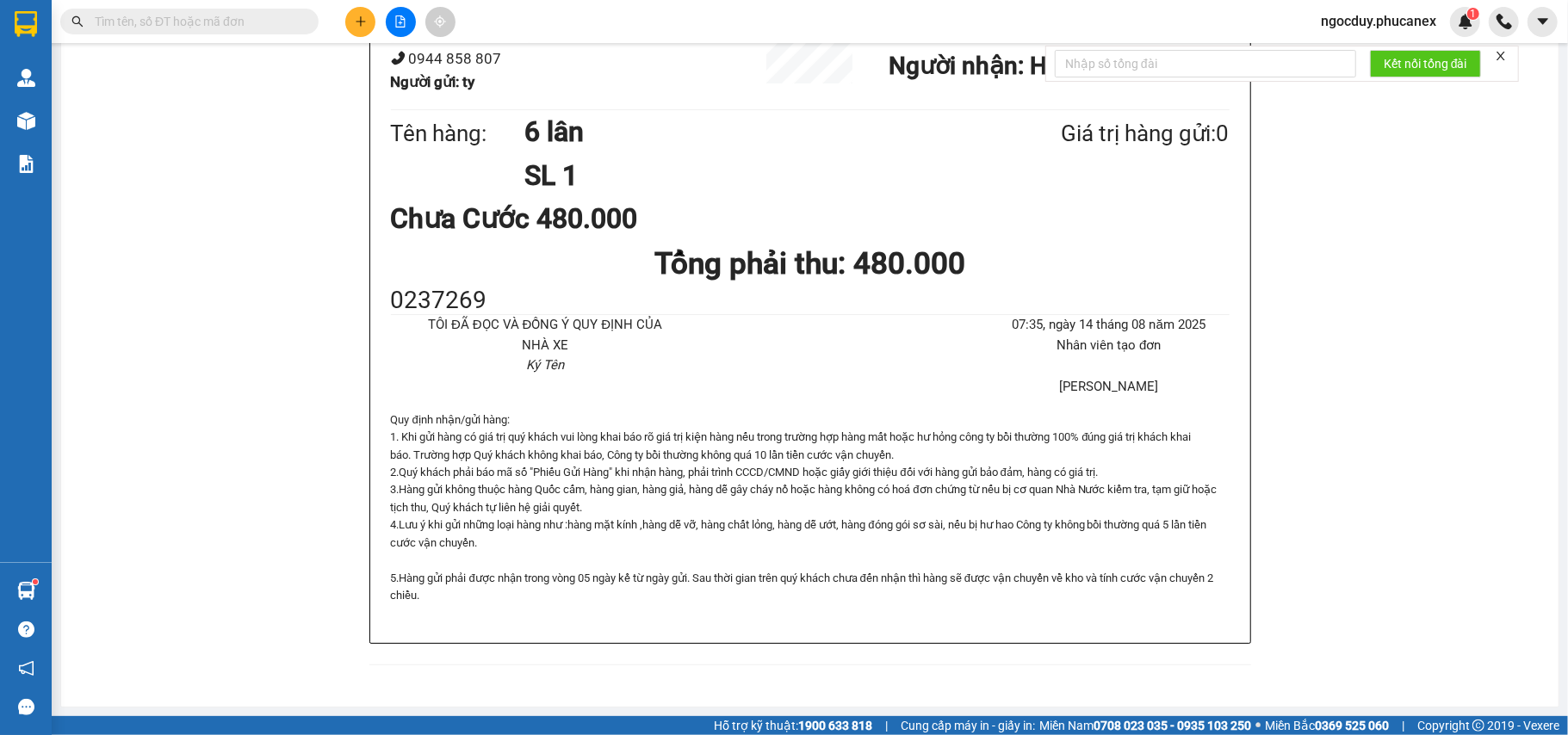
click at [244, 18] on input "text" at bounding box center [196, 21] width 203 height 19
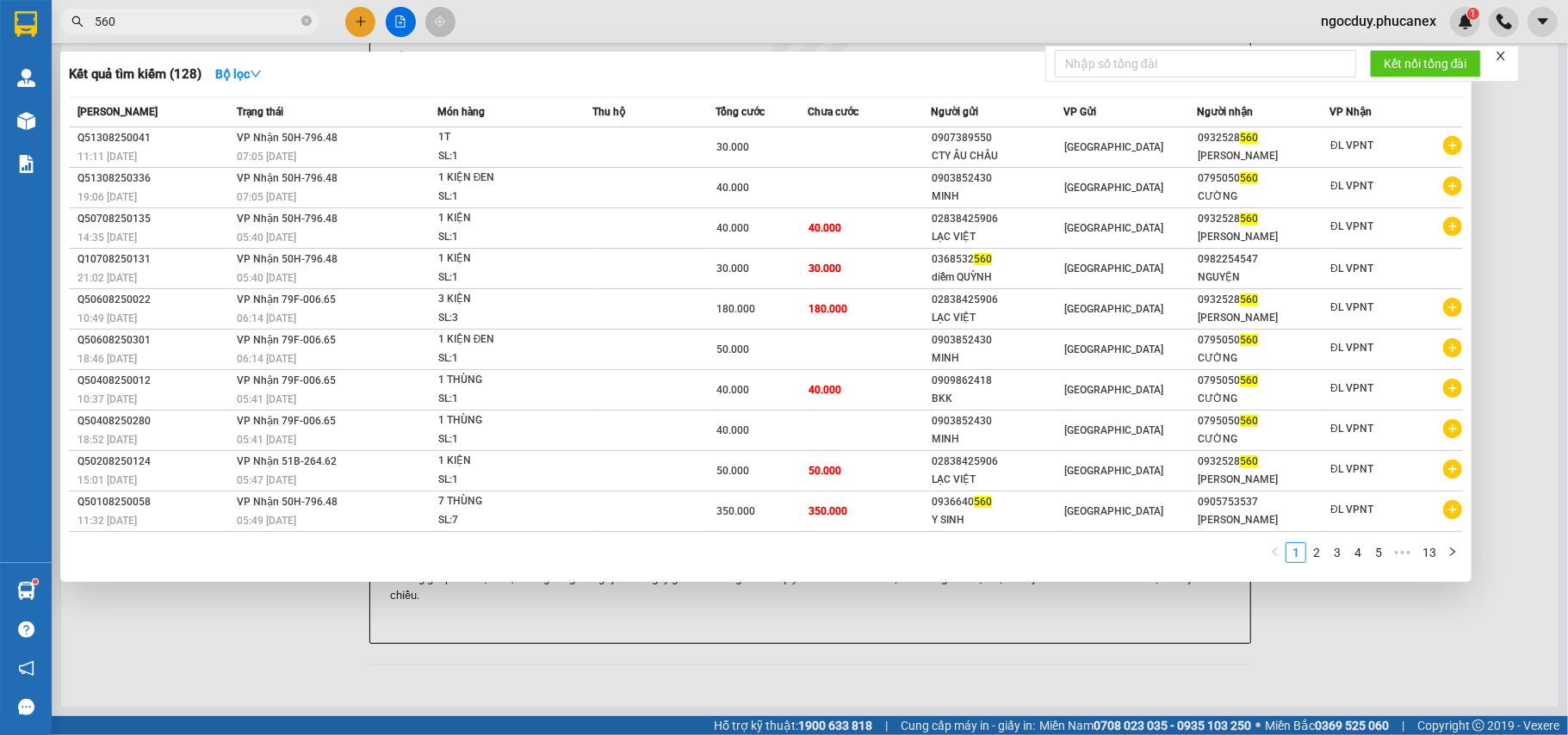
drag, startPoint x: 146, startPoint y: 15, endPoint x: 25, endPoint y: -24, distance: 127.1
click at [25, 0] on html "Kết quả tìm kiếm ( 128 ) Bộ lọc Mã ĐH Trạng thái Món hàng Thu hộ Tổng cước Chưa…" at bounding box center [784, 367] width 1568 height 735
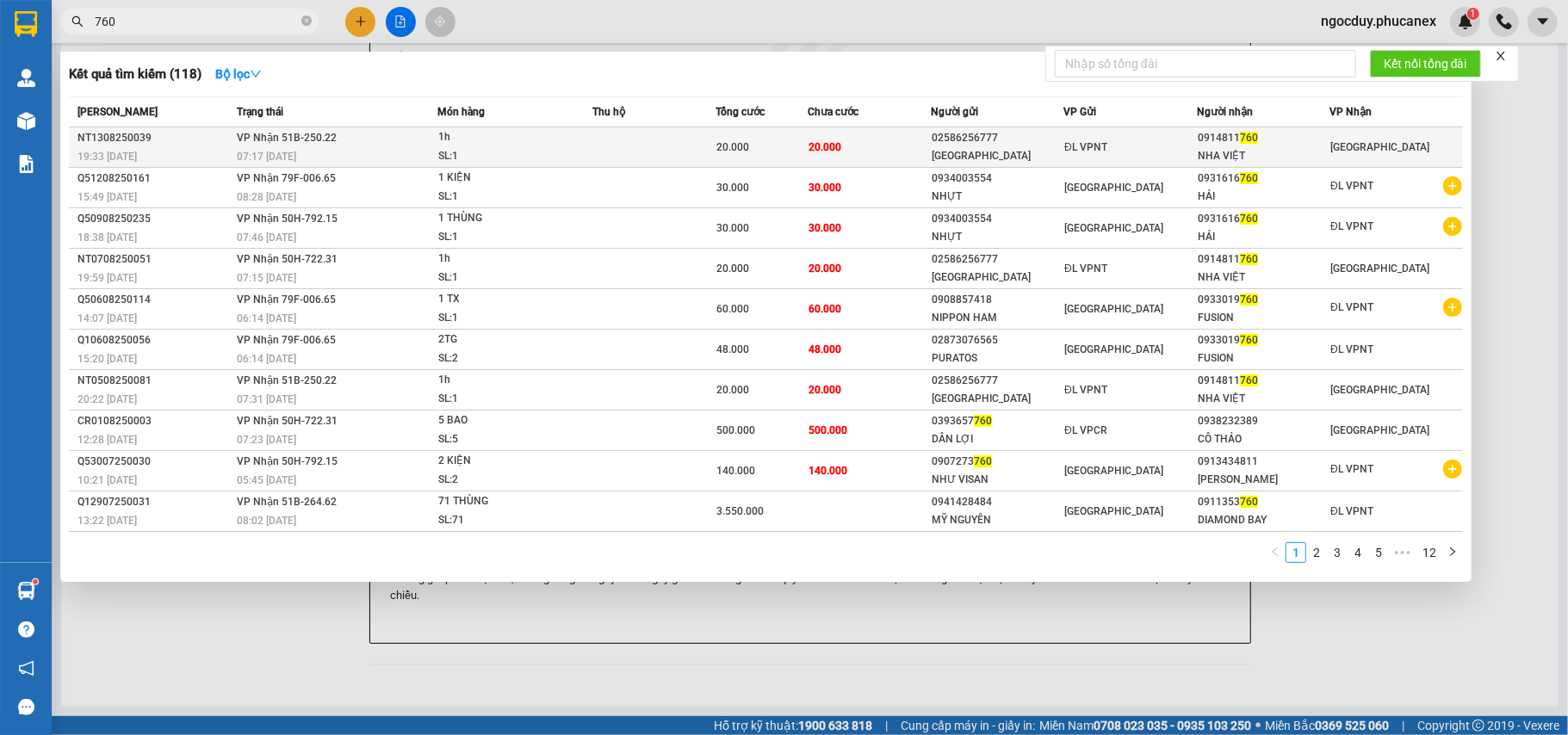
type input "760"
click at [759, 147] on div "20.000" at bounding box center [761, 147] width 90 height 19
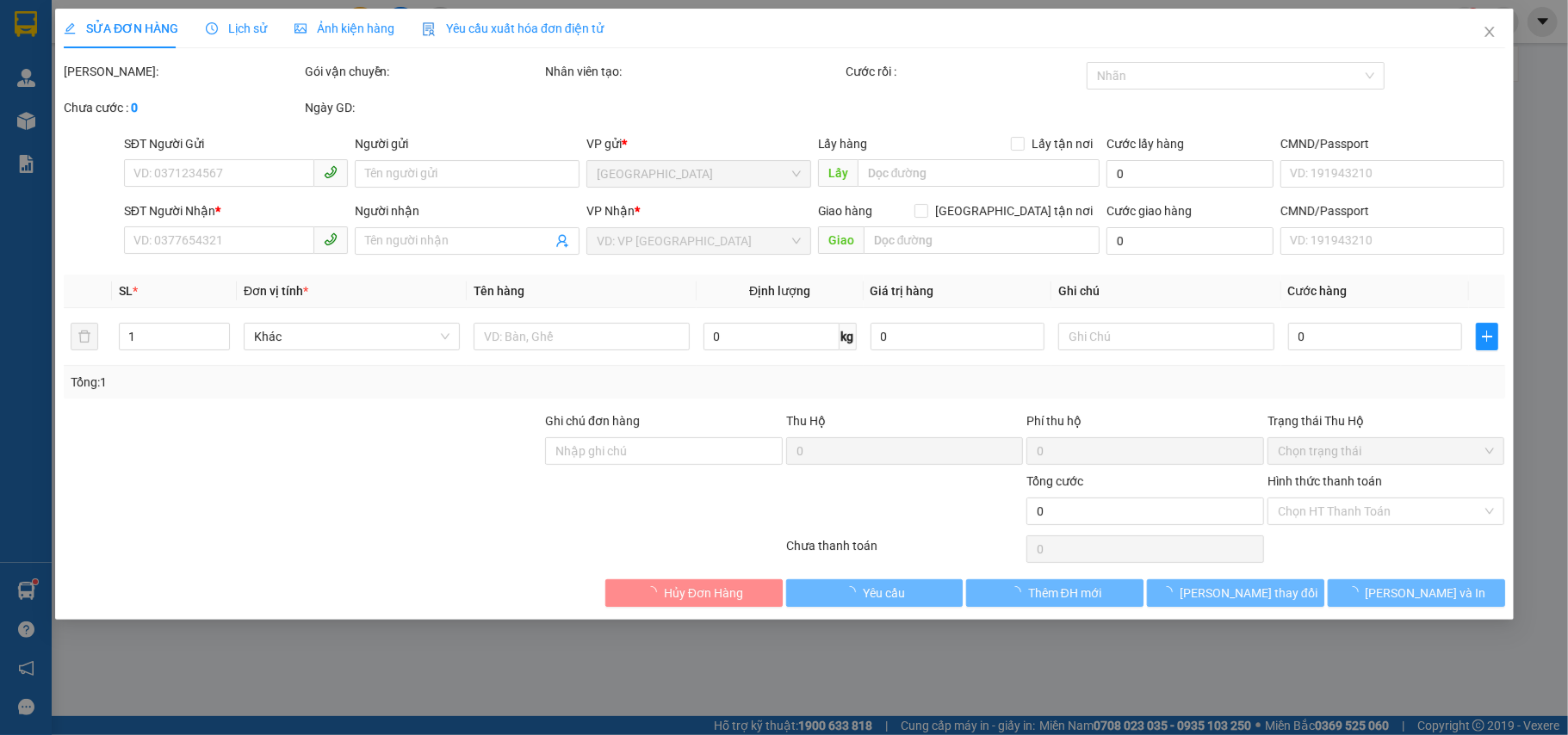
type input "02586256777"
type input "[GEOGRAPHIC_DATA]"
type input "0914811760"
type input "NHA VIỆT"
type input "20.000"
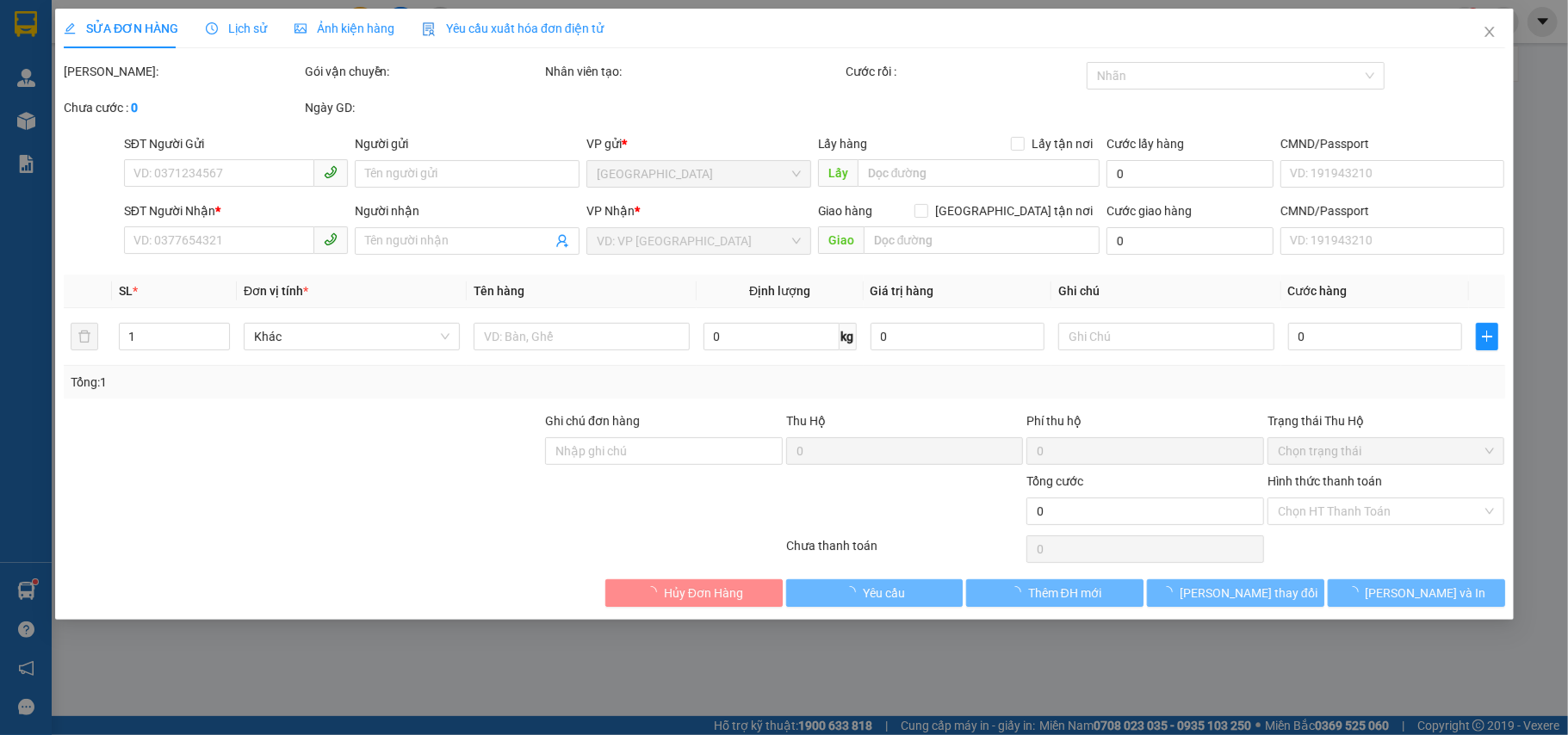
type input "20.000"
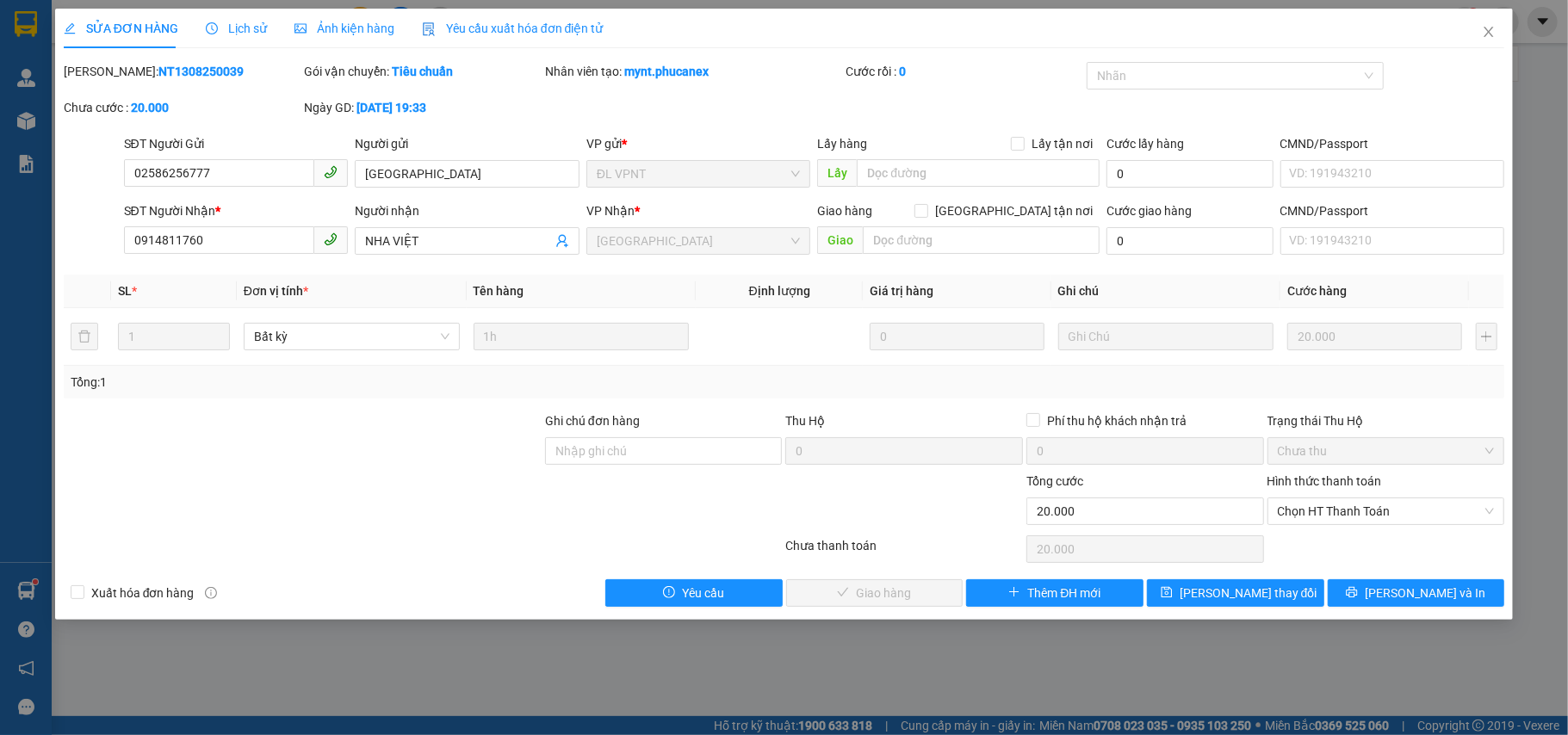
click at [1406, 620] on div "SỬA ĐƠN HÀNG Lịch sử Ảnh kiện hàng Yêu cầu xuất hóa đơn điện tử Total Paid Fee …" at bounding box center [784, 313] width 1458 height 611
click at [1413, 603] on span "[PERSON_NAME] và In" at bounding box center [1424, 593] width 120 height 19
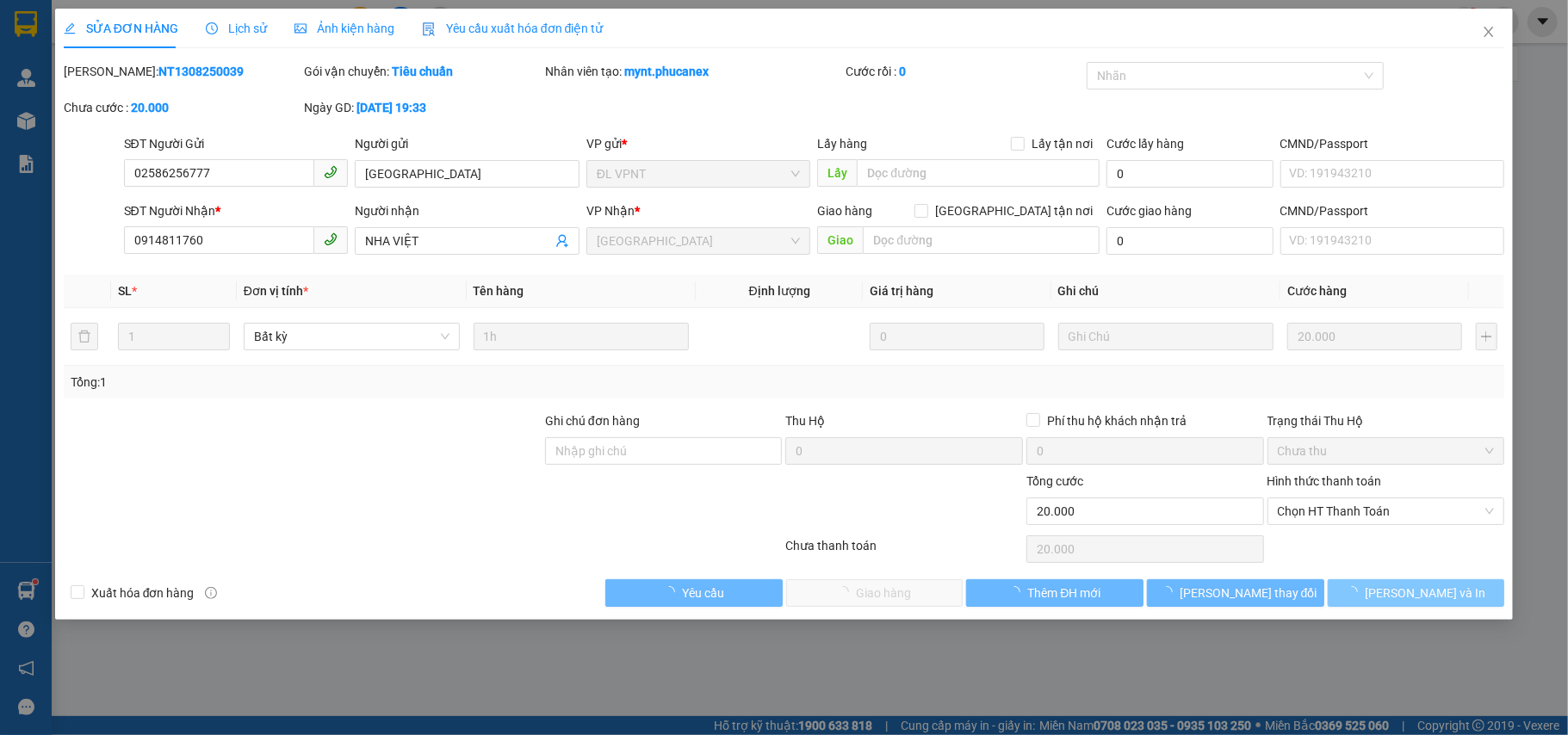
click at [1413, 600] on span "[PERSON_NAME] và In" at bounding box center [1424, 593] width 120 height 19
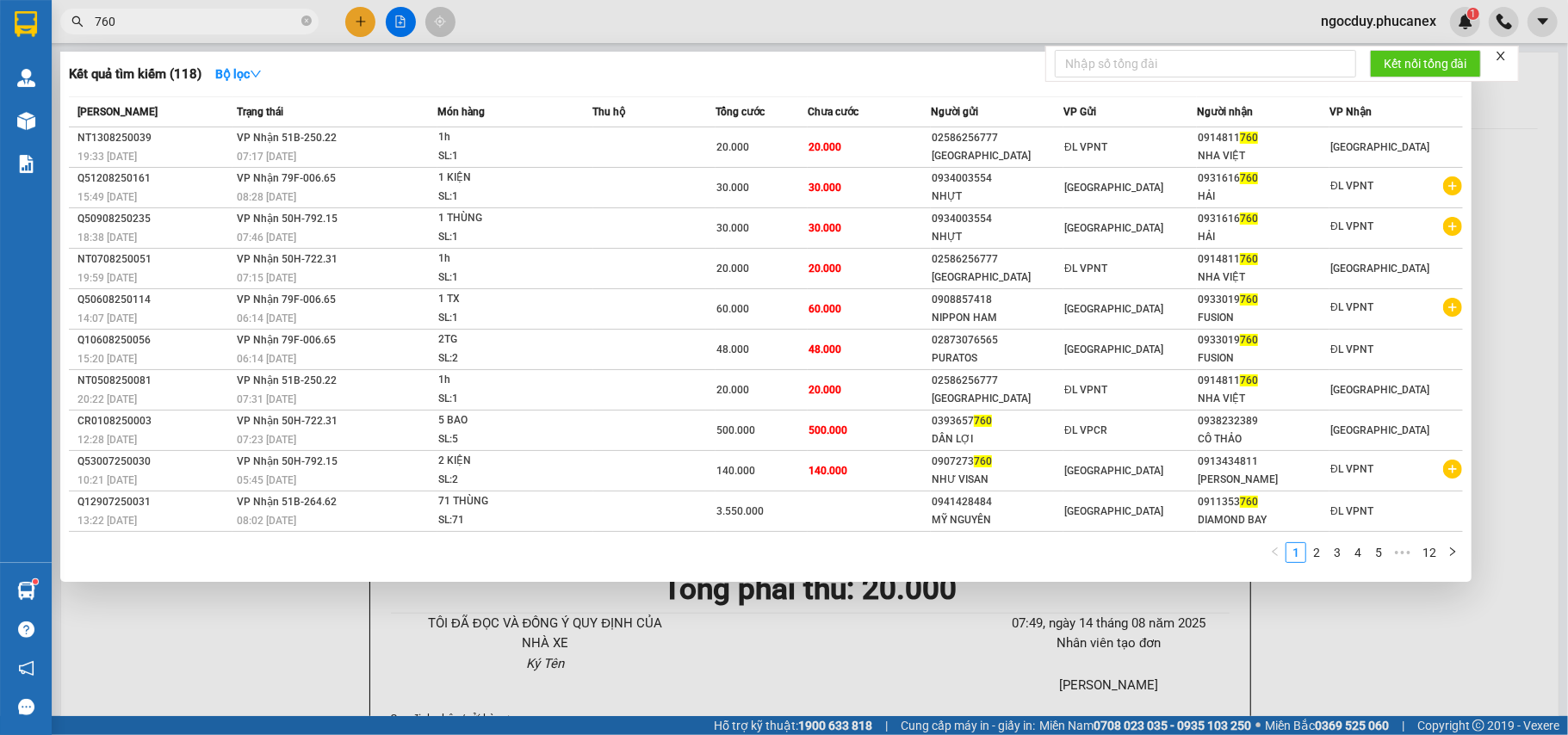
click at [249, 17] on input "760" at bounding box center [196, 21] width 203 height 19
click at [327, 29] on div "760" at bounding box center [168, 21] width 336 height 26
click at [315, 29] on div "760" at bounding box center [168, 21] width 336 height 26
click at [310, 27] on span "760" at bounding box center [189, 21] width 259 height 26
click at [310, 24] on icon "close-circle" at bounding box center [306, 20] width 10 height 10
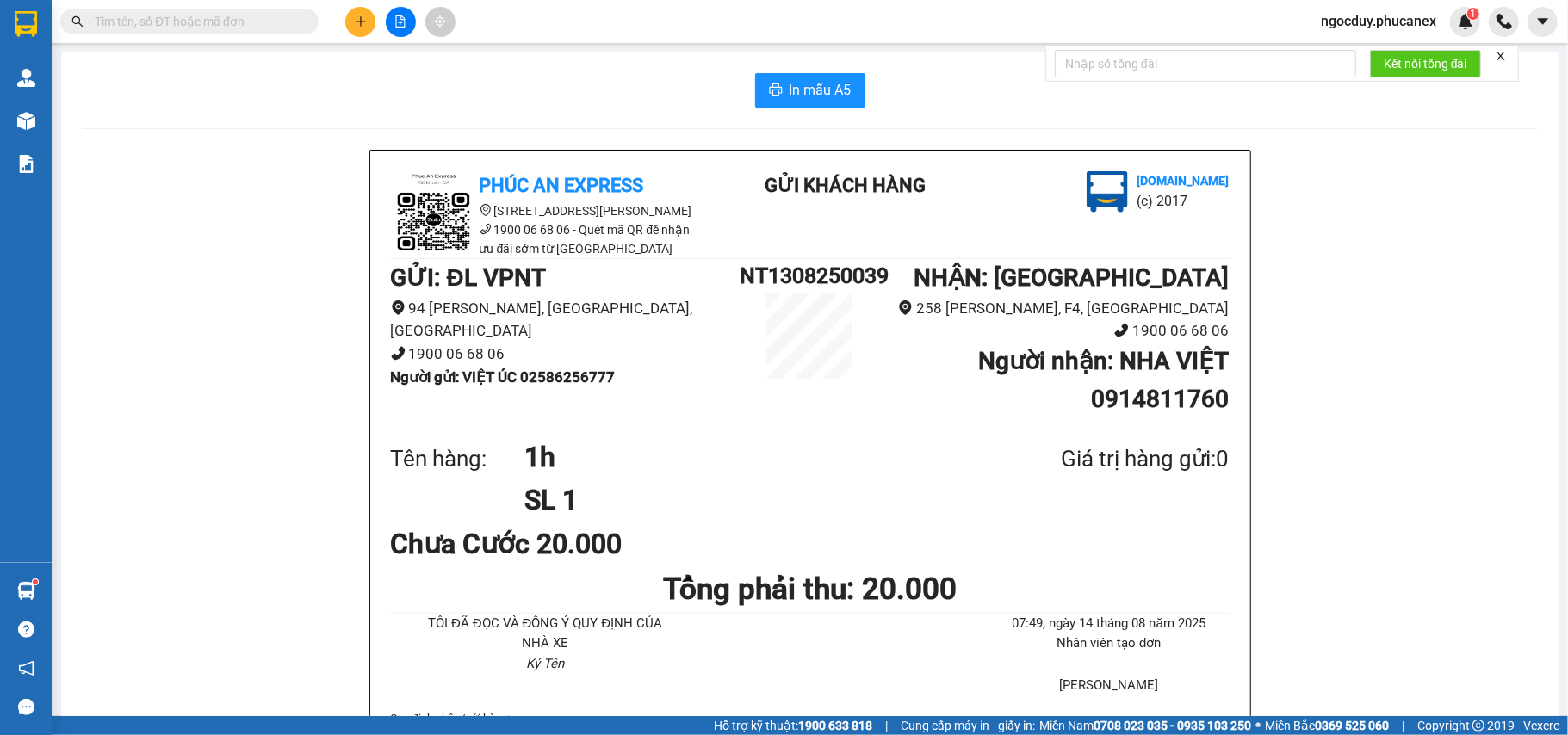
click at [255, 23] on input "text" at bounding box center [196, 21] width 203 height 19
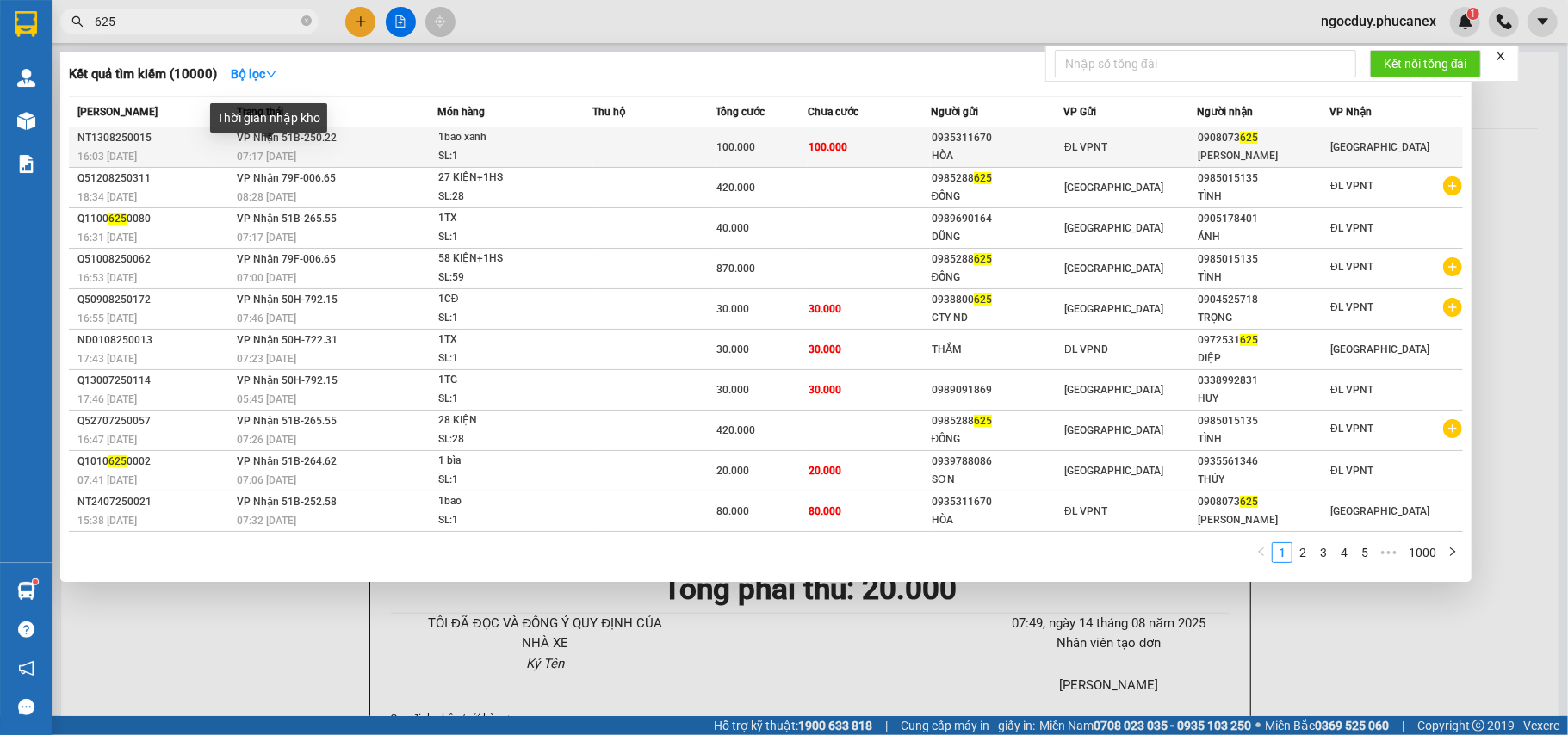
type input "625"
click at [270, 152] on span "07:17 [DATE]" at bounding box center [266, 156] width 59 height 12
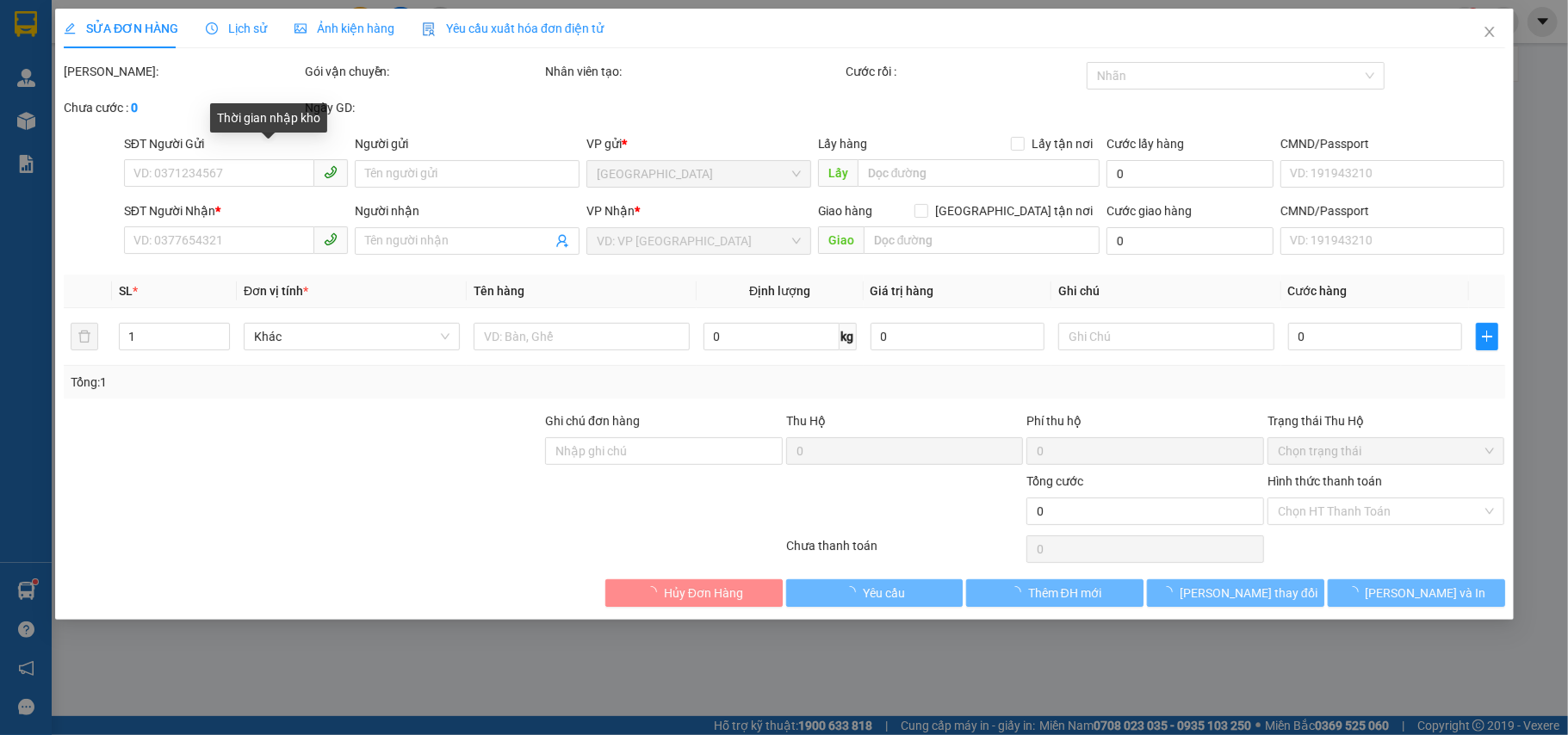
type input "0935311670"
type input "HÒA"
type input "0908073625"
type input "[PERSON_NAME]"
type input "100.000"
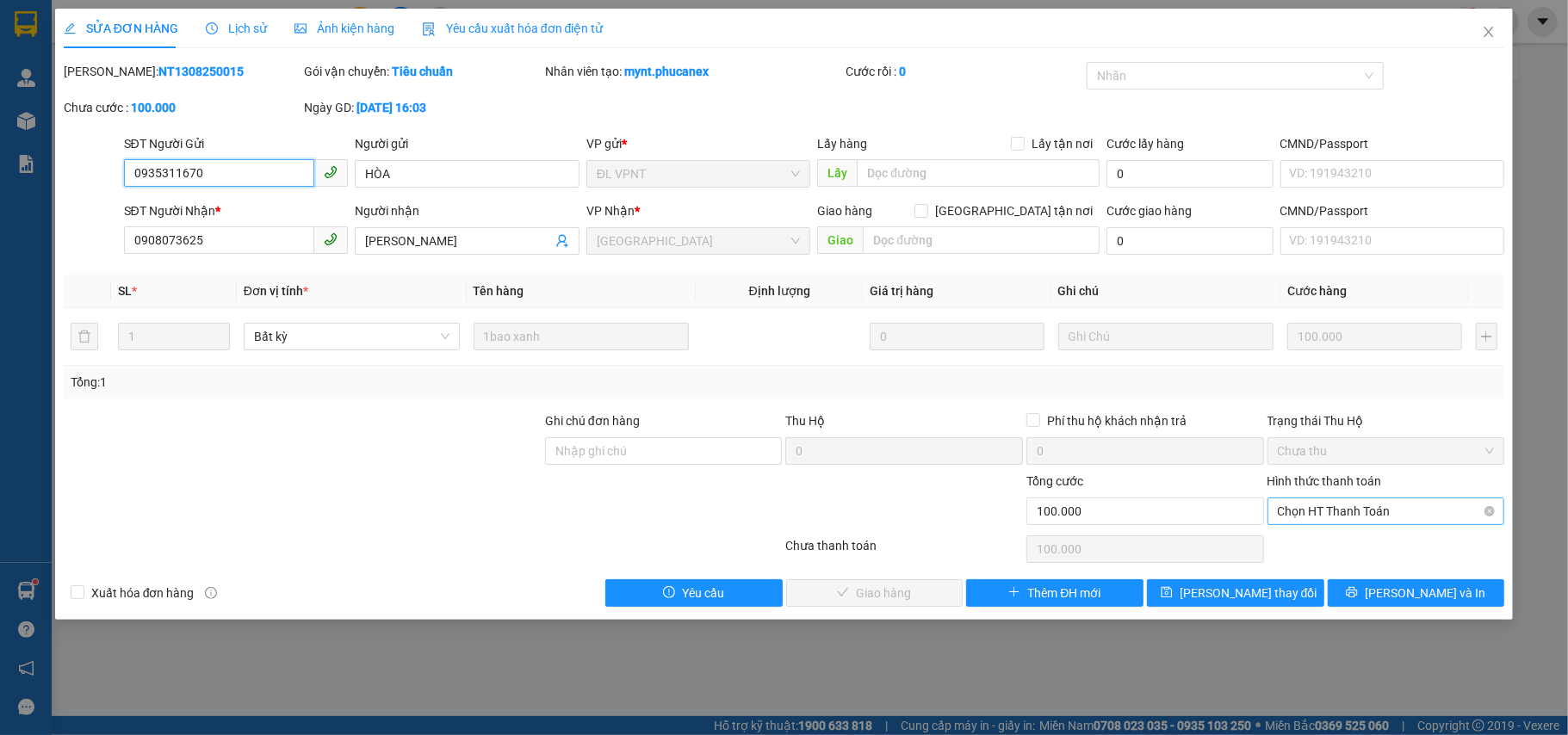
click at [1349, 508] on span "Chọn HT Thanh Toán" at bounding box center [1386, 511] width 217 height 26
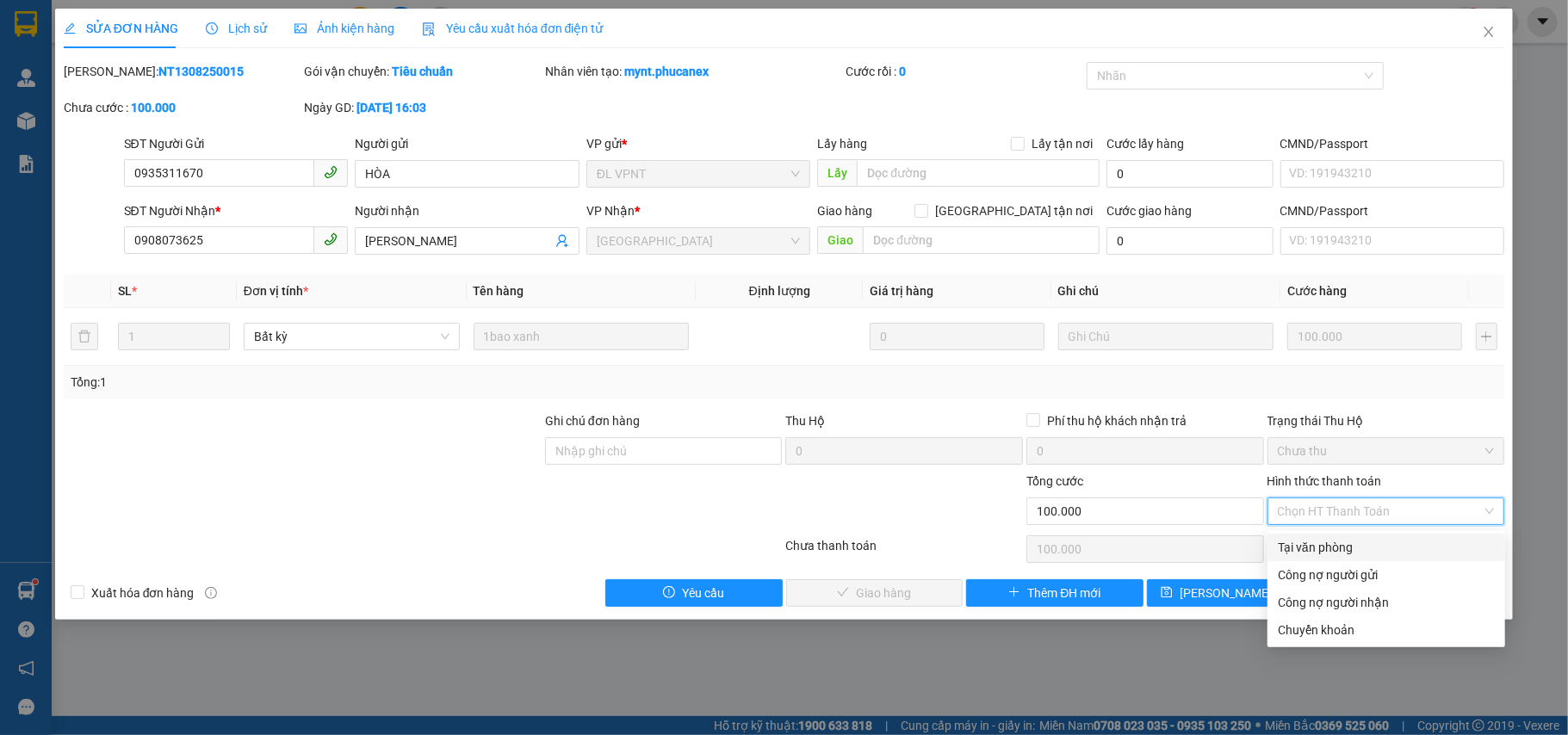
click at [1336, 542] on div "Tại văn phòng" at bounding box center [1386, 547] width 217 height 19
type input "0"
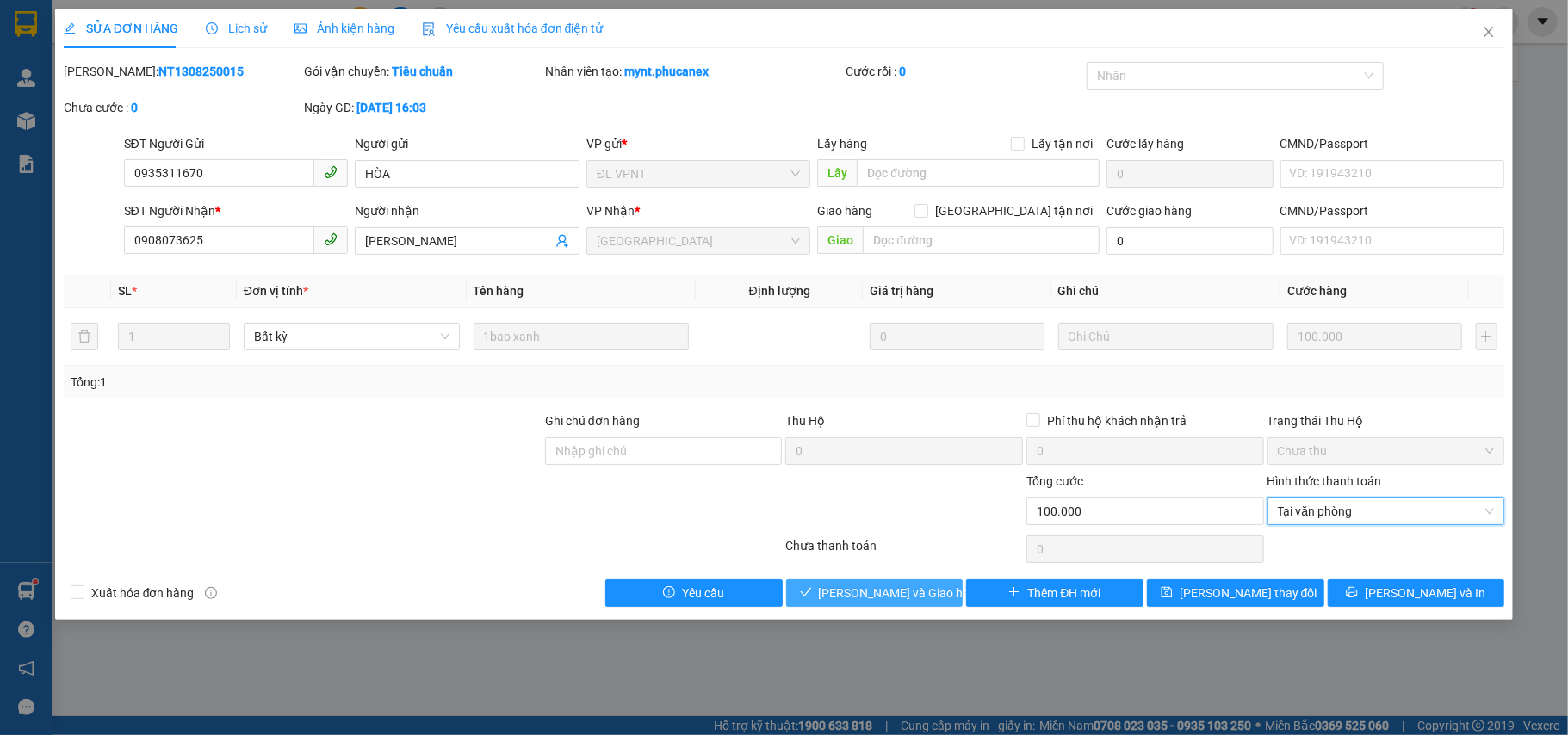
click at [910, 592] on span "[PERSON_NAME] và Giao hàng" at bounding box center [901, 593] width 166 height 19
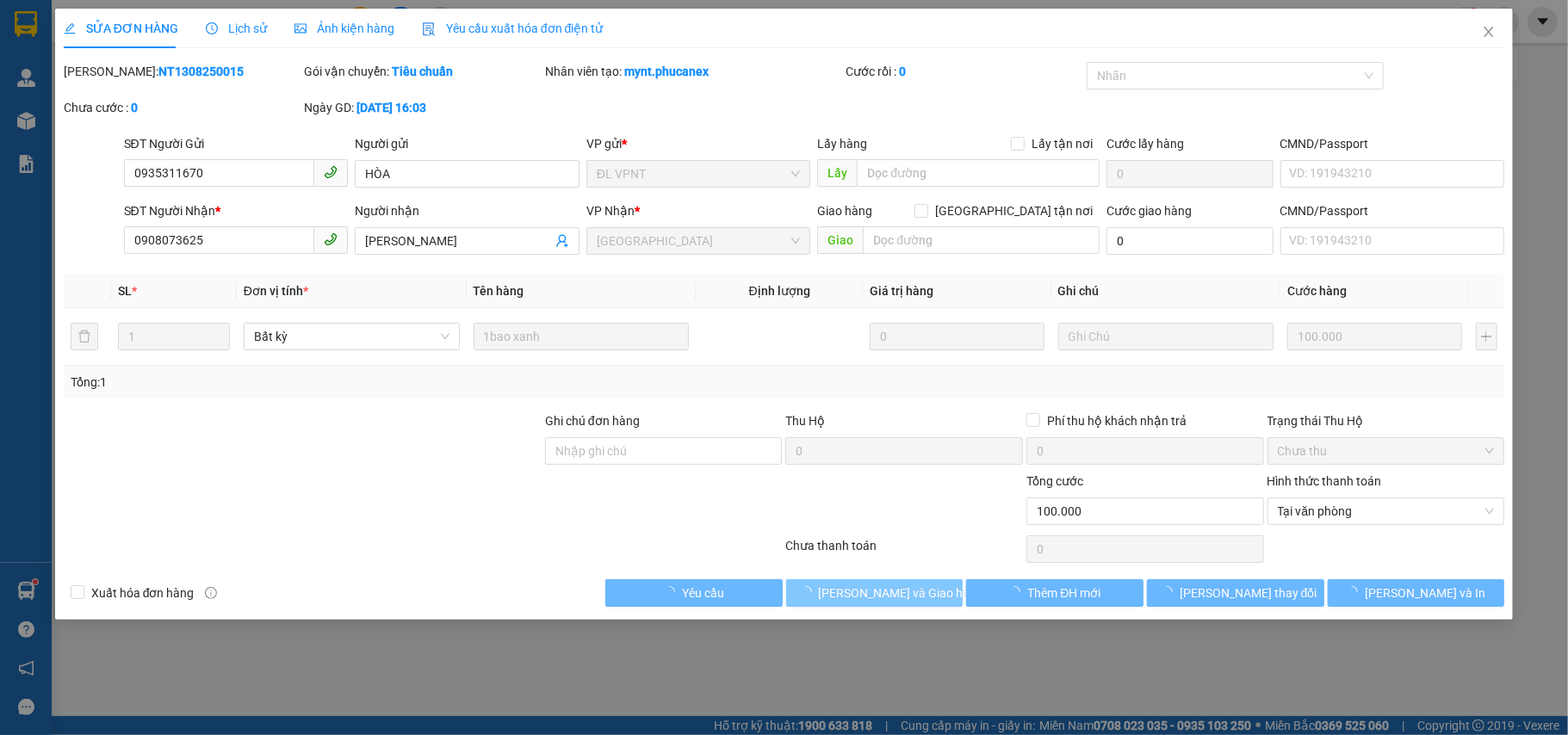
click at [910, 592] on span "[PERSON_NAME] và Giao hàng" at bounding box center [901, 593] width 166 height 19
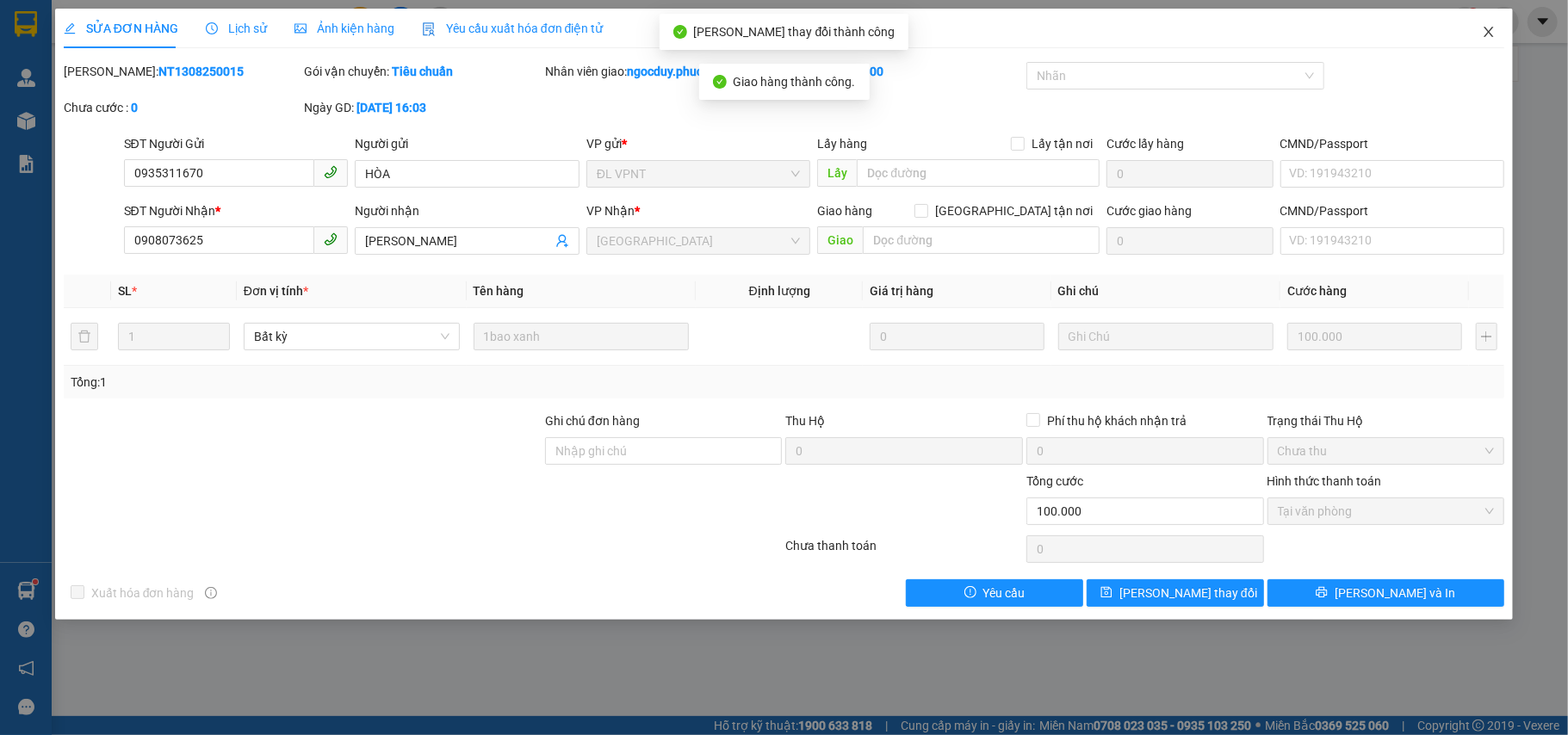
drag, startPoint x: 1502, startPoint y: 25, endPoint x: 872, endPoint y: 23, distance: 630.0
click at [1502, 27] on span "Close" at bounding box center [1488, 32] width 48 height 48
